Goal: Information Seeking & Learning: Learn about a topic

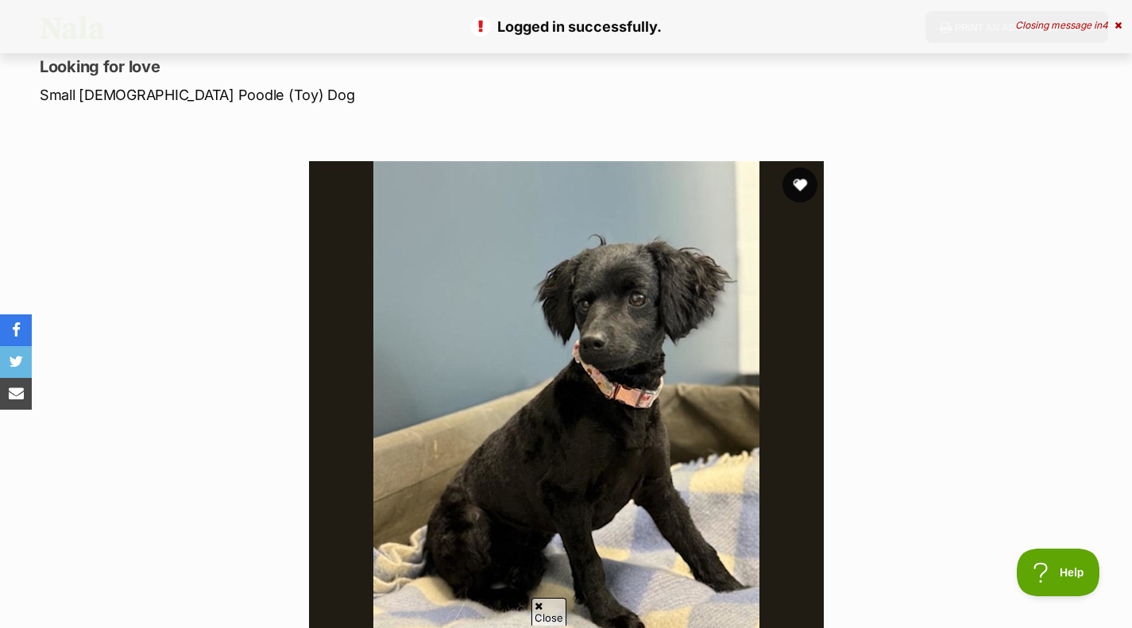
click at [796, 199] on button "favourite" at bounding box center [799, 185] width 35 height 35
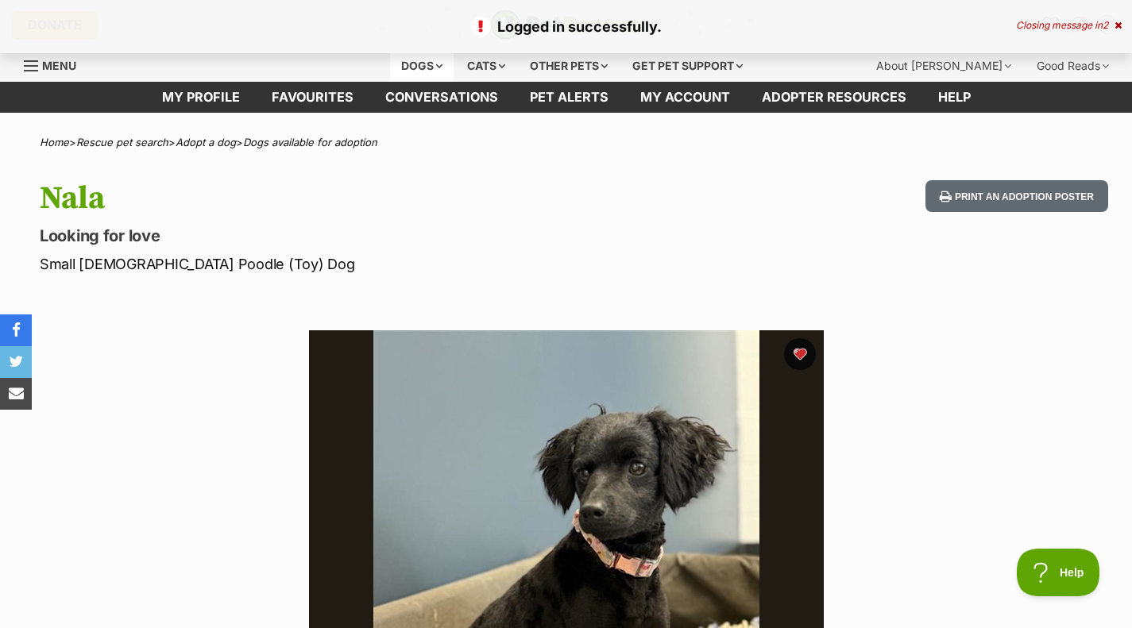
click at [415, 64] on div "Dogs" at bounding box center [422, 66] width 64 height 32
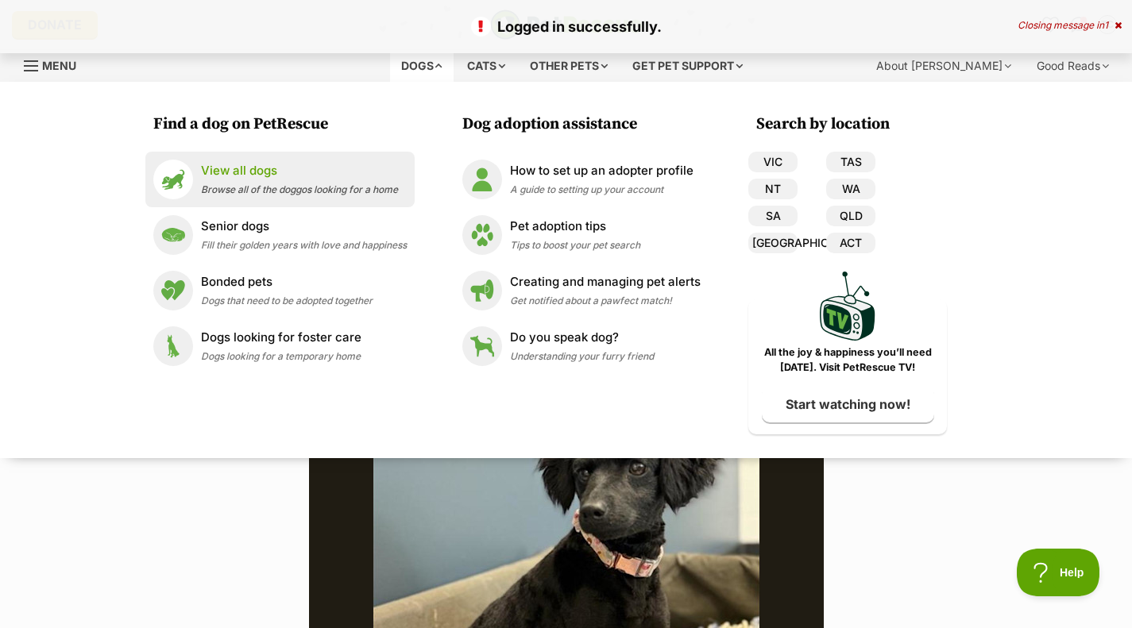
click at [286, 199] on link "View all dogs Browse all of the doggos looking for a home" at bounding box center [279, 180] width 253 height 40
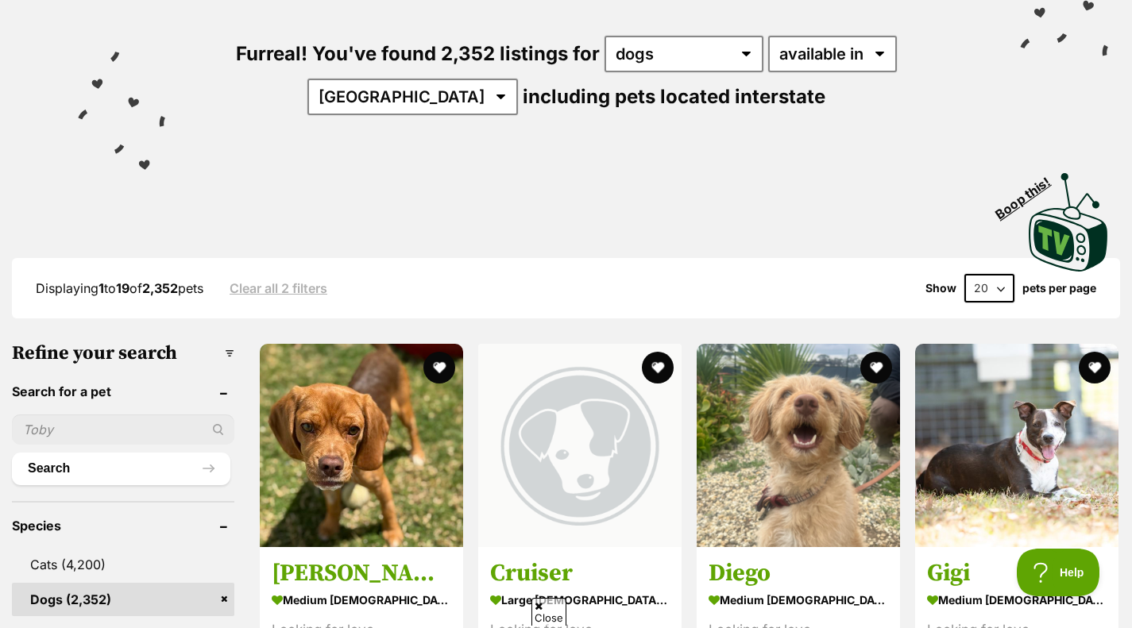
scroll to position [172, 0]
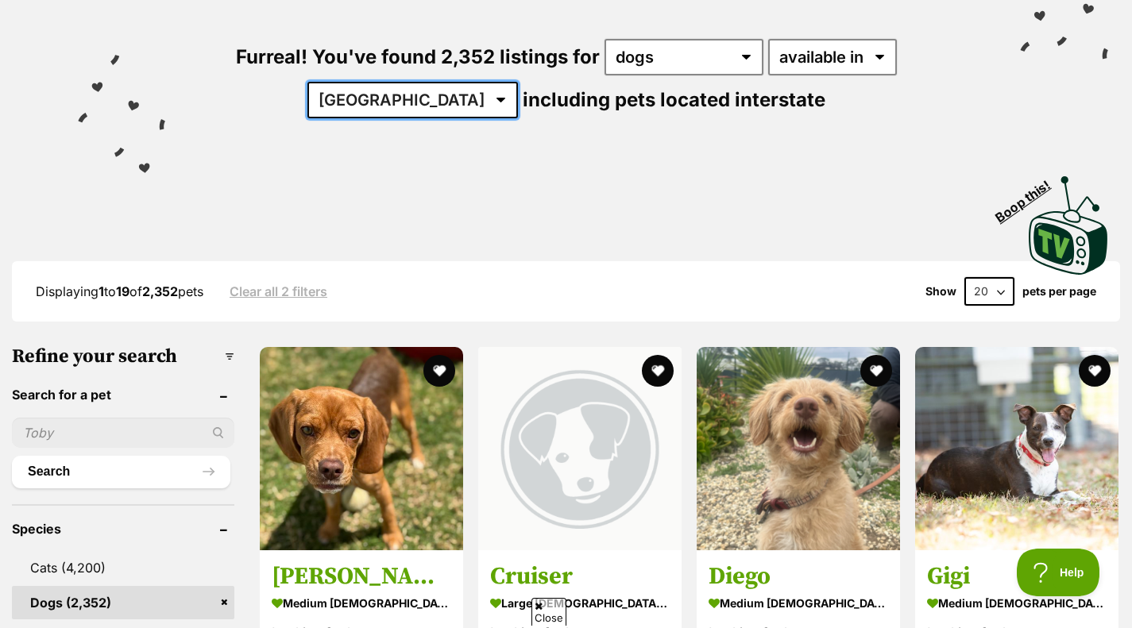
click at [408, 100] on select "Australia ACT NSW NT QLD SA TAS VIC WA" at bounding box center [412, 100] width 210 height 37
select select "VIC"
click at [357, 82] on select "Australia ACT NSW NT QLD SA TAS VIC WA" at bounding box center [412, 100] width 210 height 37
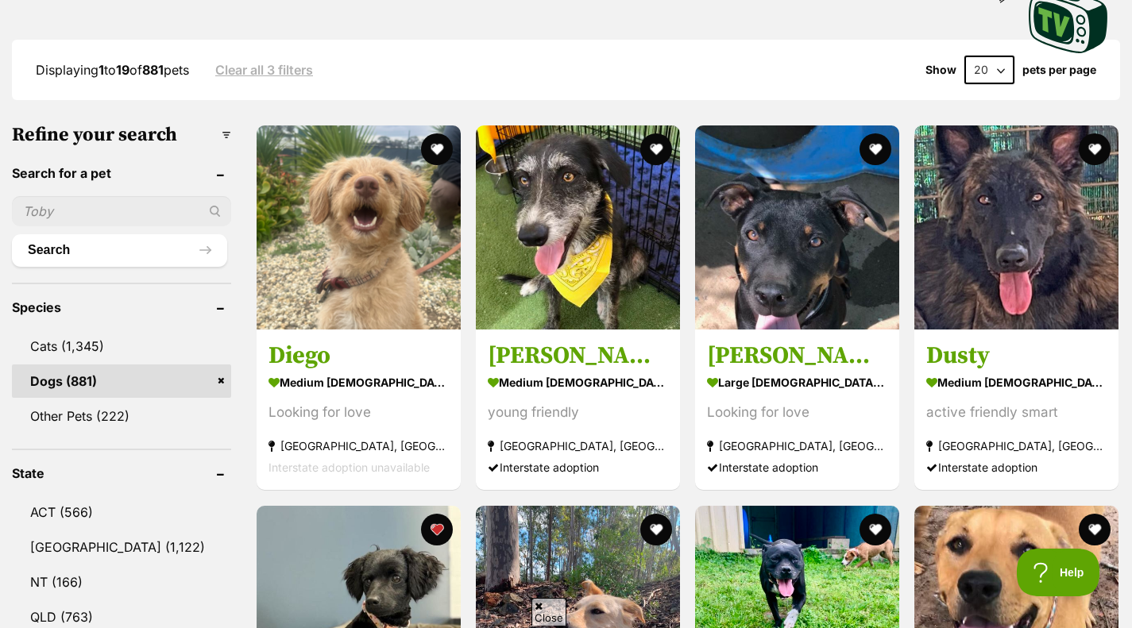
scroll to position [394, 0]
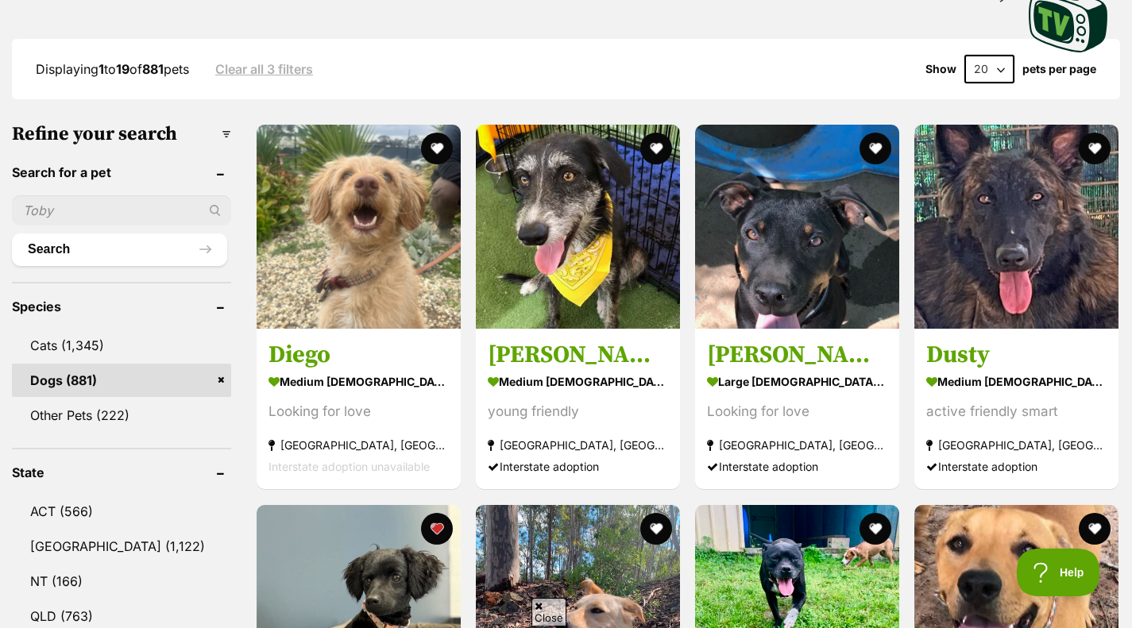
click at [987, 71] on select "20 40 60" at bounding box center [989, 69] width 50 height 29
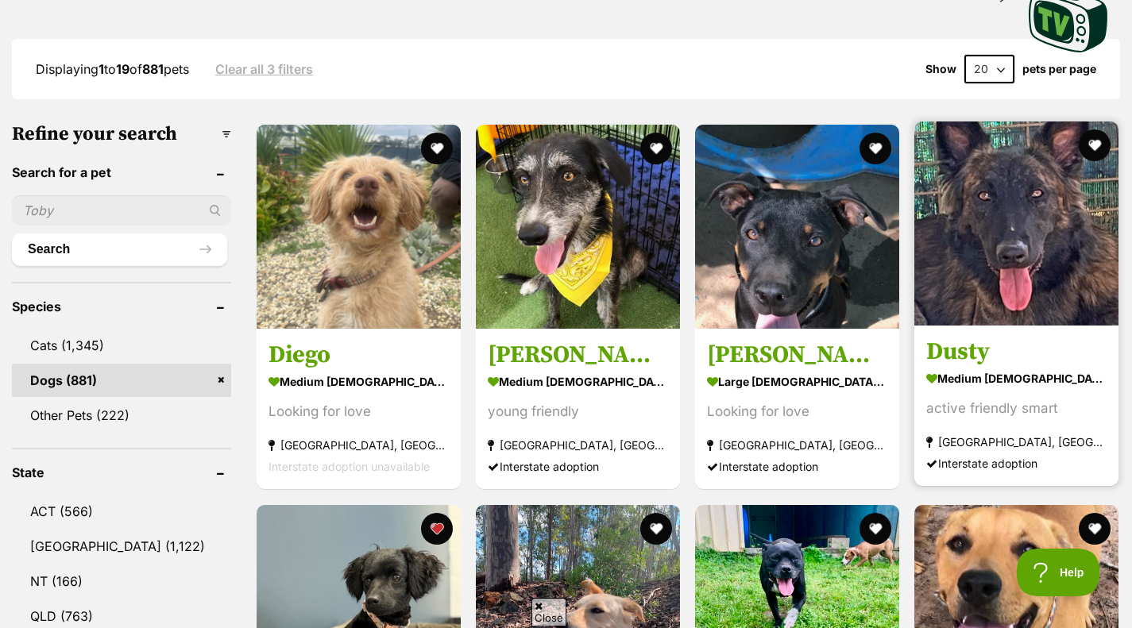
select select "60"
click at [964, 55] on select "20 40 60" at bounding box center [989, 69] width 50 height 29
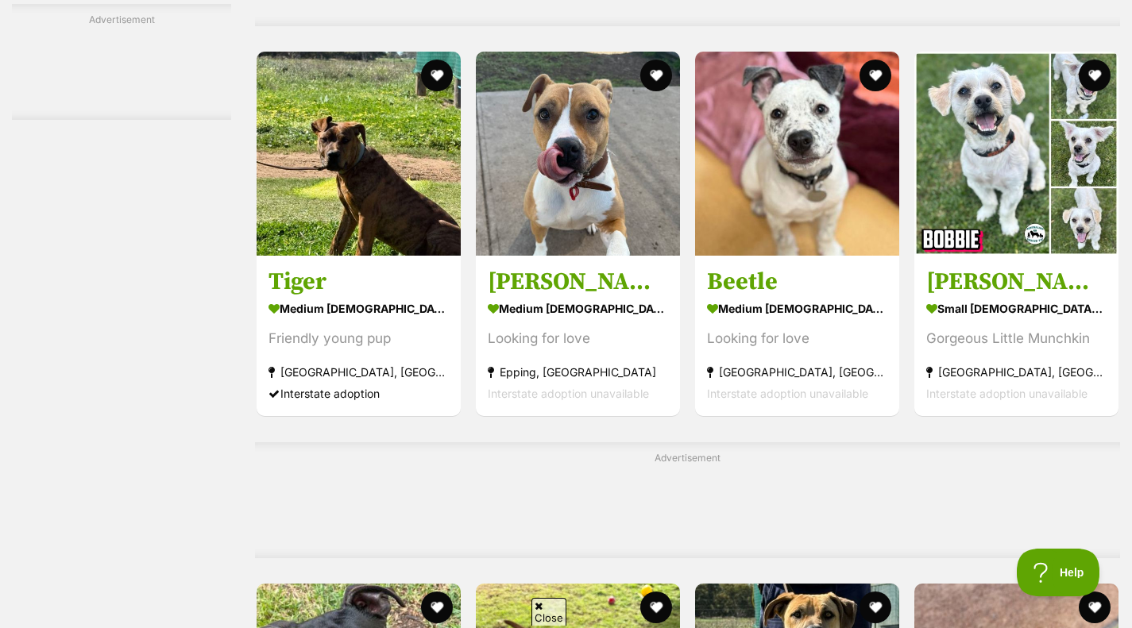
scroll to position [3749, 0]
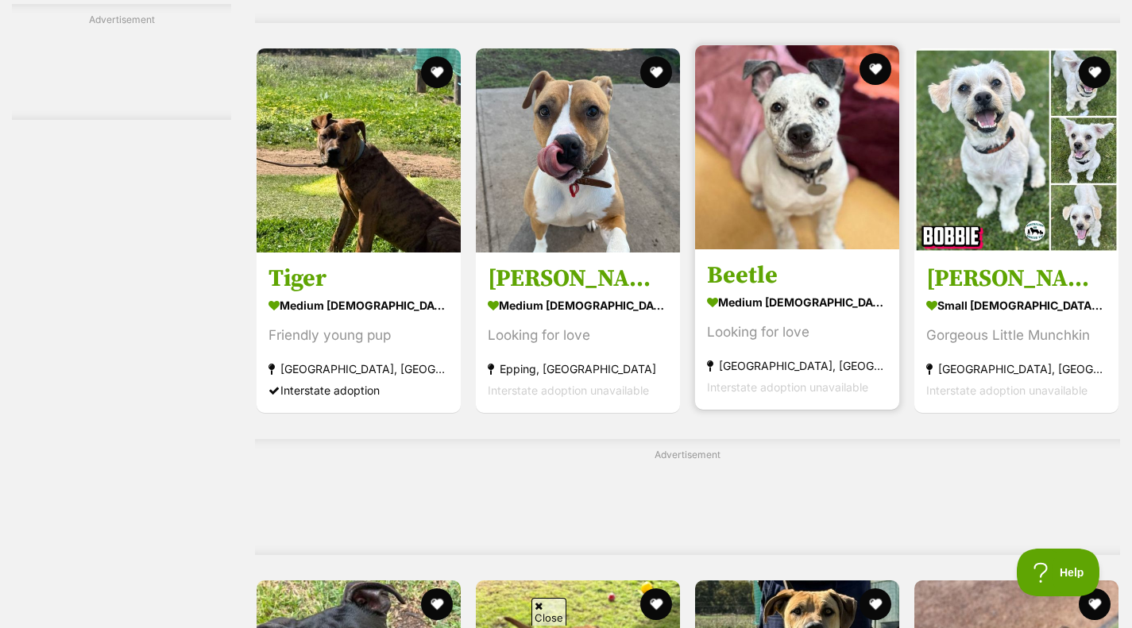
click at [756, 249] on img at bounding box center [797, 147] width 204 height 204
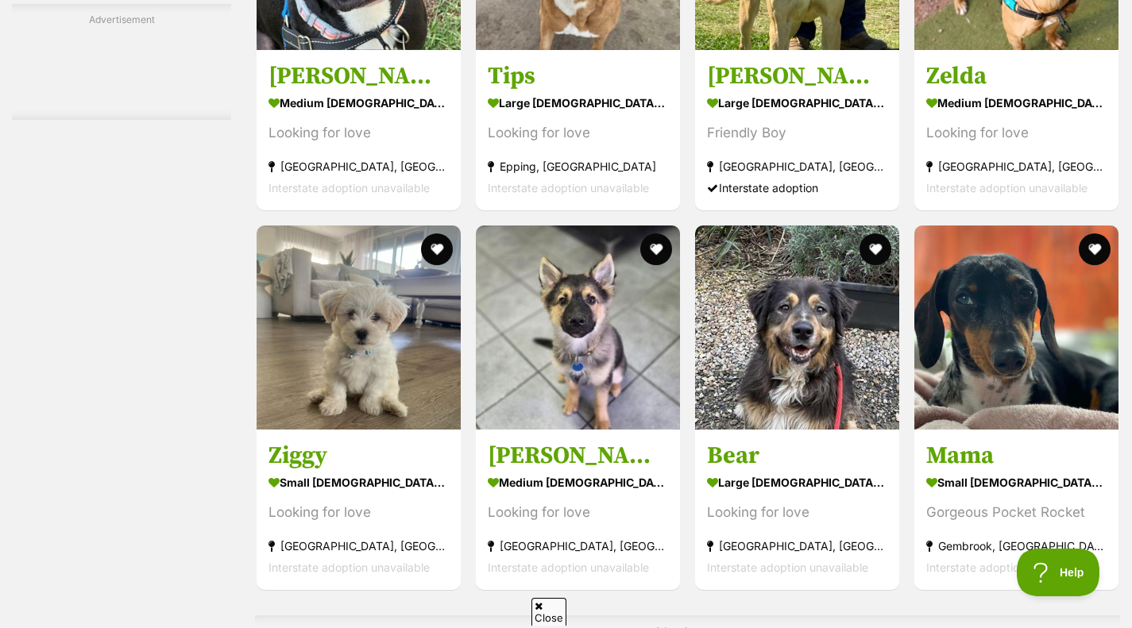
scroll to position [4485, 0]
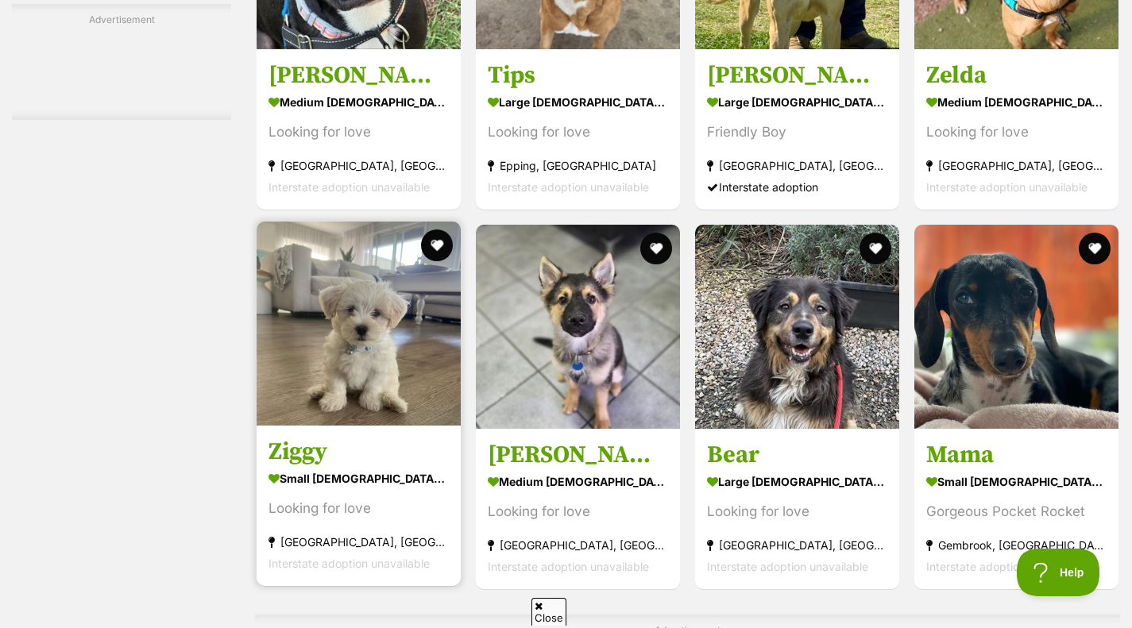
click at [310, 329] on img at bounding box center [359, 324] width 204 height 204
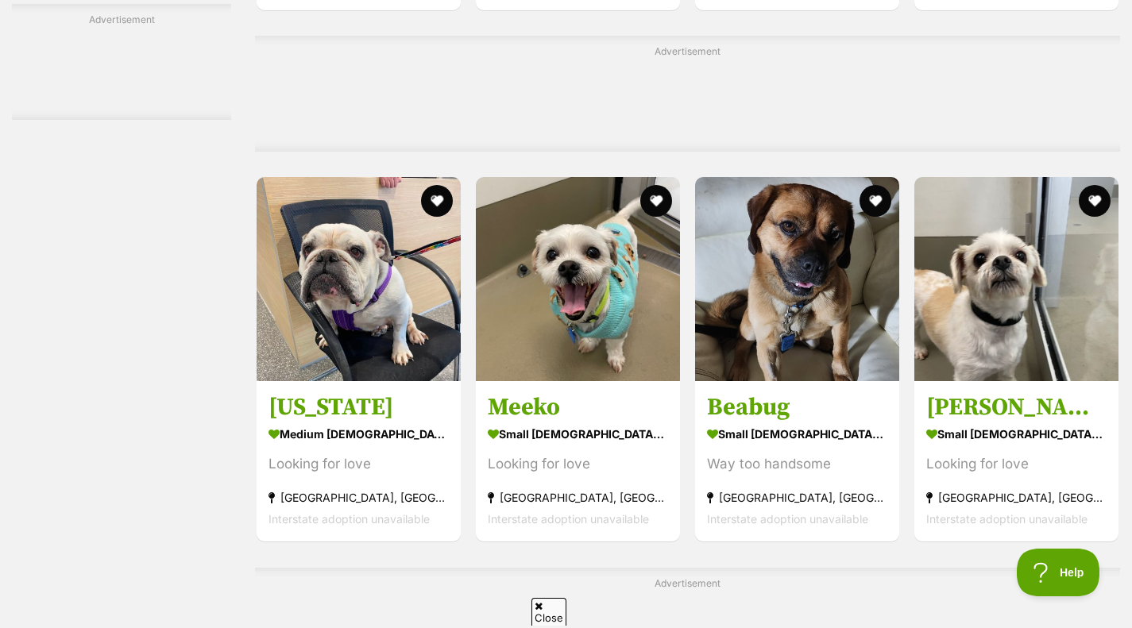
scroll to position [5081, 0]
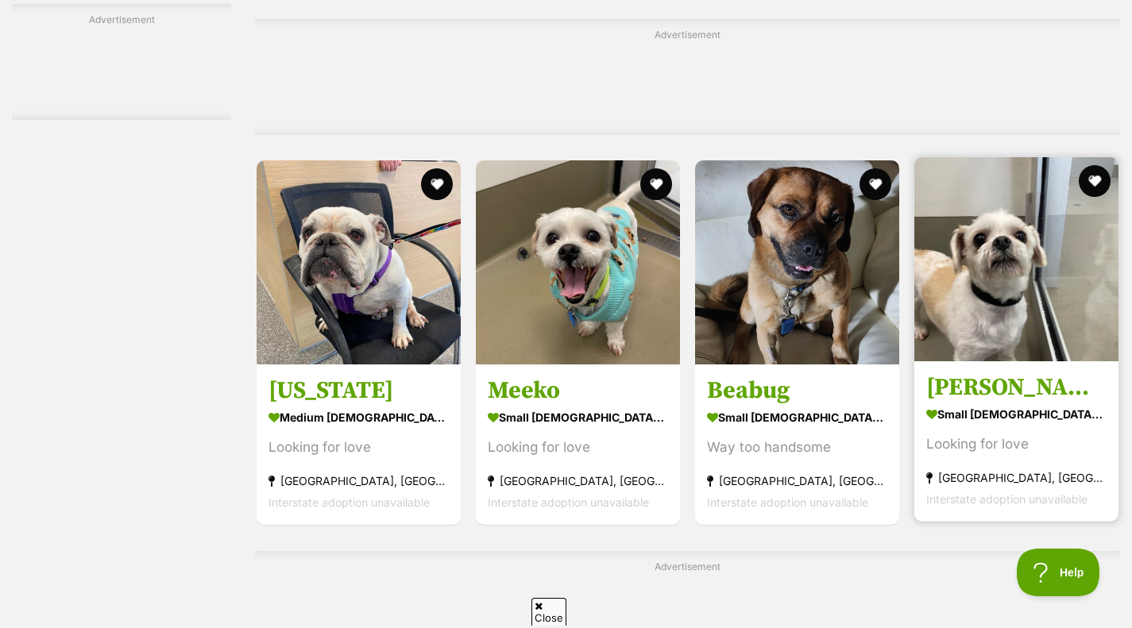
click at [977, 352] on img at bounding box center [1016, 259] width 204 height 204
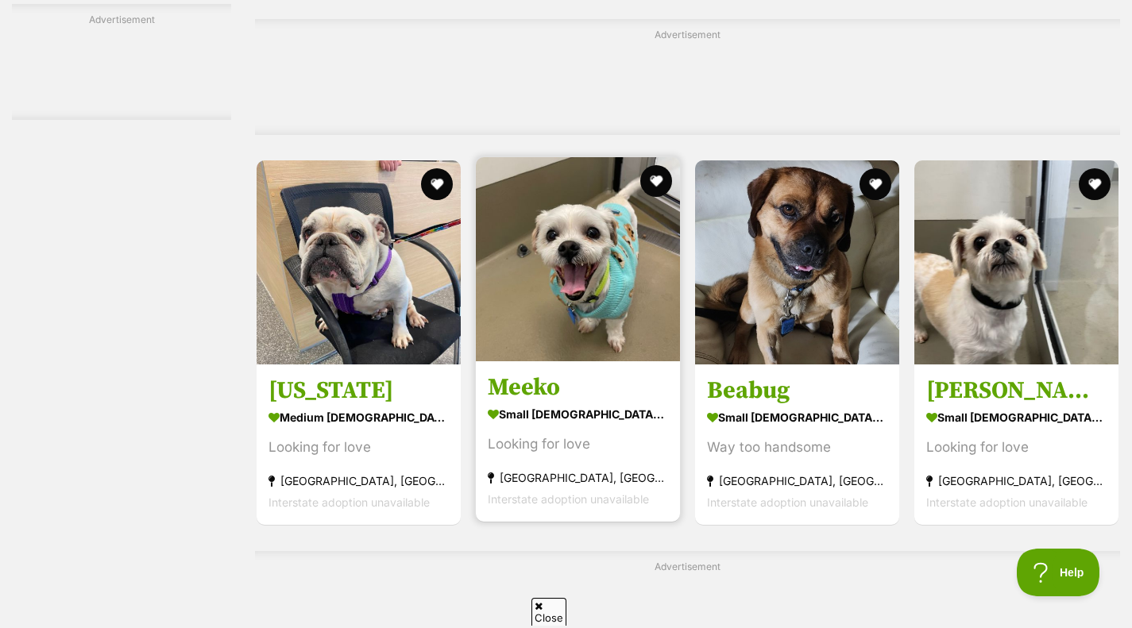
click at [510, 303] on img at bounding box center [578, 259] width 204 height 204
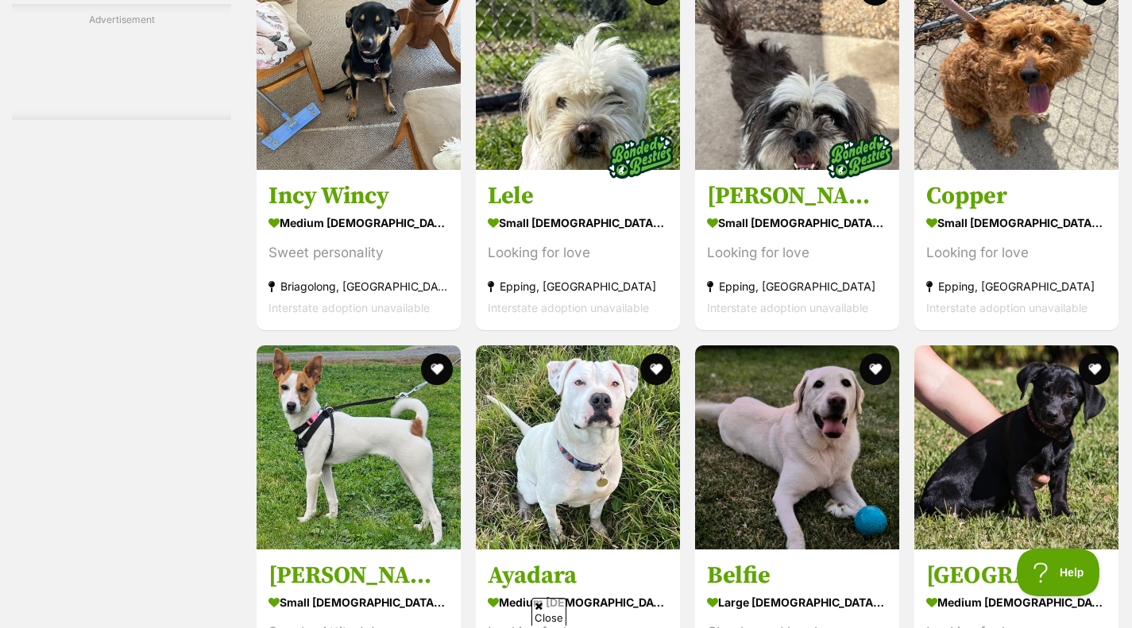
scroll to position [5808, 0]
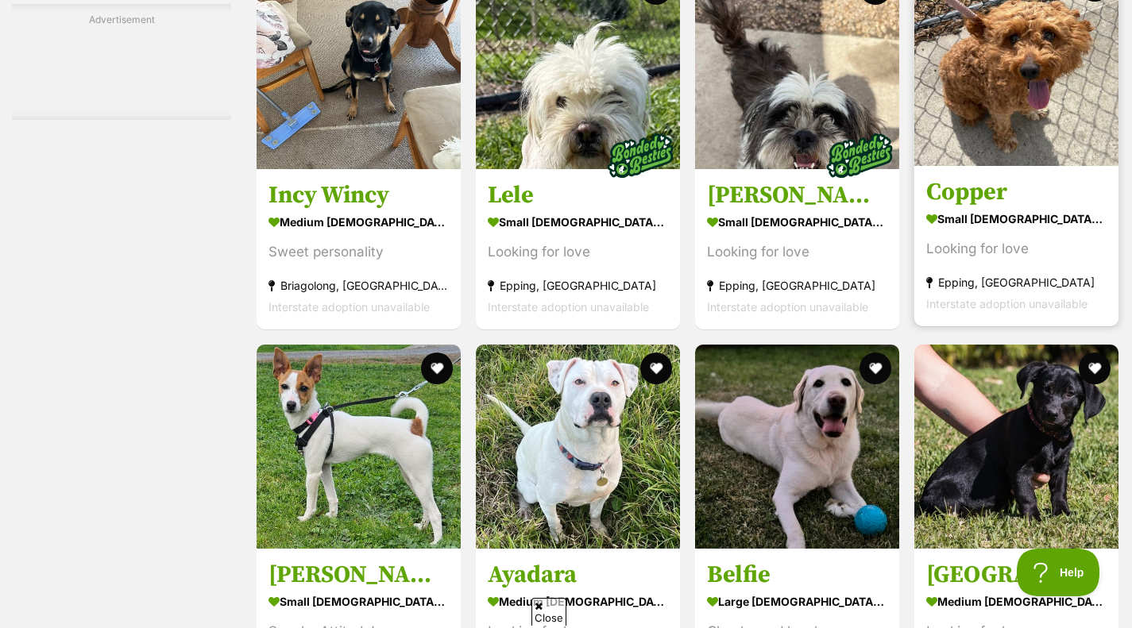
click at [918, 226] on link "Copper small male Dog Looking for love Epping, VIC Interstate adoption unavaila…" at bounding box center [1016, 245] width 204 height 161
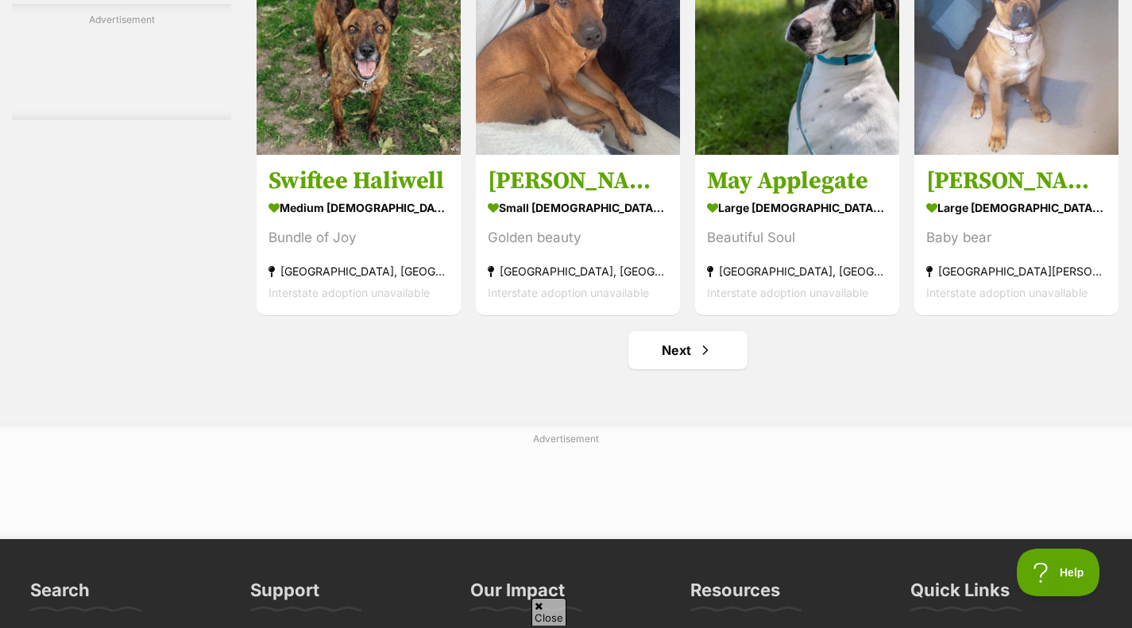
scroll to position [7268, 0]
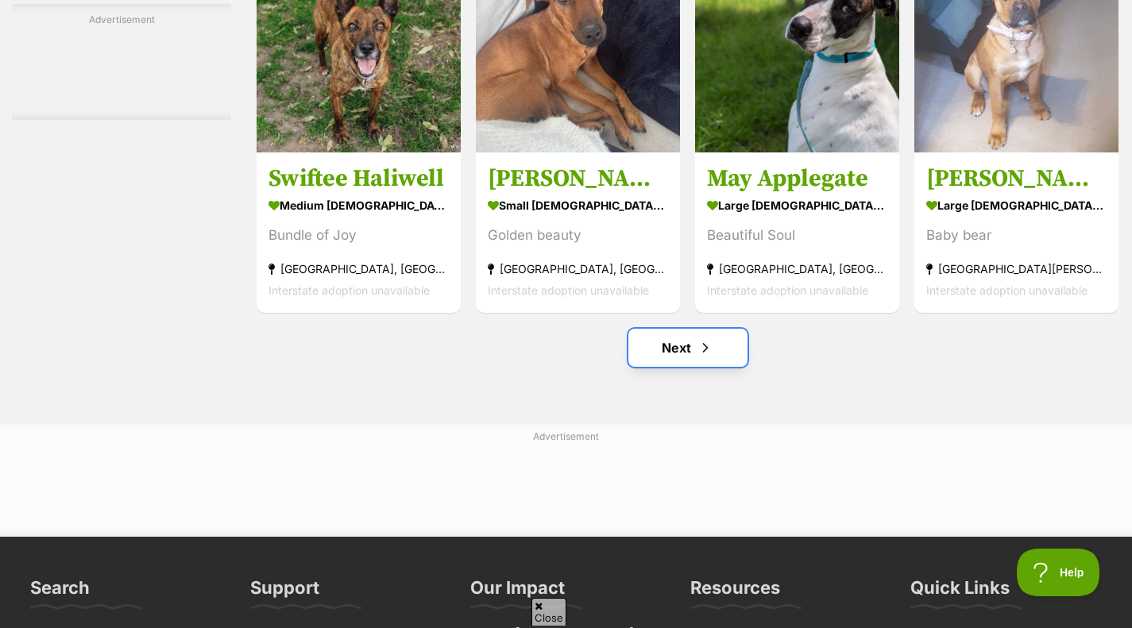
click at [695, 358] on link "Next" at bounding box center [687, 348] width 119 height 38
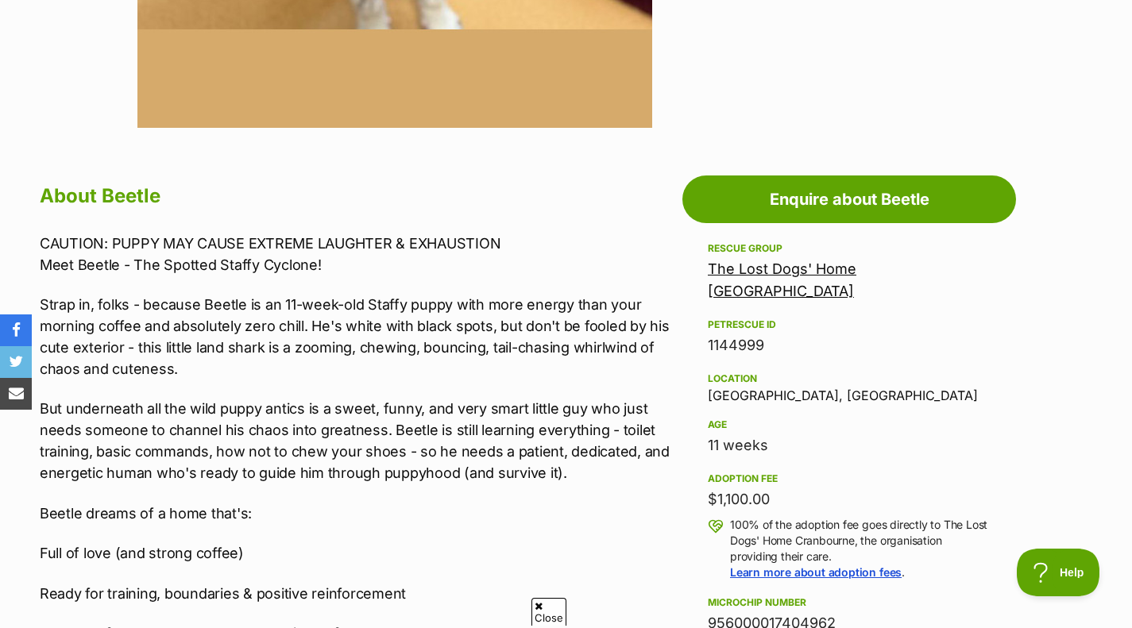
scroll to position [726, 0]
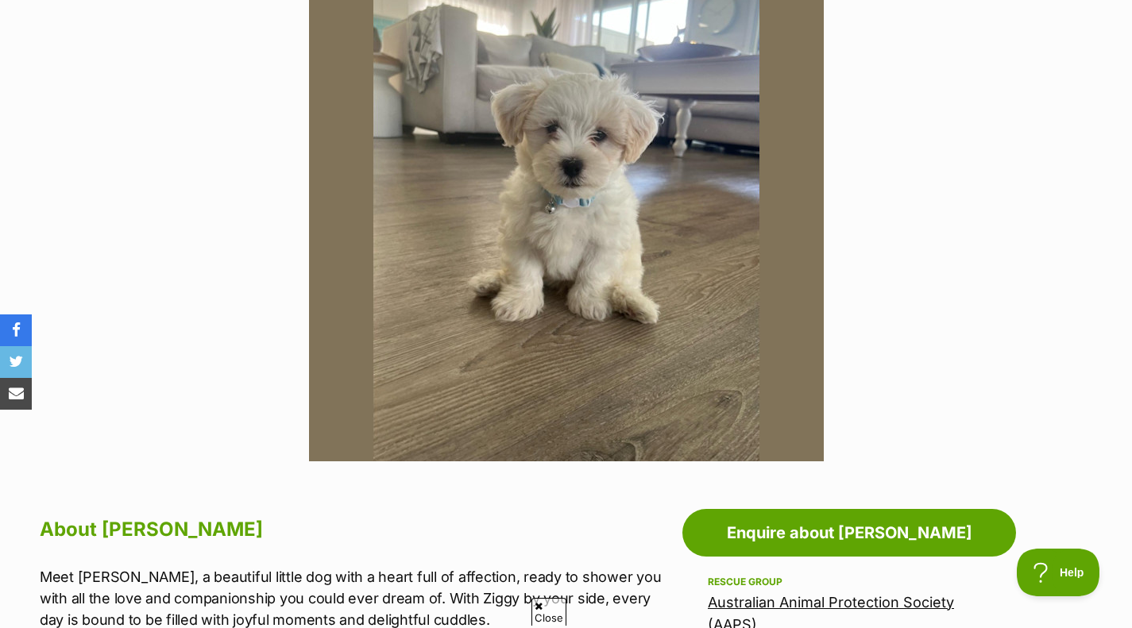
scroll to position [382, 0]
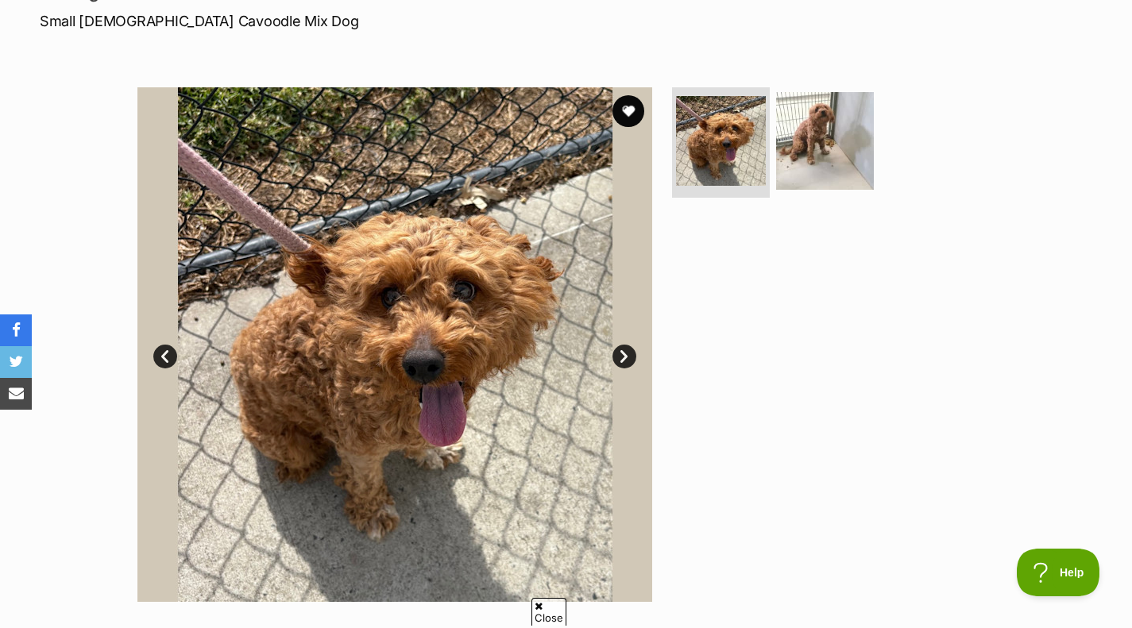
scroll to position [241, 0]
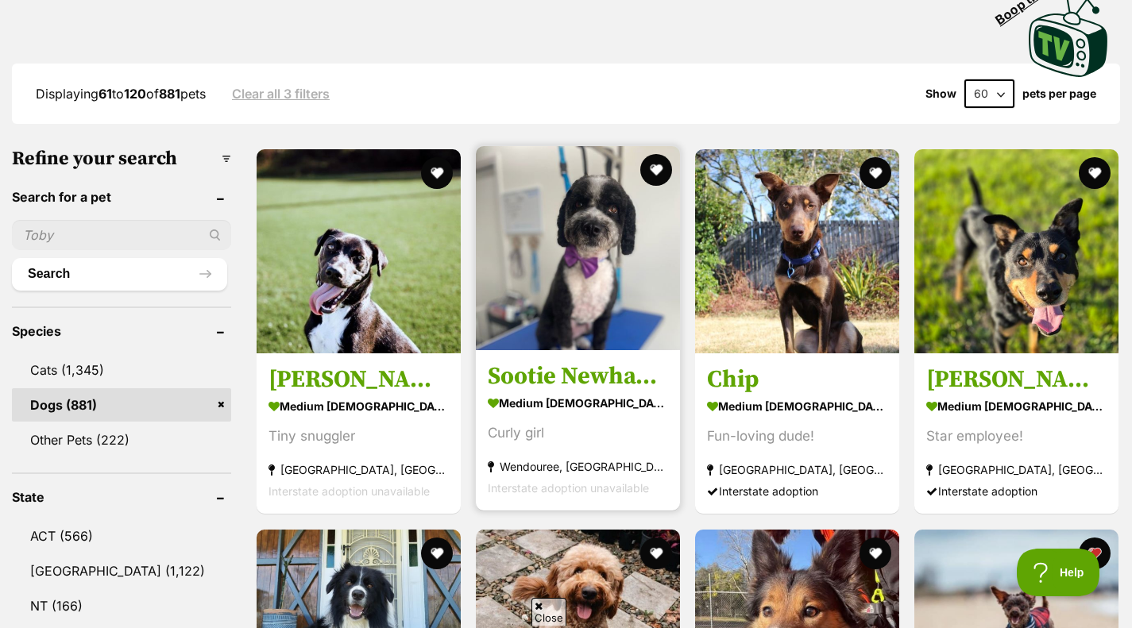
click at [611, 288] on img at bounding box center [578, 248] width 204 height 204
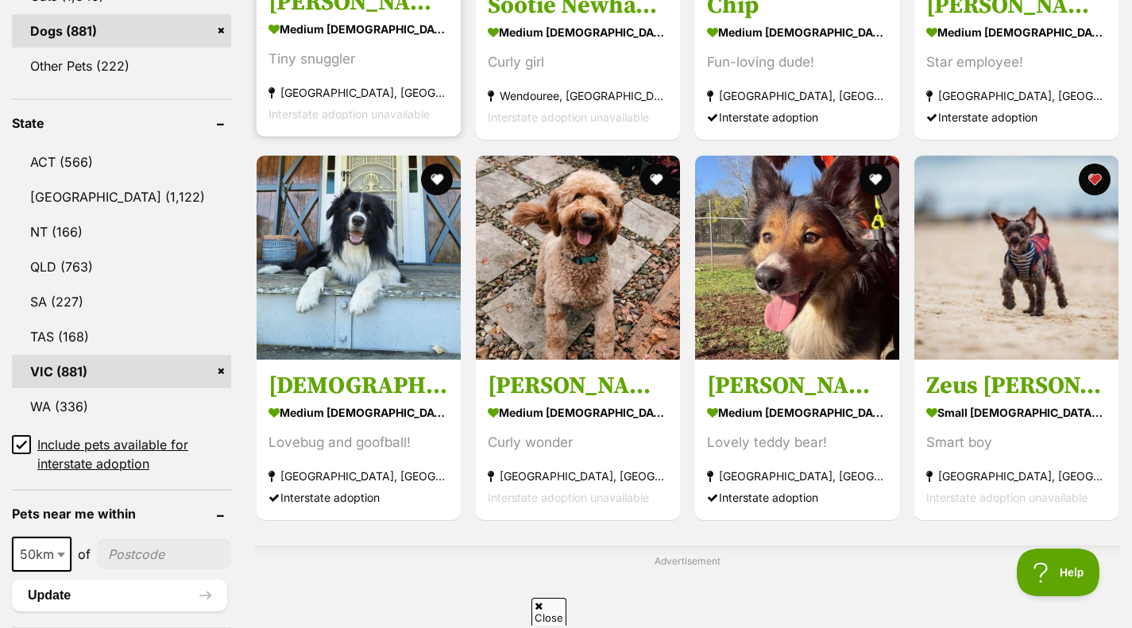
scroll to position [748, 0]
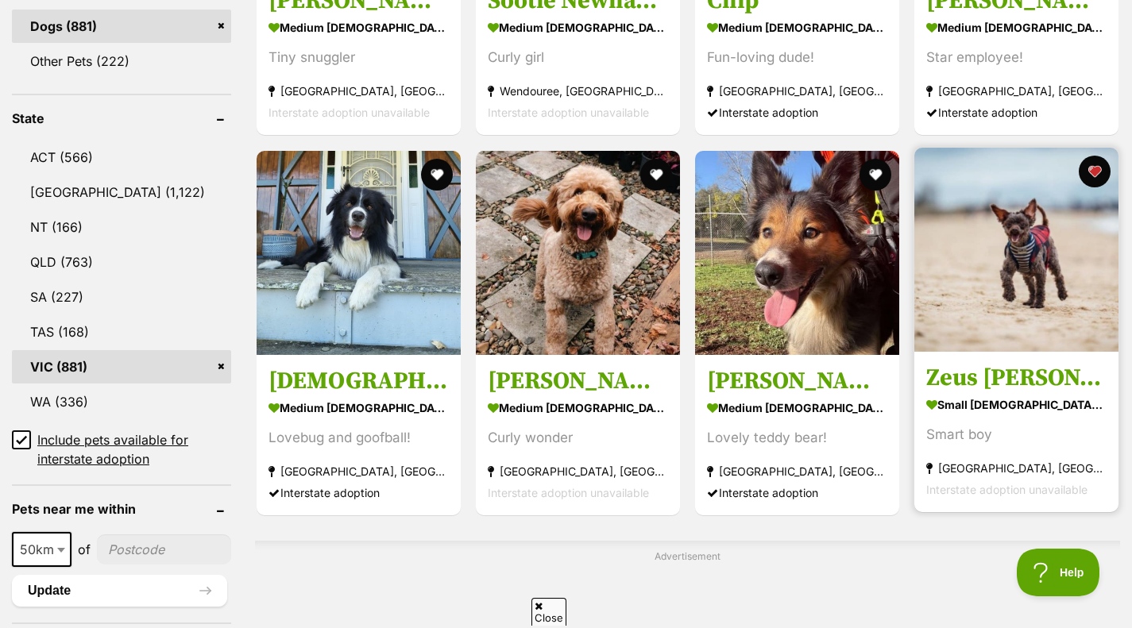
click at [1056, 261] on img at bounding box center [1016, 250] width 204 height 204
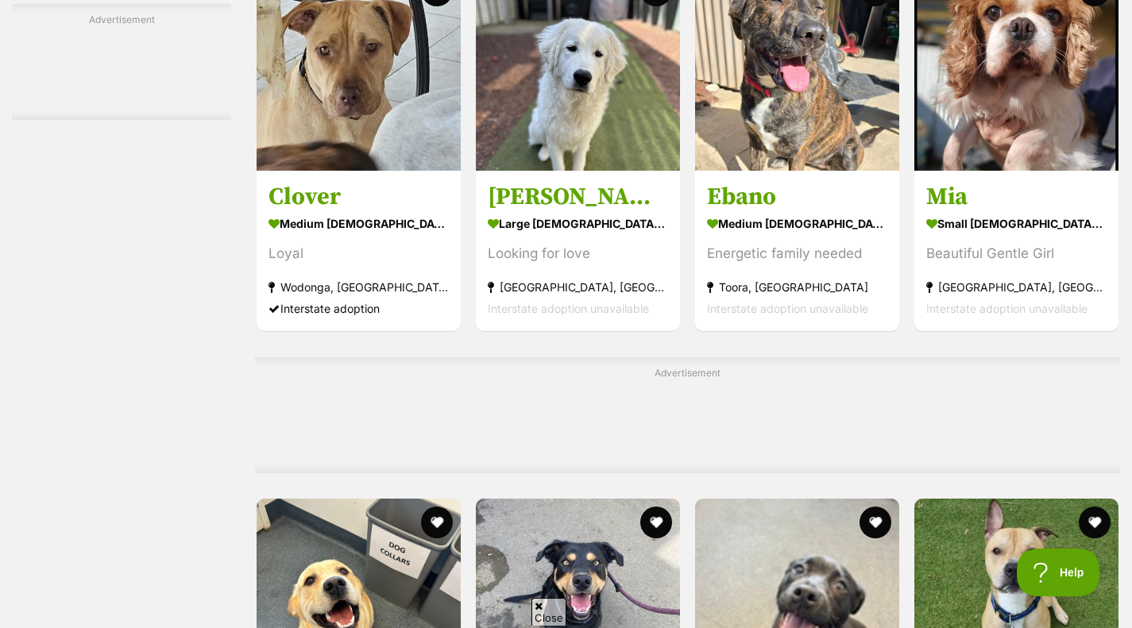
scroll to position [6711, 0]
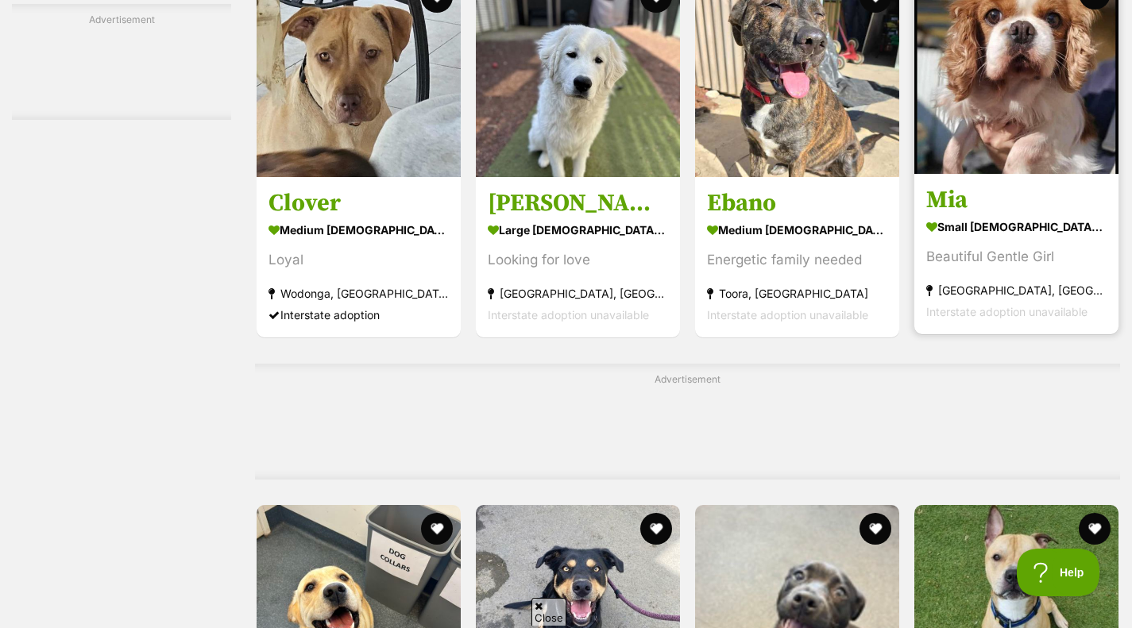
click at [948, 238] on strong "small female Dog" at bounding box center [1016, 227] width 180 height 23
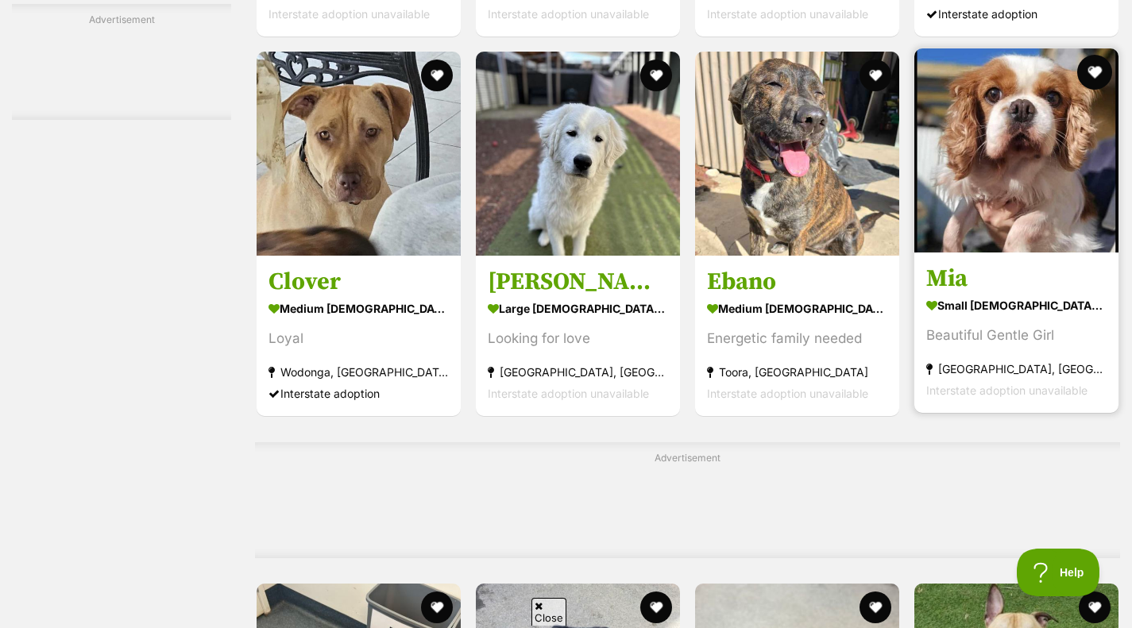
click at [1091, 74] on button "favourite" at bounding box center [1094, 72] width 35 height 35
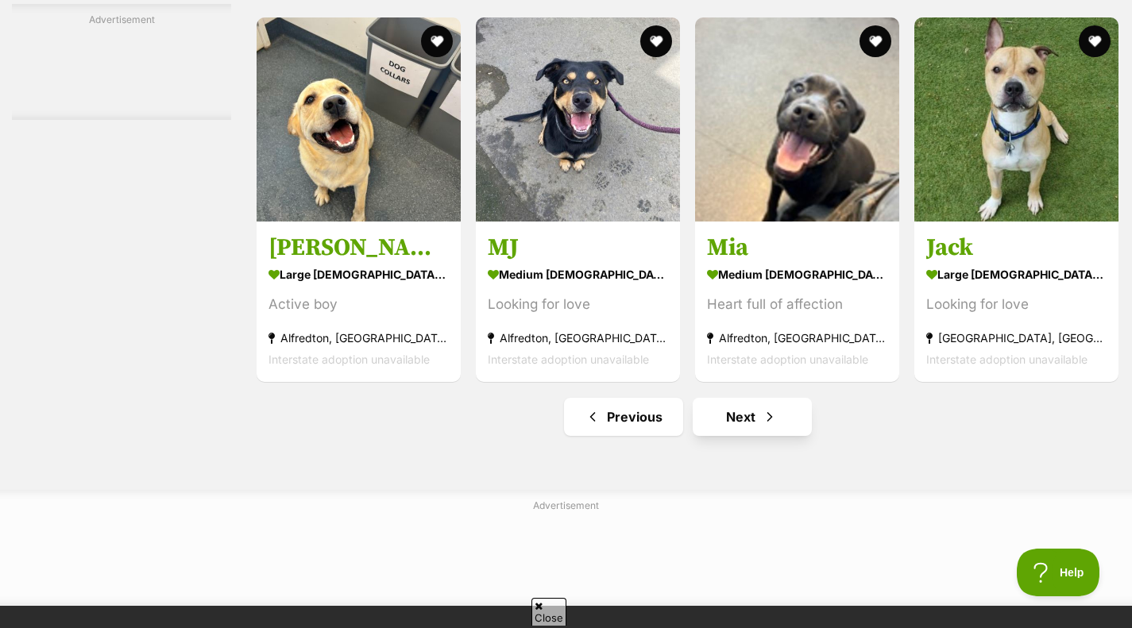
scroll to position [7200, 0]
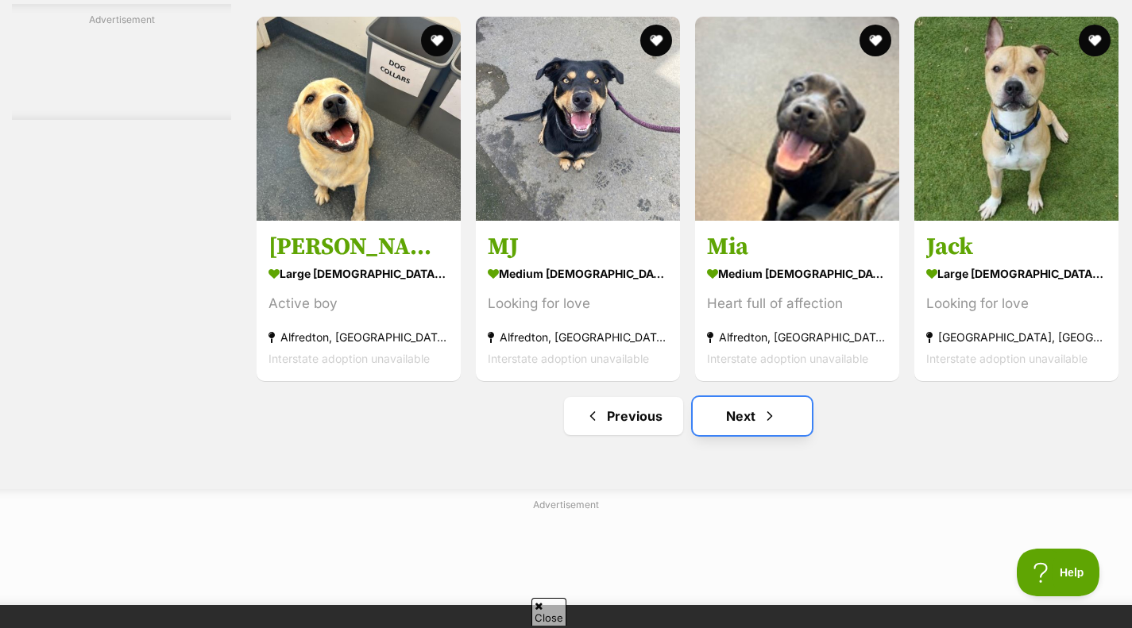
click at [732, 430] on link "Next" at bounding box center [752, 416] width 119 height 38
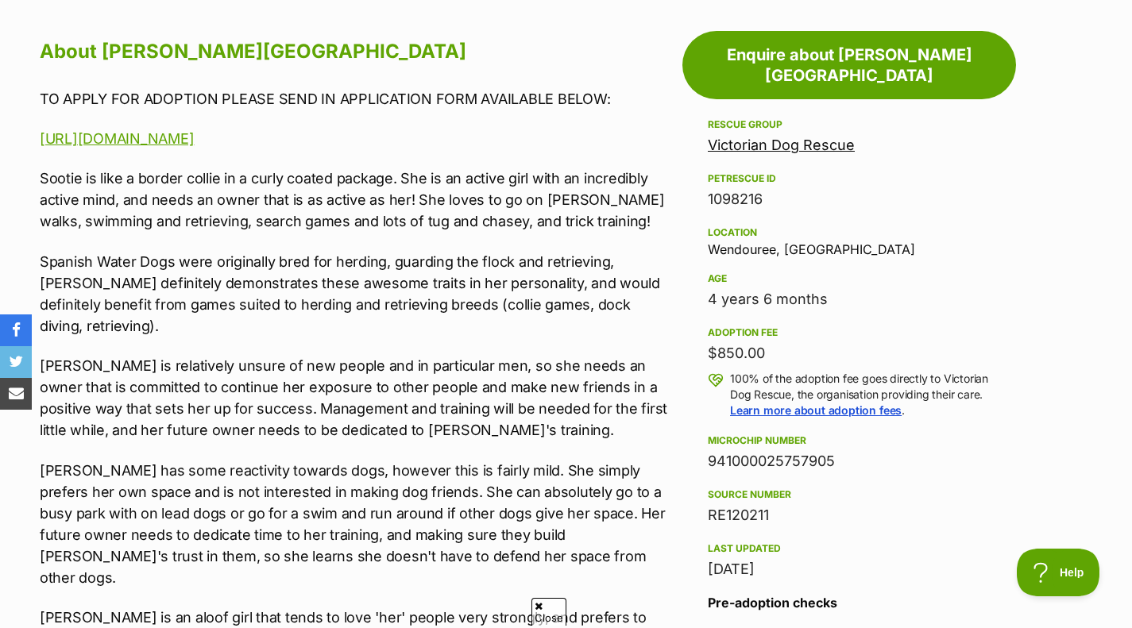
scroll to position [863, 0]
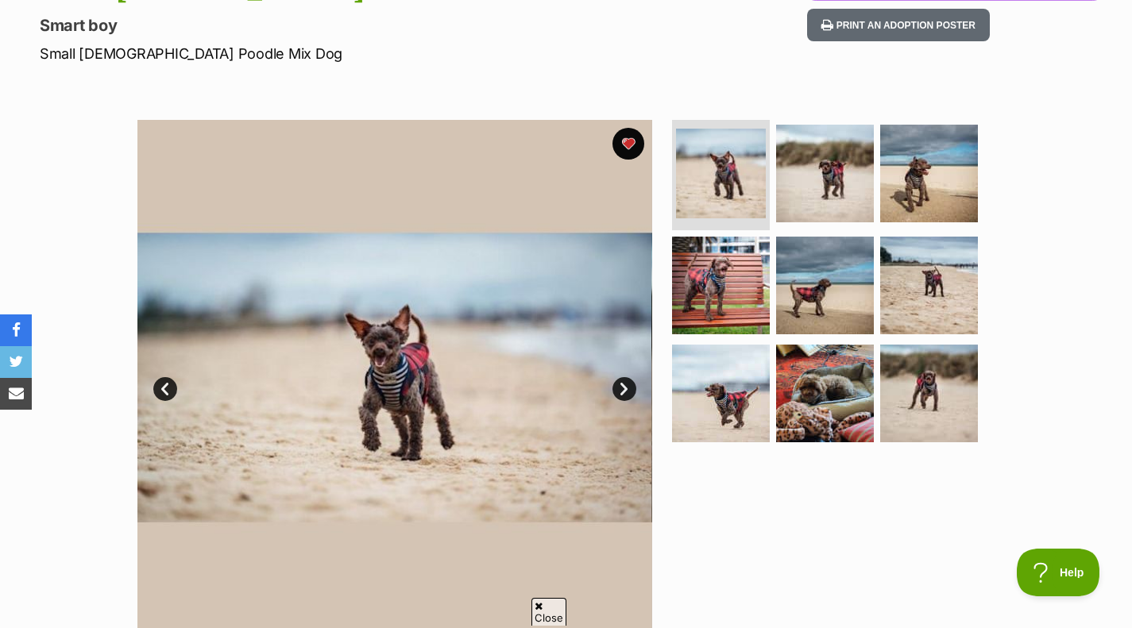
scroll to position [210, 0]
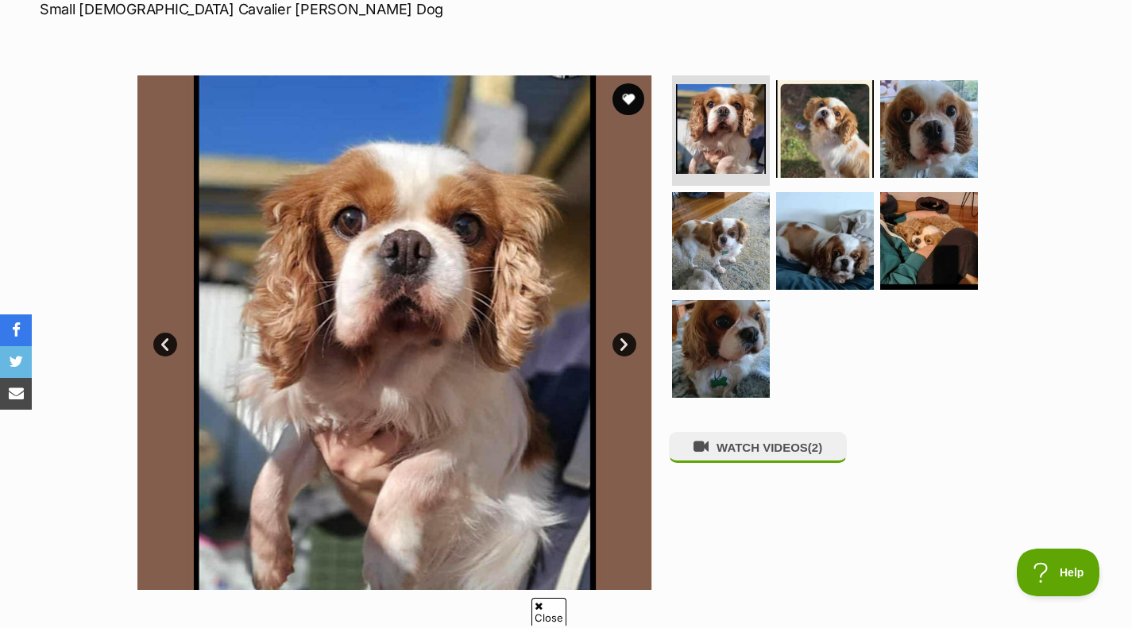
scroll to position [244, 0]
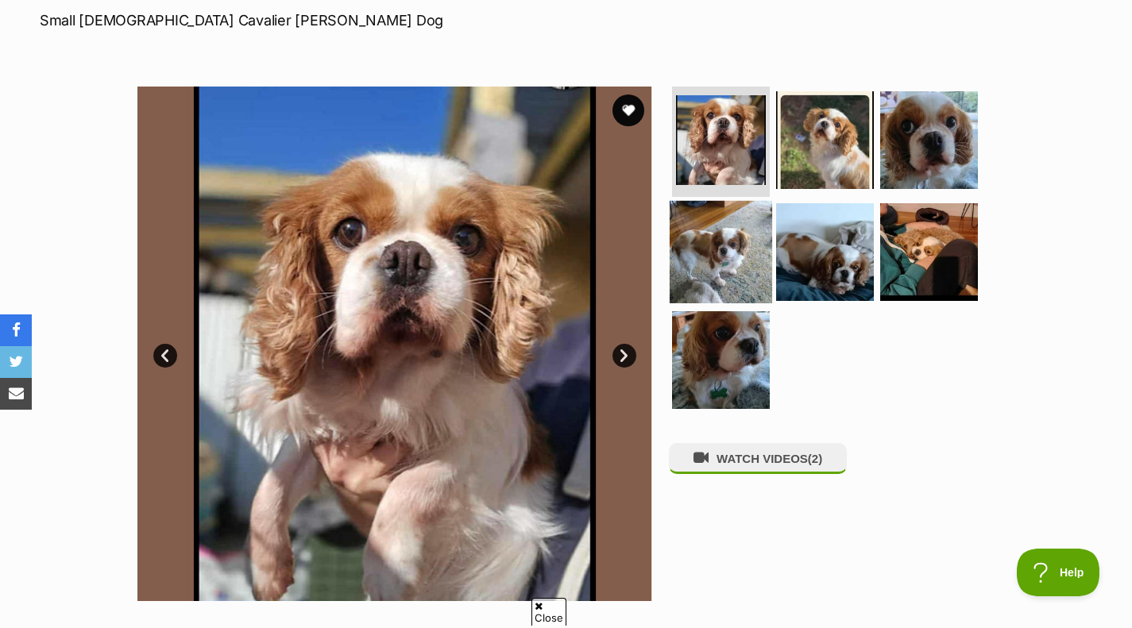
click at [689, 276] on img at bounding box center [721, 252] width 102 height 102
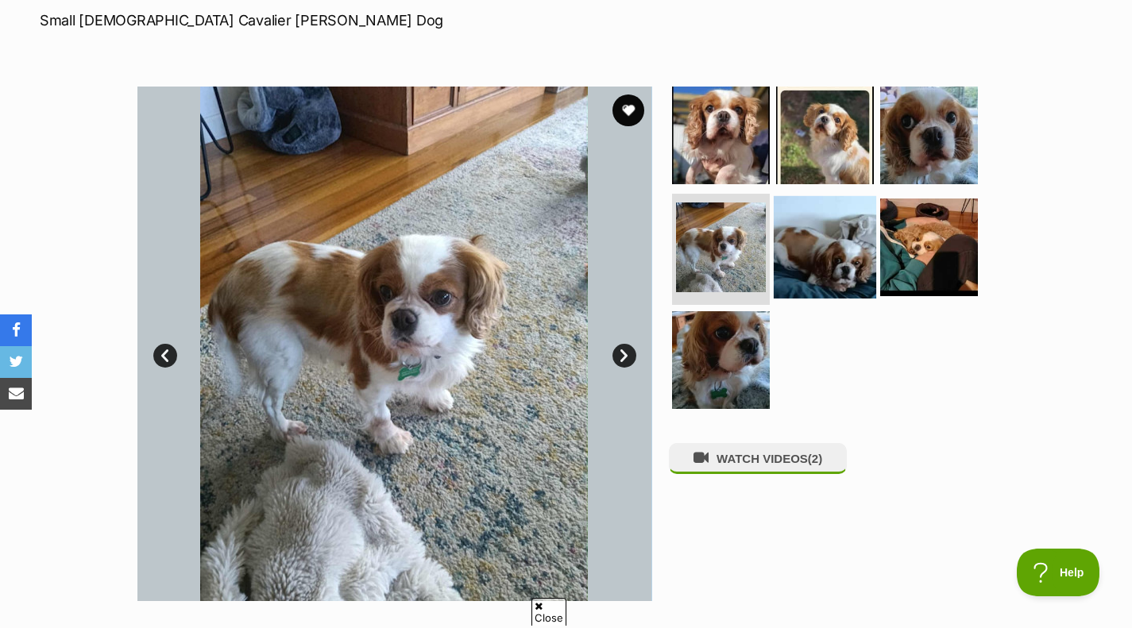
click at [826, 234] on img at bounding box center [825, 247] width 102 height 102
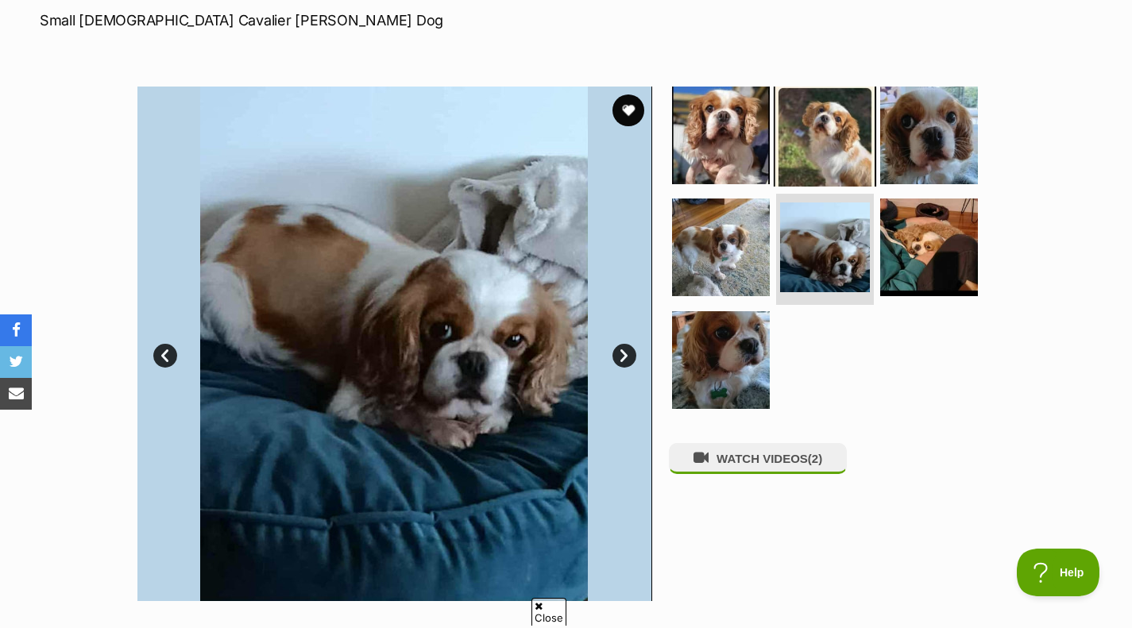
click at [847, 137] on img at bounding box center [825, 134] width 102 height 102
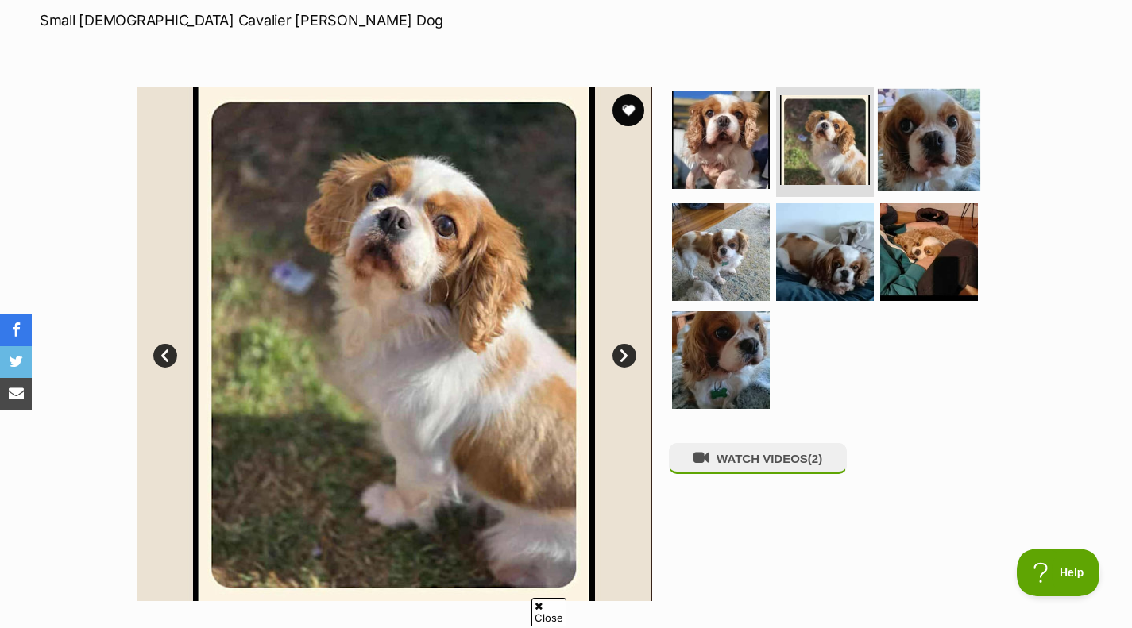
click at [938, 118] on img at bounding box center [929, 139] width 102 height 102
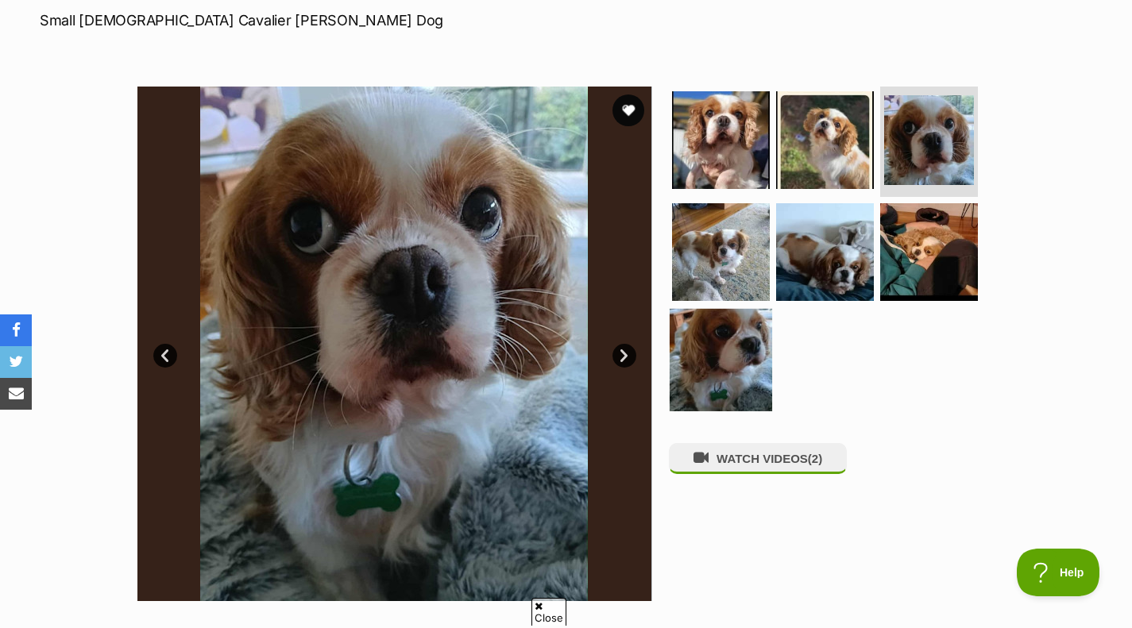
click at [723, 356] on img at bounding box center [721, 360] width 102 height 102
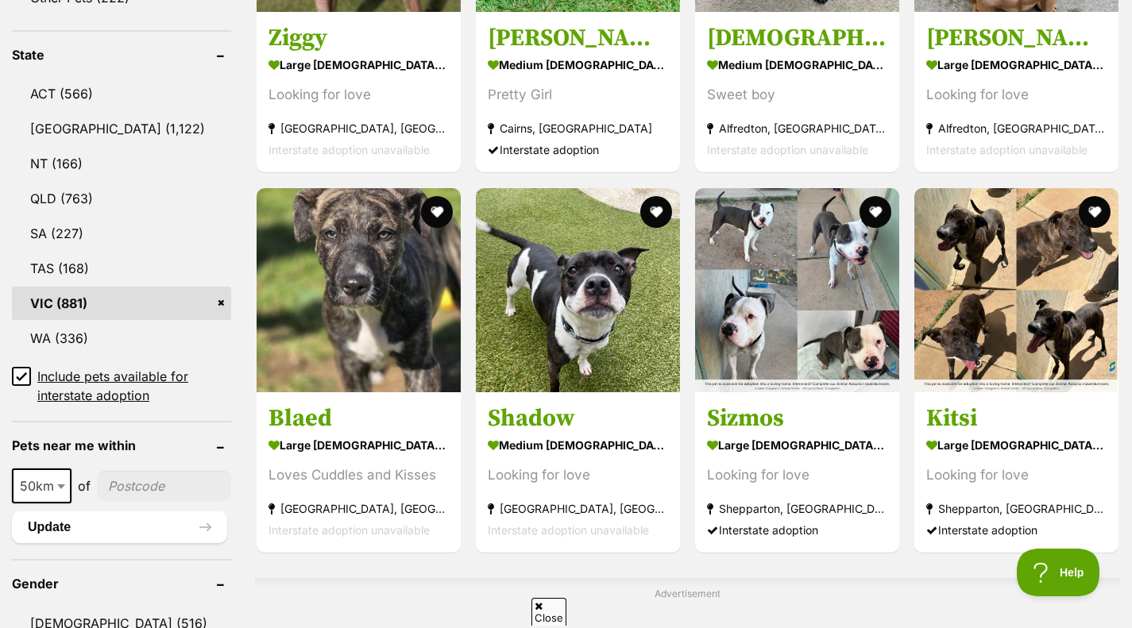
scroll to position [813, 0]
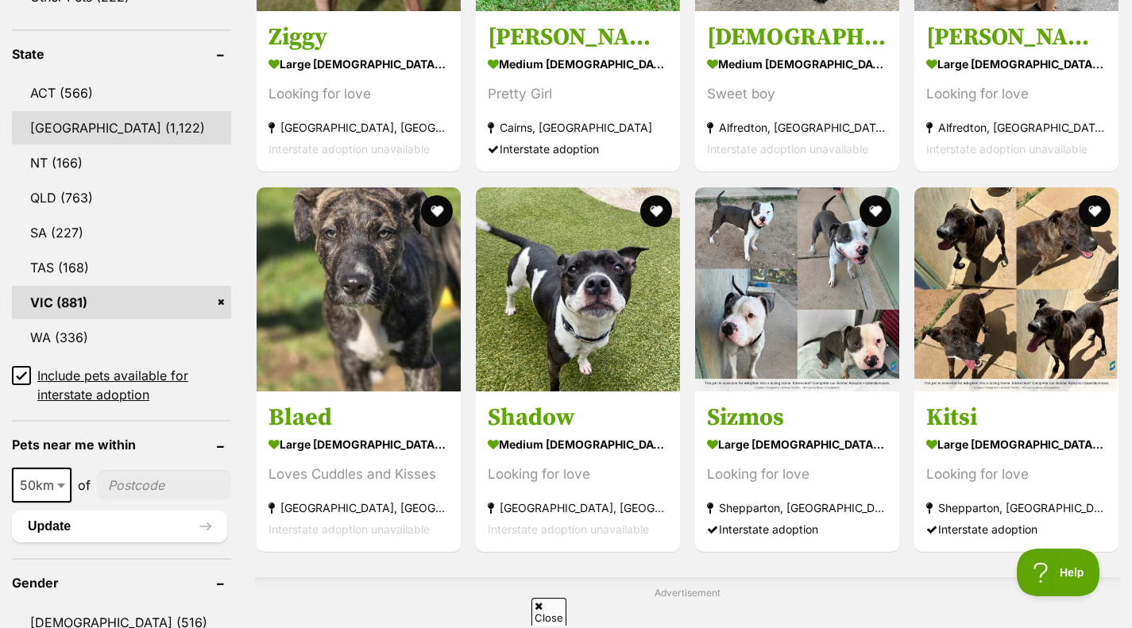
click at [143, 117] on link "[GEOGRAPHIC_DATA] (1,122)" at bounding box center [121, 127] width 219 height 33
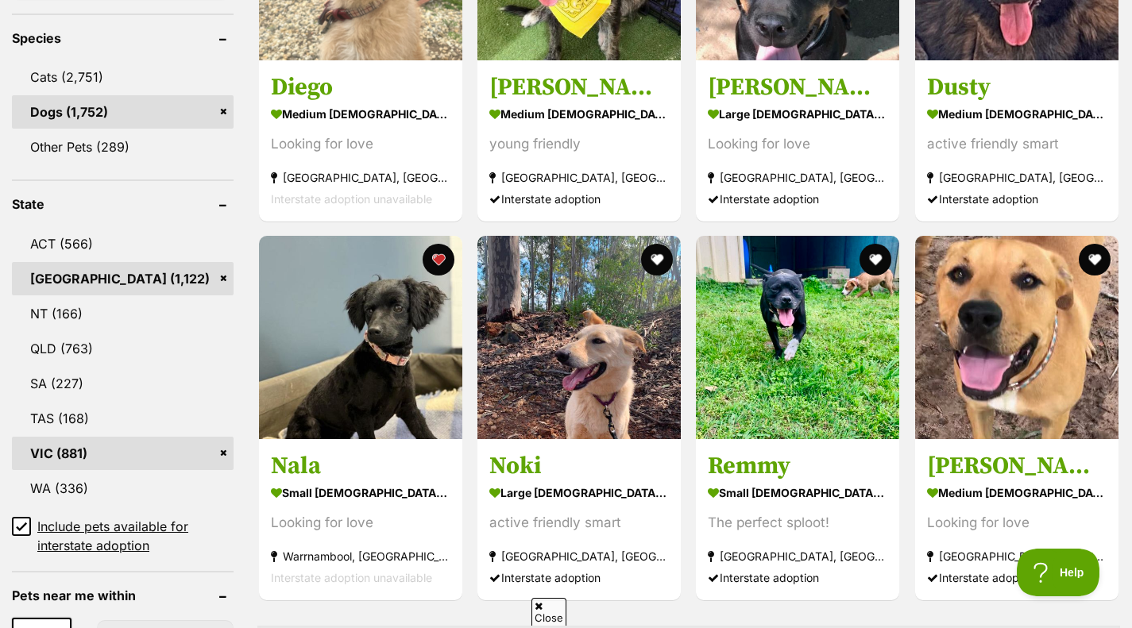
scroll to position [662, 0]
click at [223, 454] on link "VIC (881)" at bounding box center [123, 452] width 222 height 33
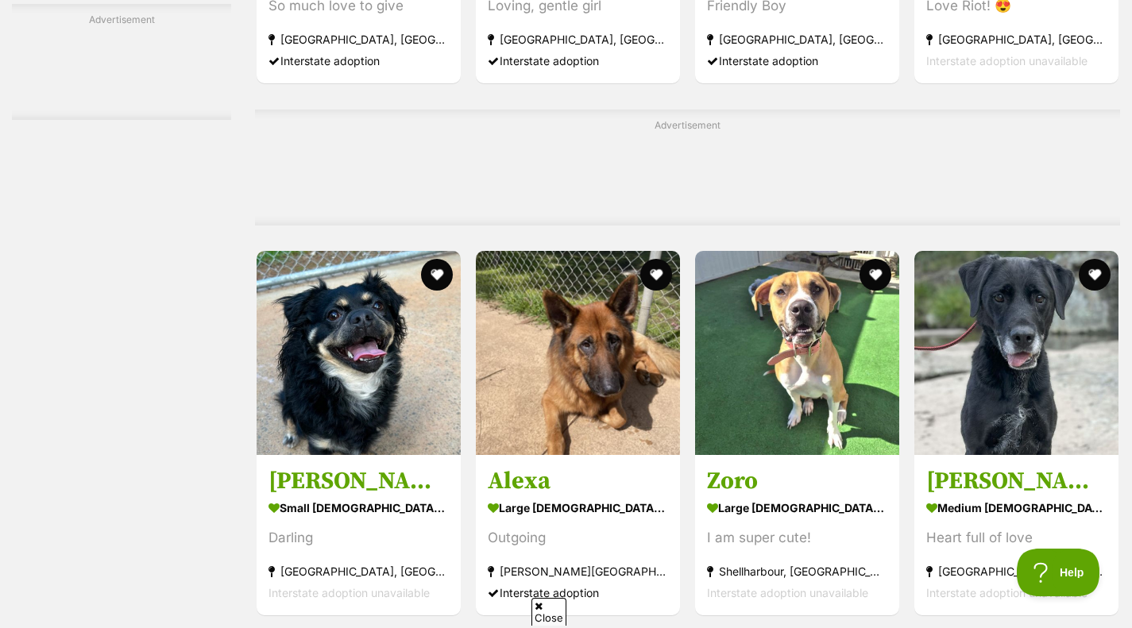
scroll to position [4157, 0]
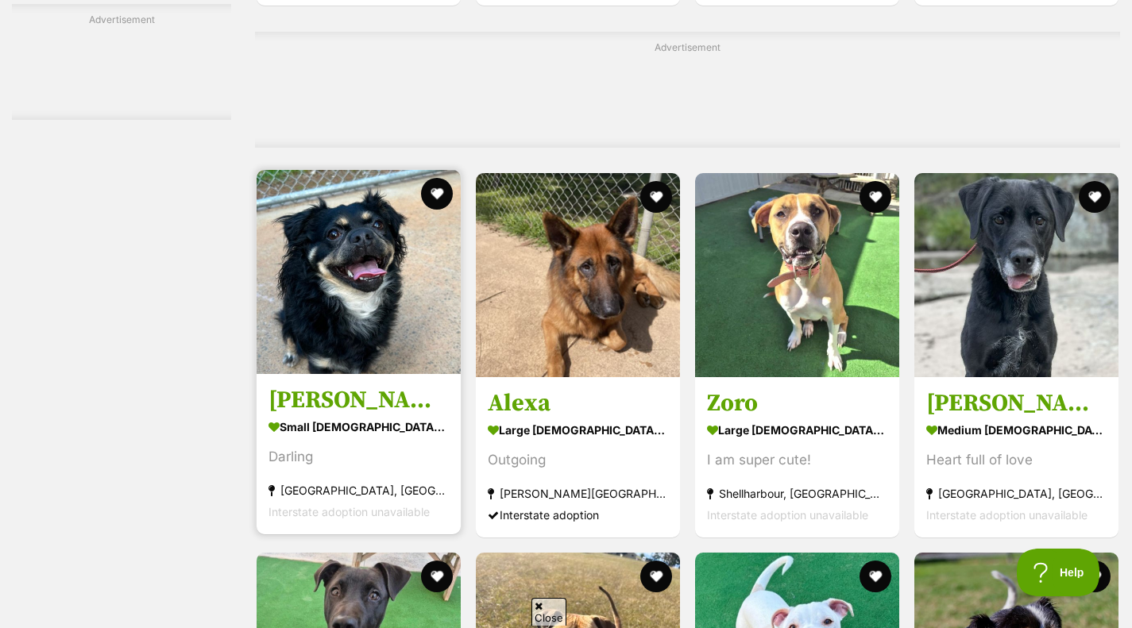
click at [373, 330] on img at bounding box center [359, 272] width 204 height 204
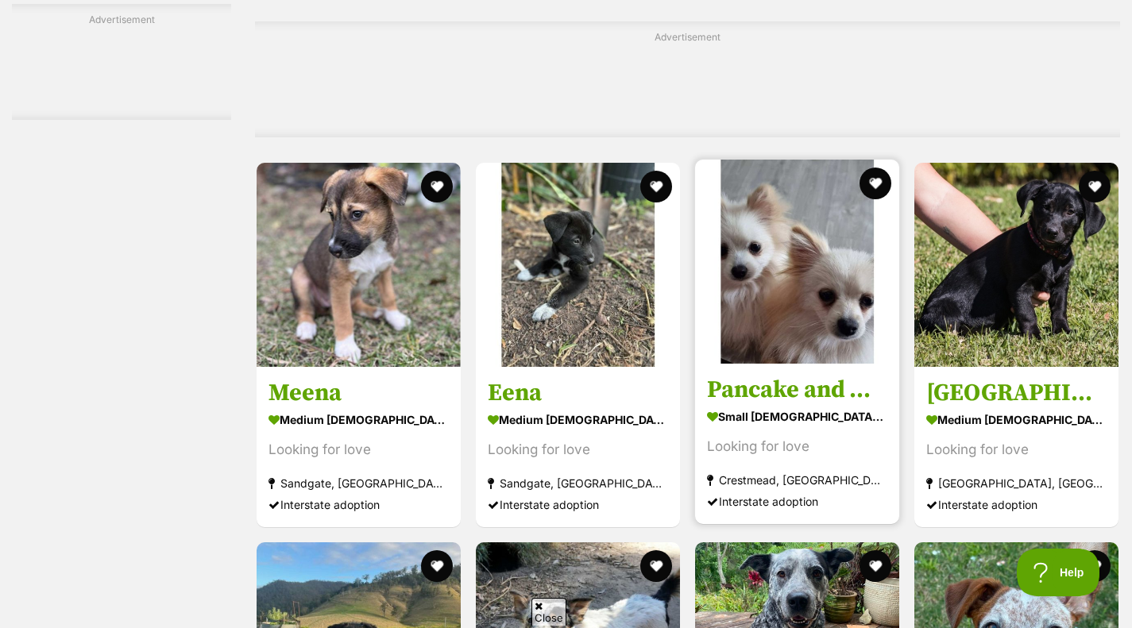
scroll to position [5611, 0]
click at [816, 314] on img at bounding box center [797, 261] width 204 height 204
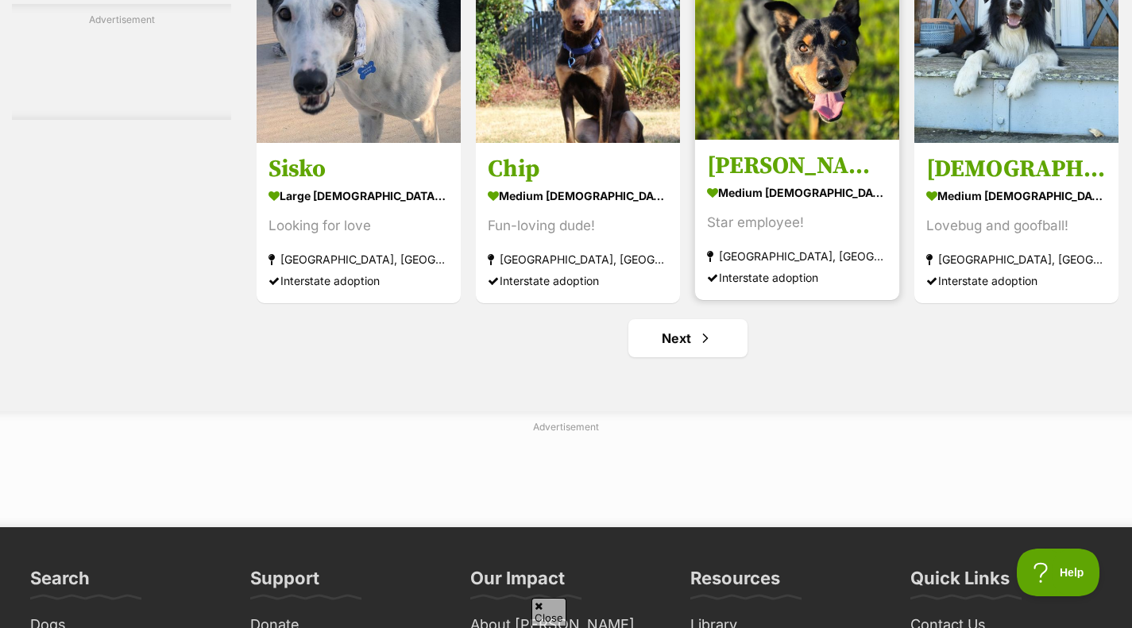
scroll to position [7278, 0]
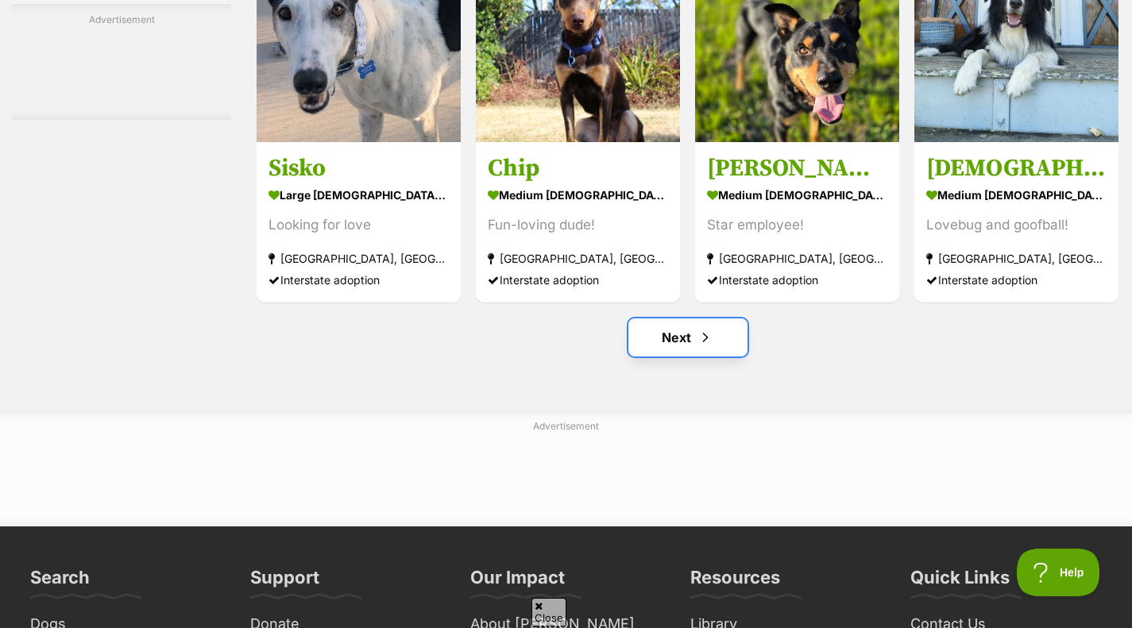
click at [705, 335] on link "Next" at bounding box center [687, 338] width 119 height 38
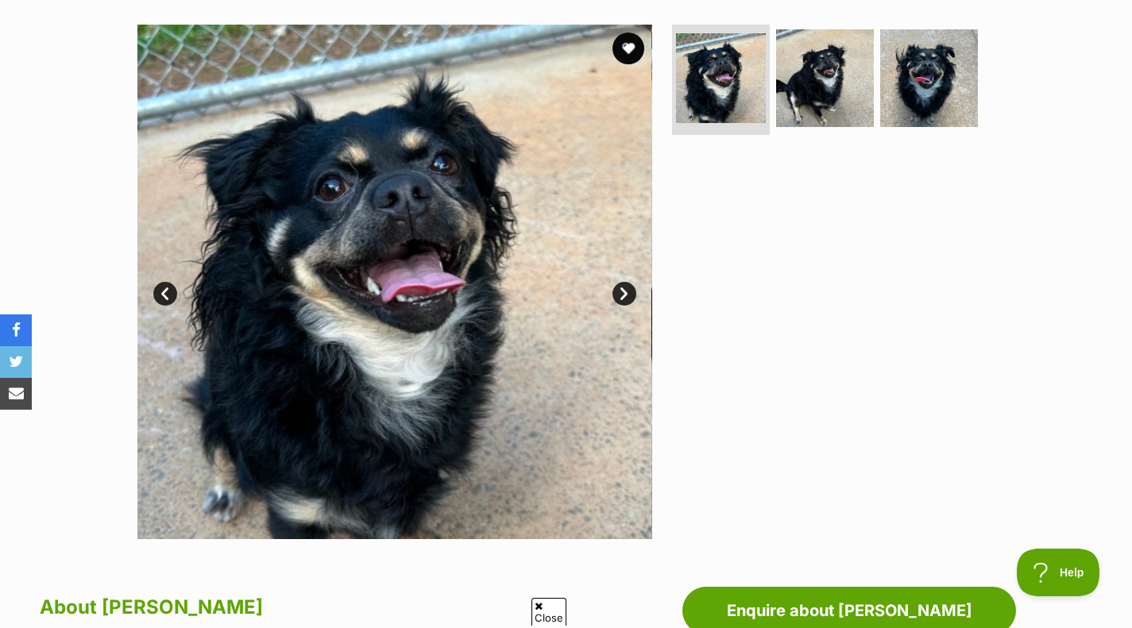
scroll to position [307, 0]
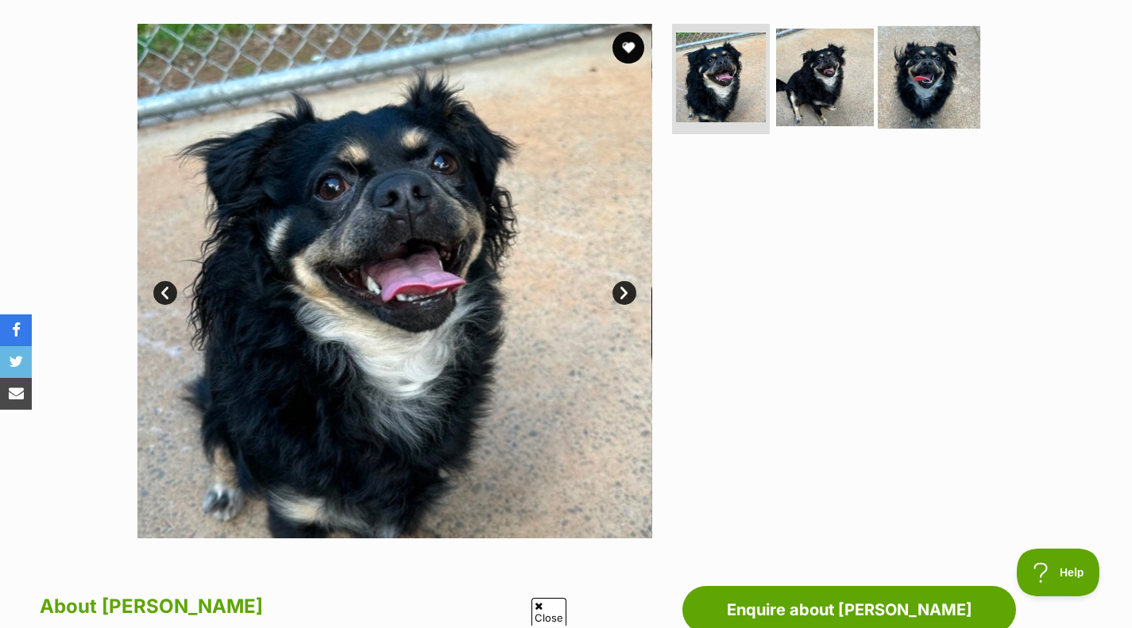
click at [907, 46] on img at bounding box center [929, 76] width 102 height 102
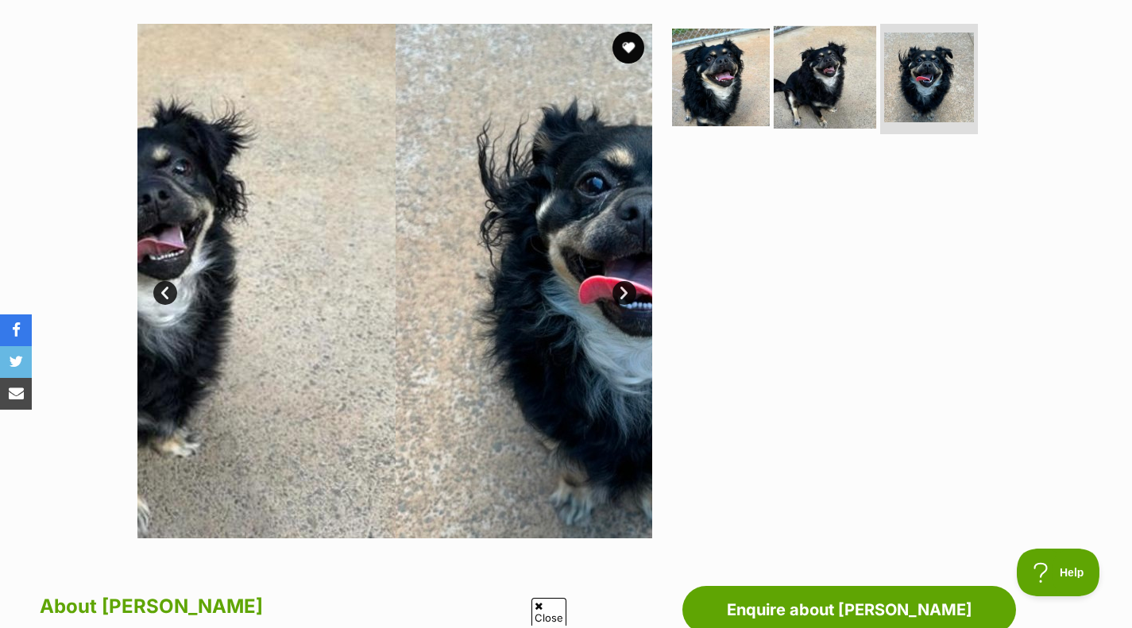
click at [815, 69] on img at bounding box center [825, 76] width 102 height 102
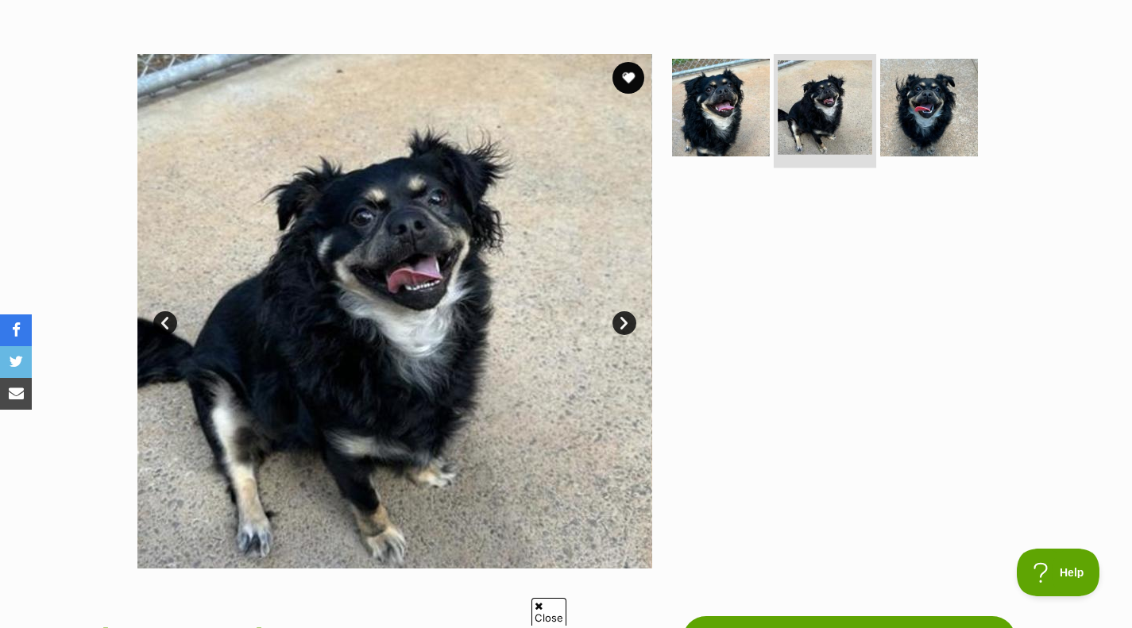
scroll to position [276, 0]
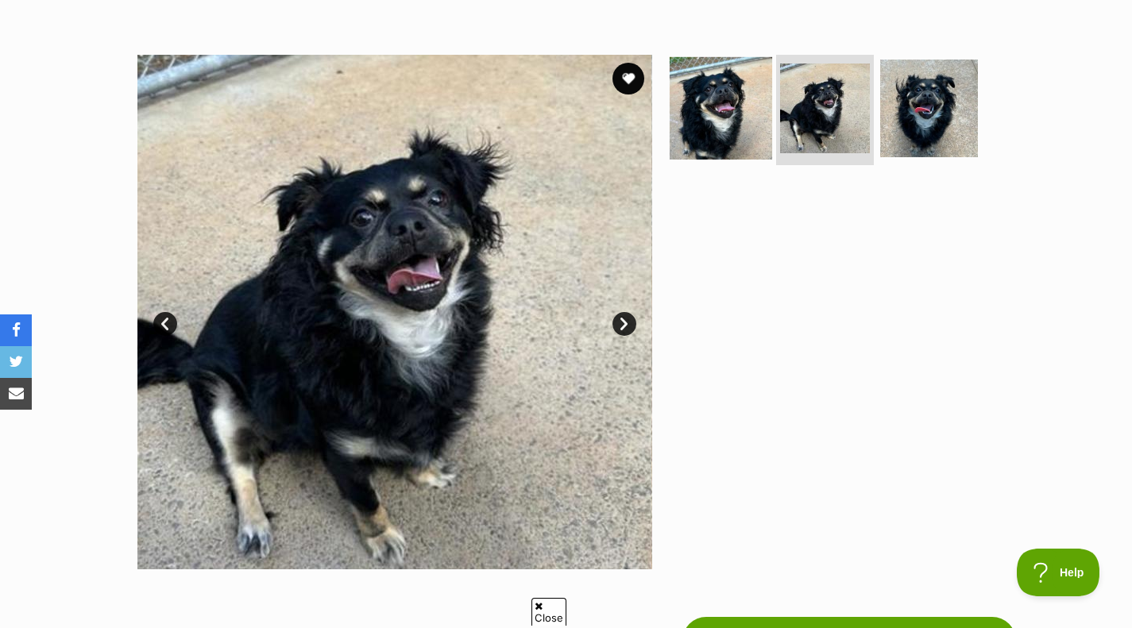
click at [728, 104] on img at bounding box center [721, 107] width 102 height 102
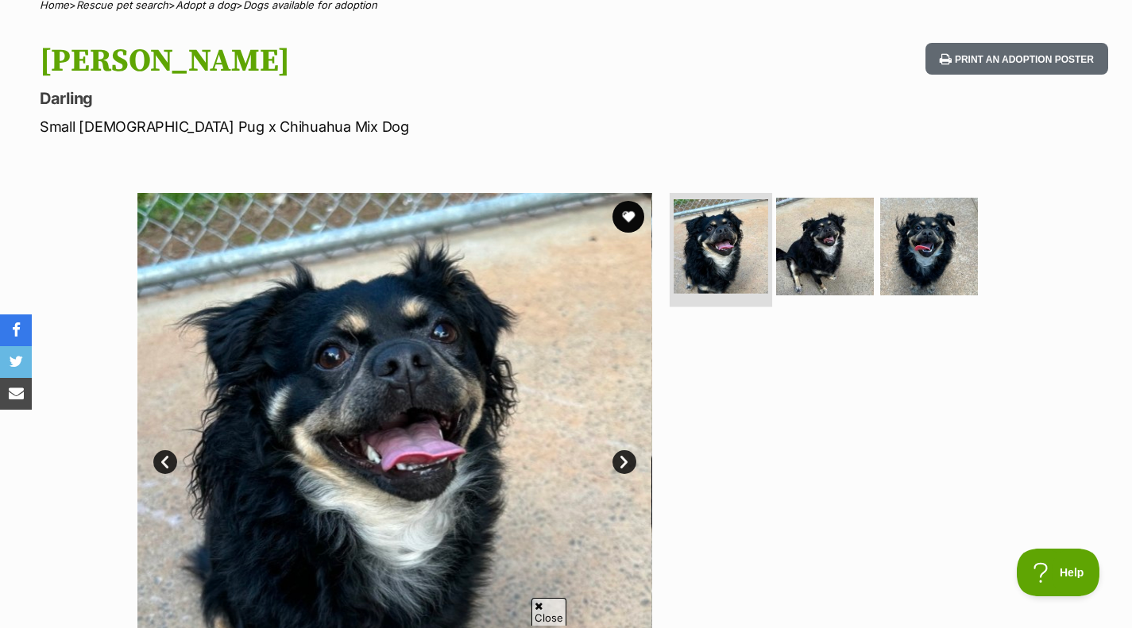
scroll to position [136, 0]
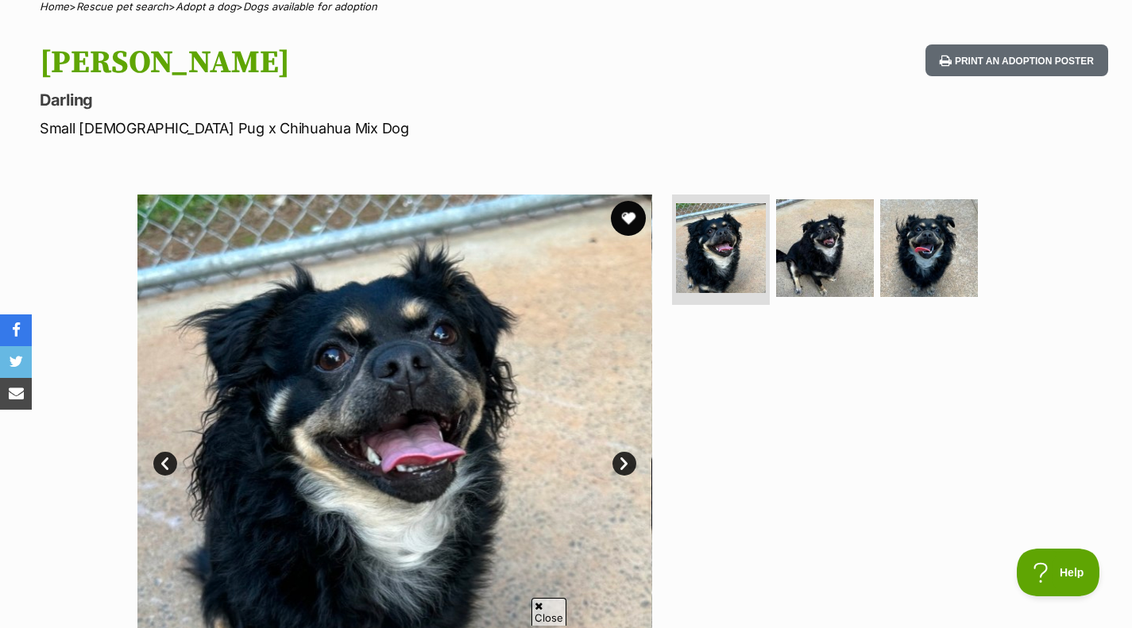
click at [629, 210] on button "favourite" at bounding box center [628, 218] width 35 height 35
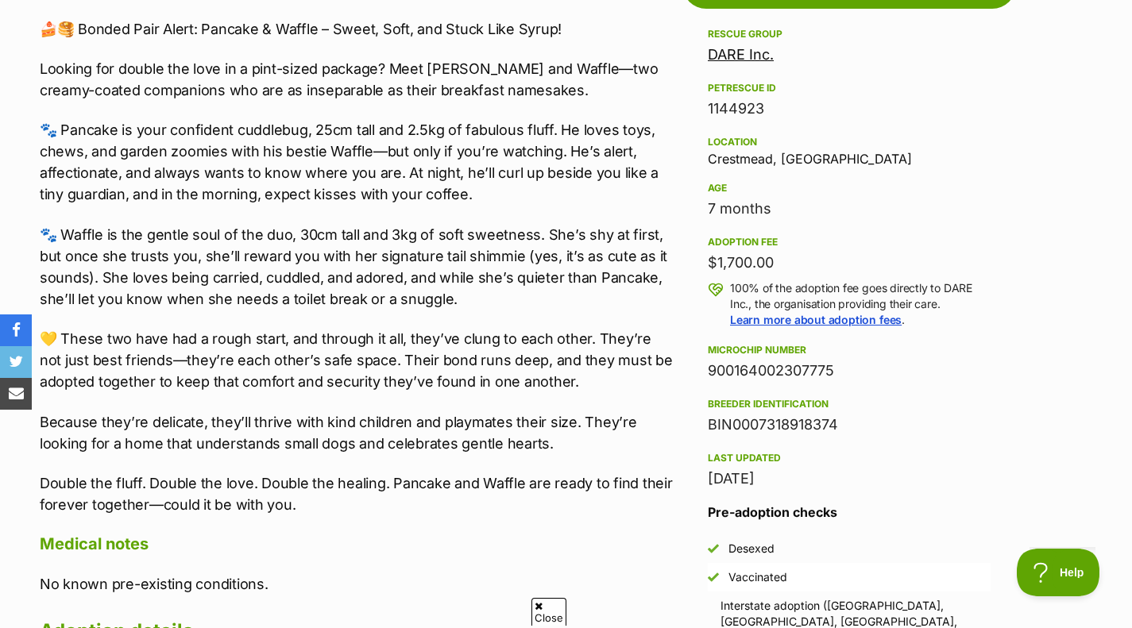
scroll to position [999, 0]
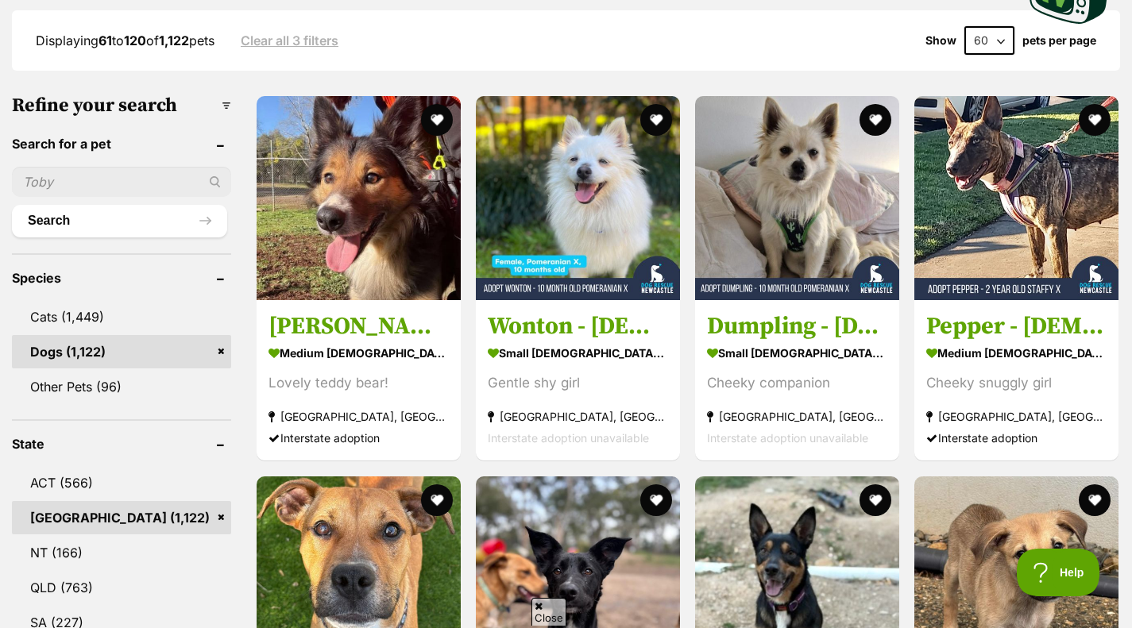
scroll to position [423, 0]
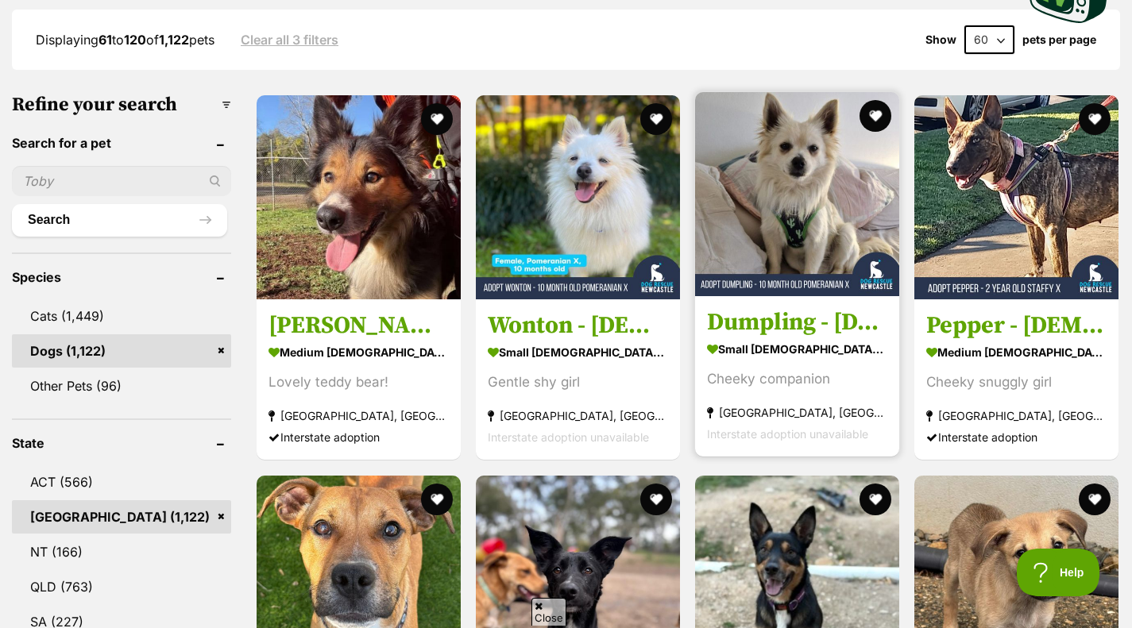
click at [817, 183] on img at bounding box center [797, 194] width 204 height 204
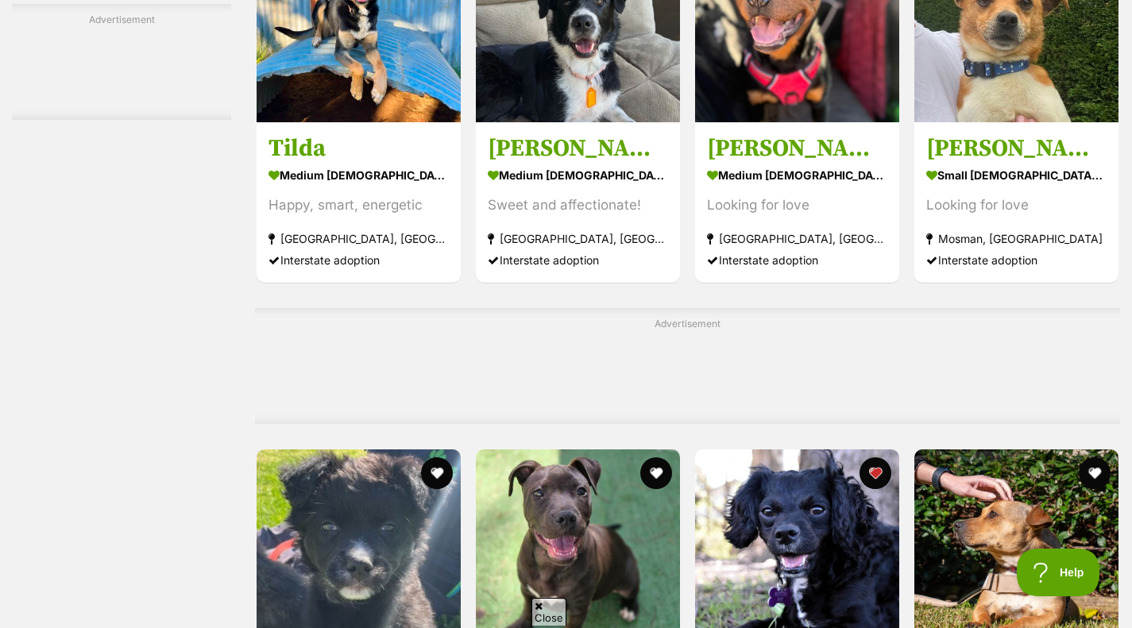
scroll to position [2958, 0]
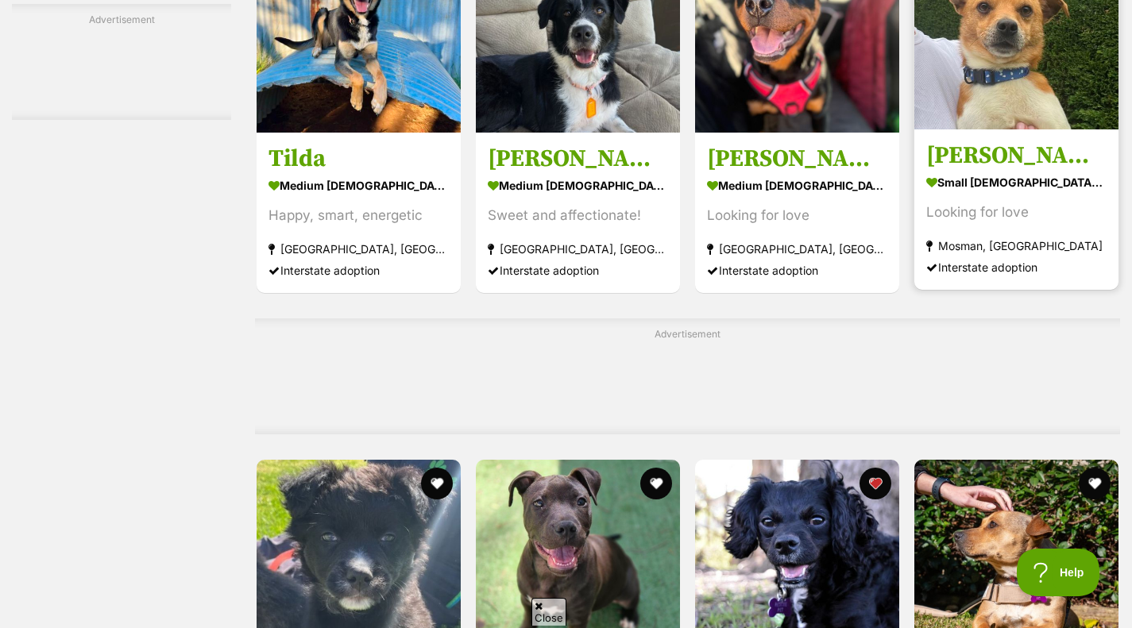
click at [1025, 80] on img at bounding box center [1016, 27] width 204 height 204
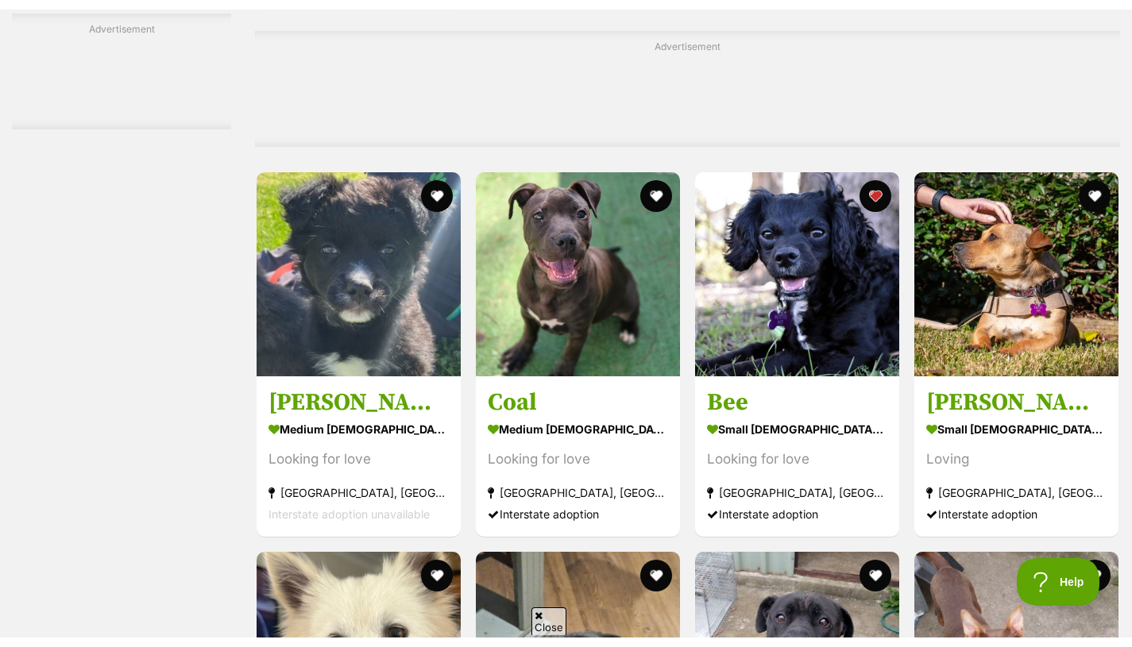
scroll to position [3257, 0]
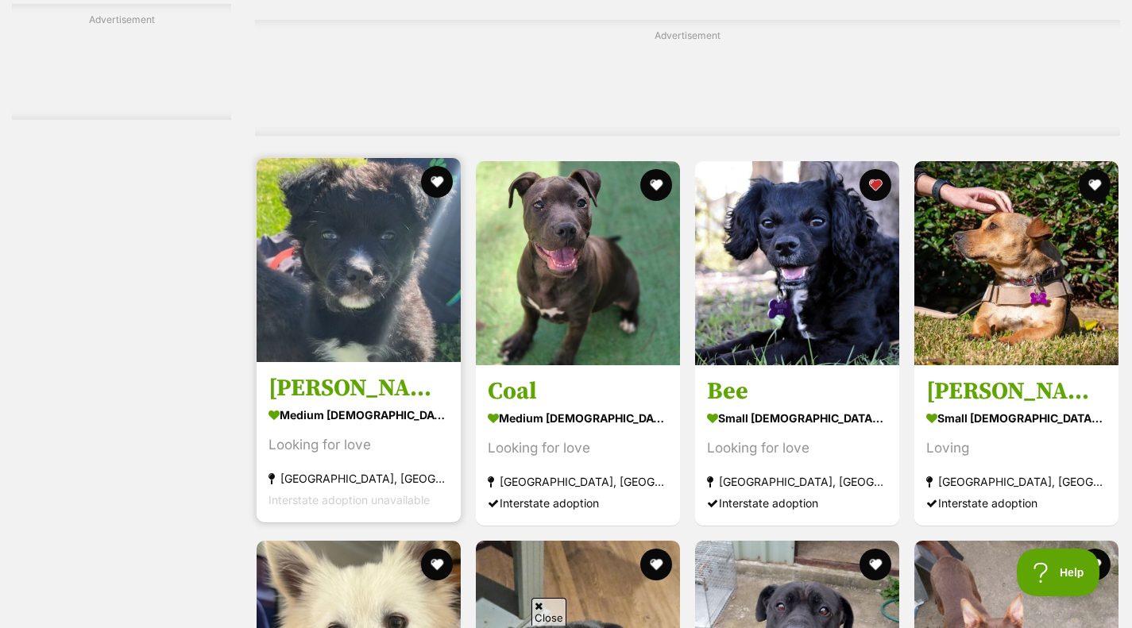
click at [326, 259] on img at bounding box center [359, 260] width 204 height 204
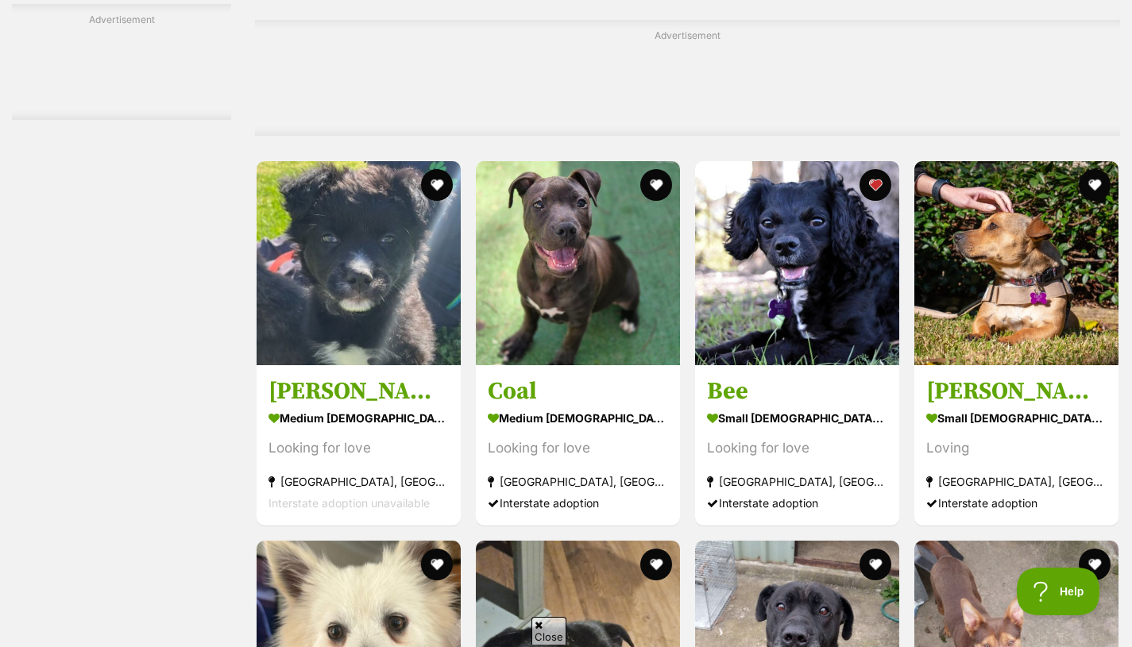
click at [805, 300] on img at bounding box center [797, 263] width 204 height 204
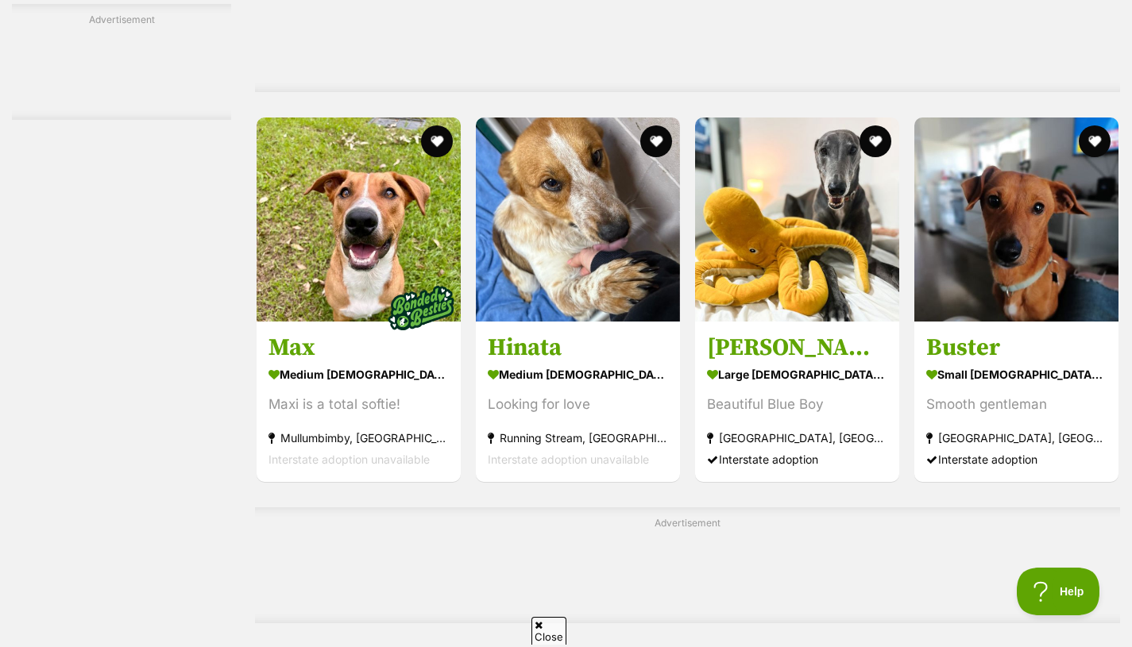
scroll to position [5649, 0]
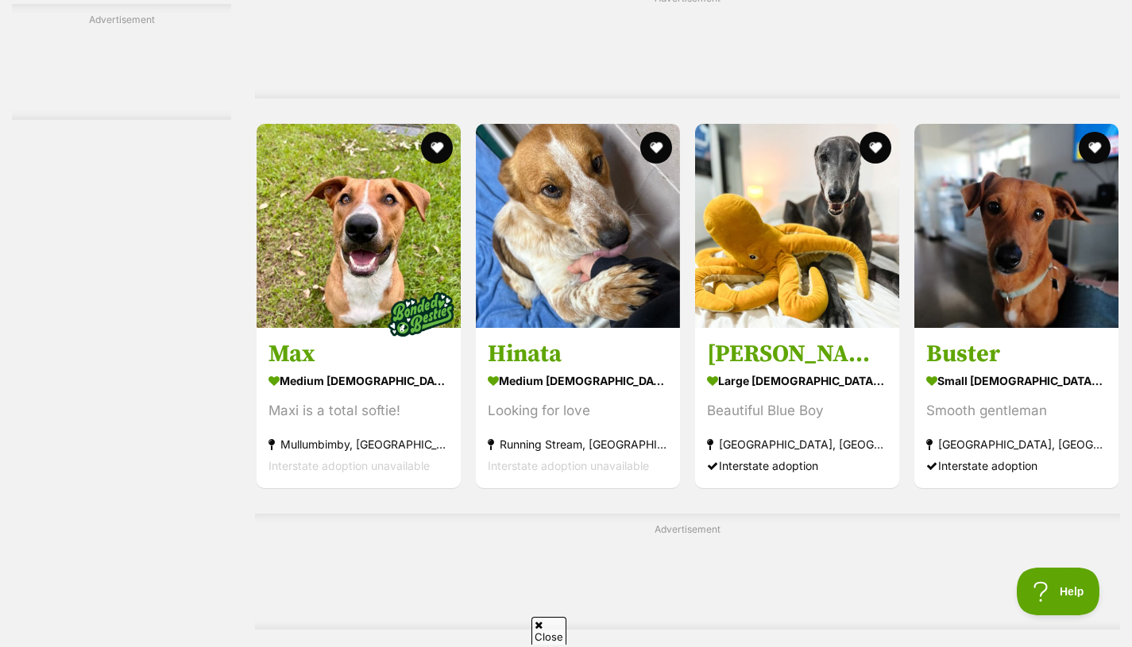
click at [995, 319] on img at bounding box center [1016, 226] width 204 height 204
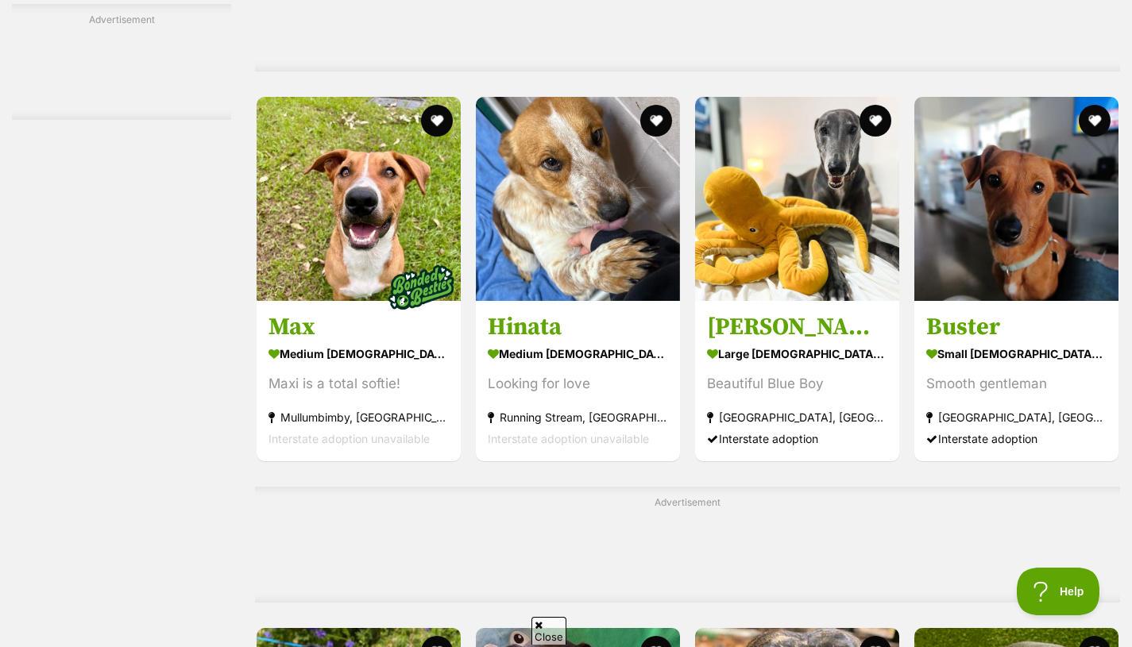
scroll to position [5678, 0]
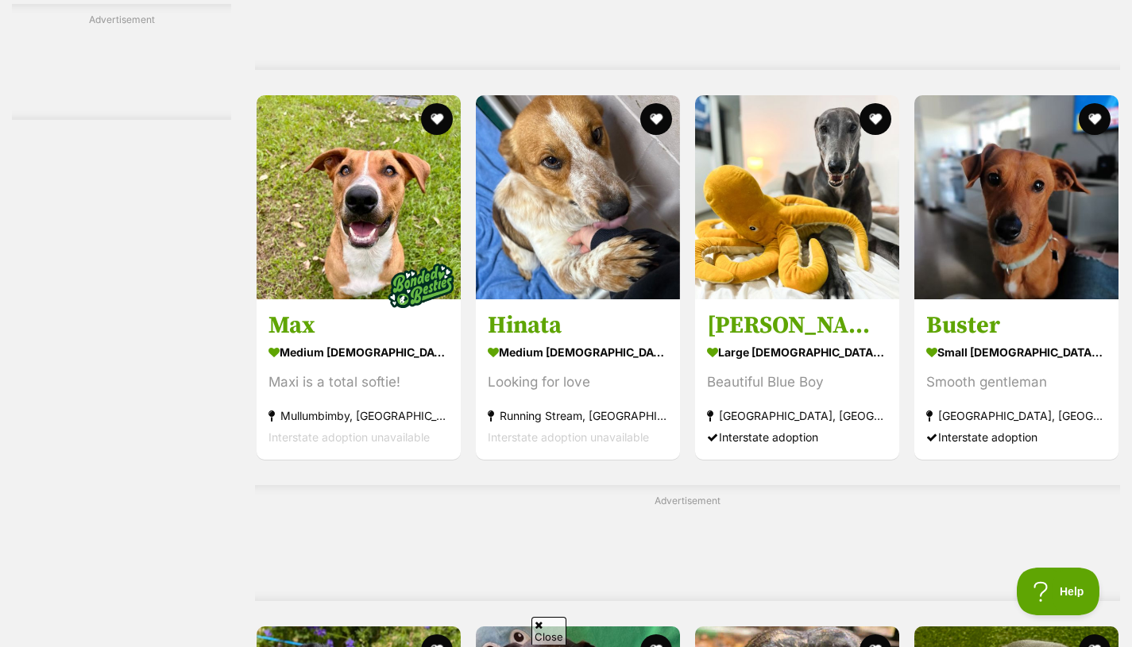
click at [601, 233] on img at bounding box center [578, 197] width 204 height 204
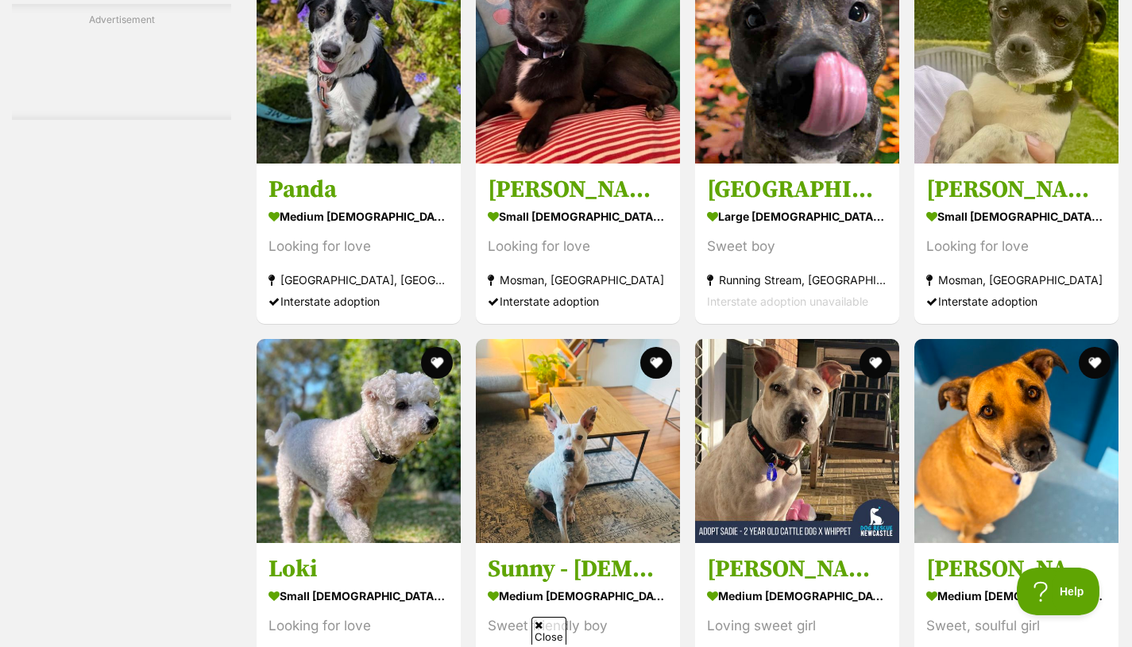
scroll to position [6346, 0]
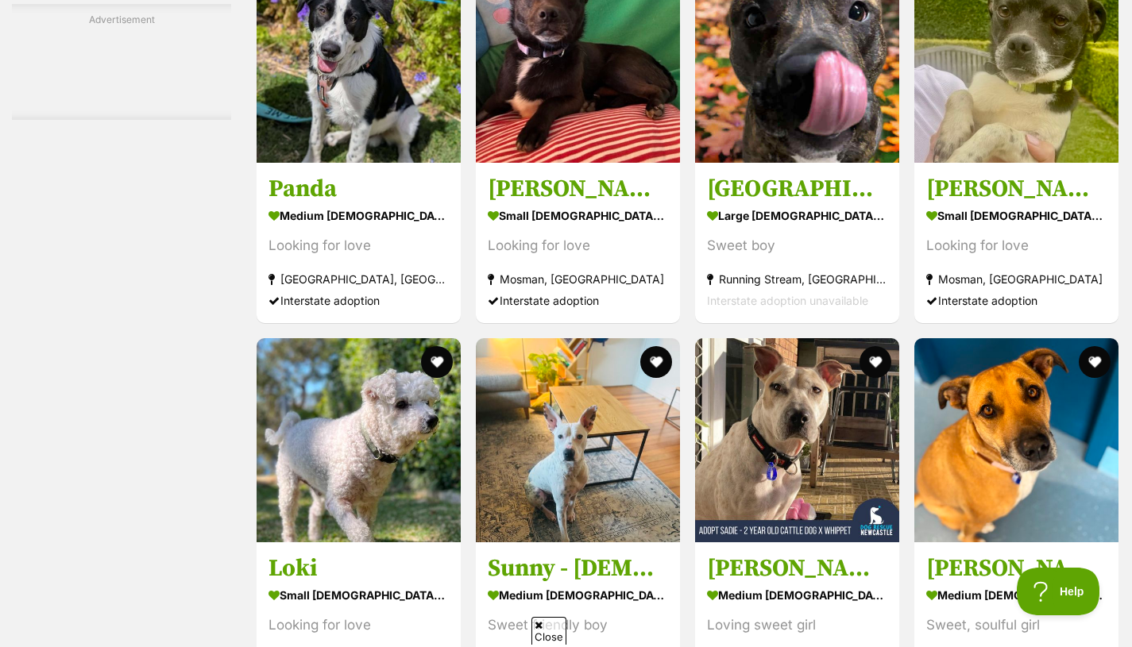
click at [1024, 110] on img at bounding box center [1016, 61] width 204 height 204
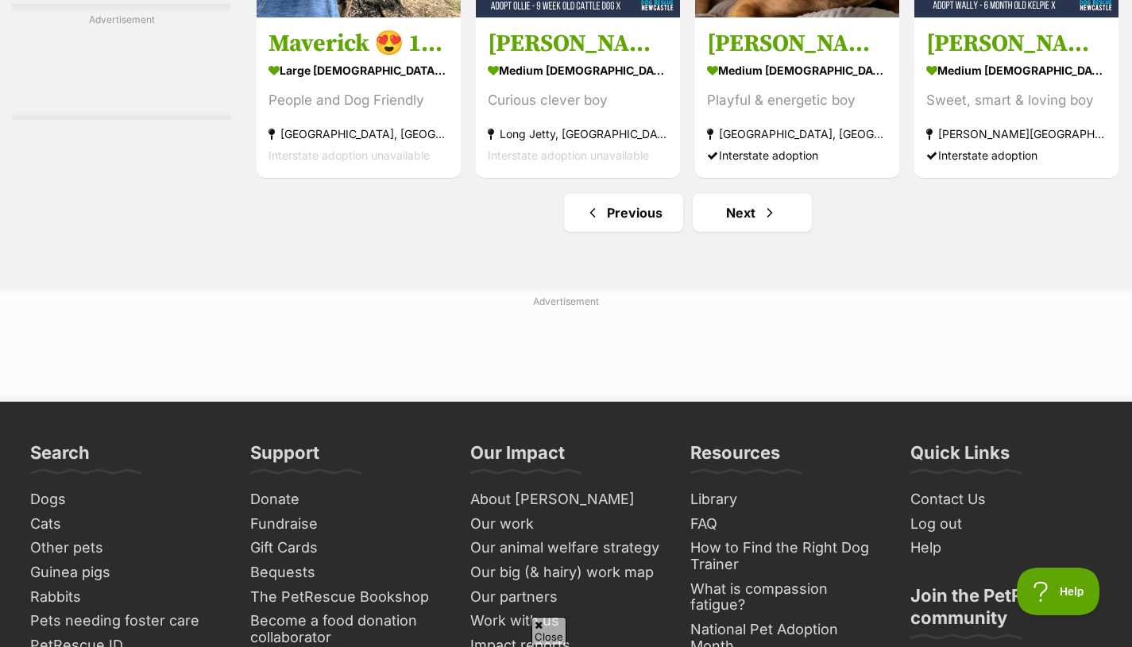
scroll to position [7405, 0]
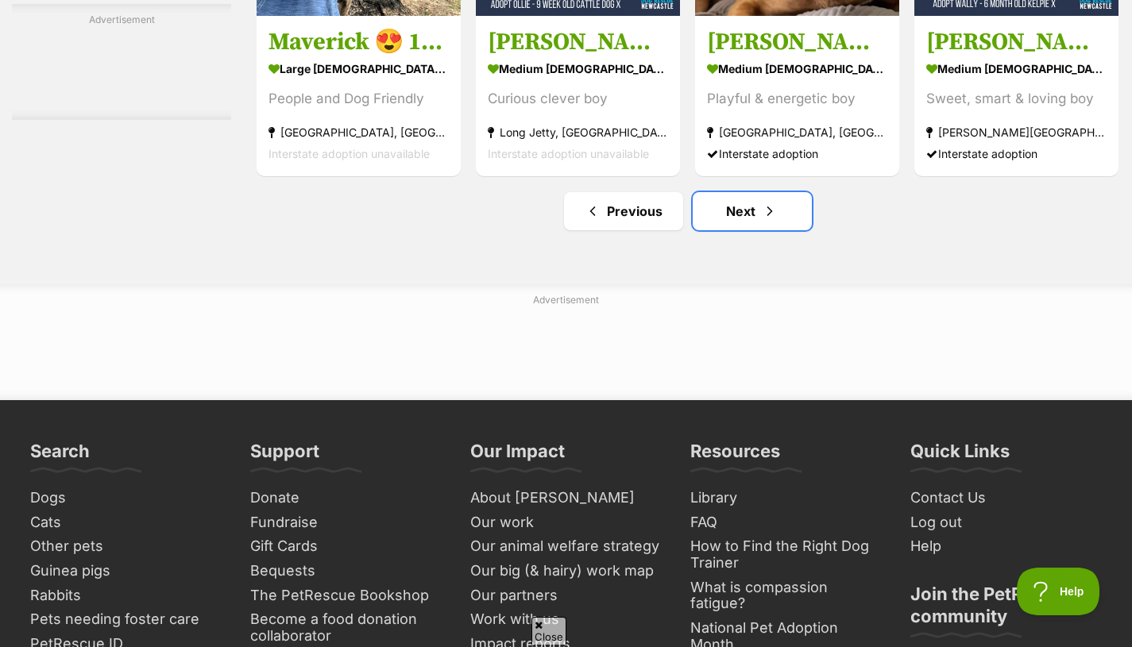
click at [719, 219] on link "Next" at bounding box center [752, 211] width 119 height 38
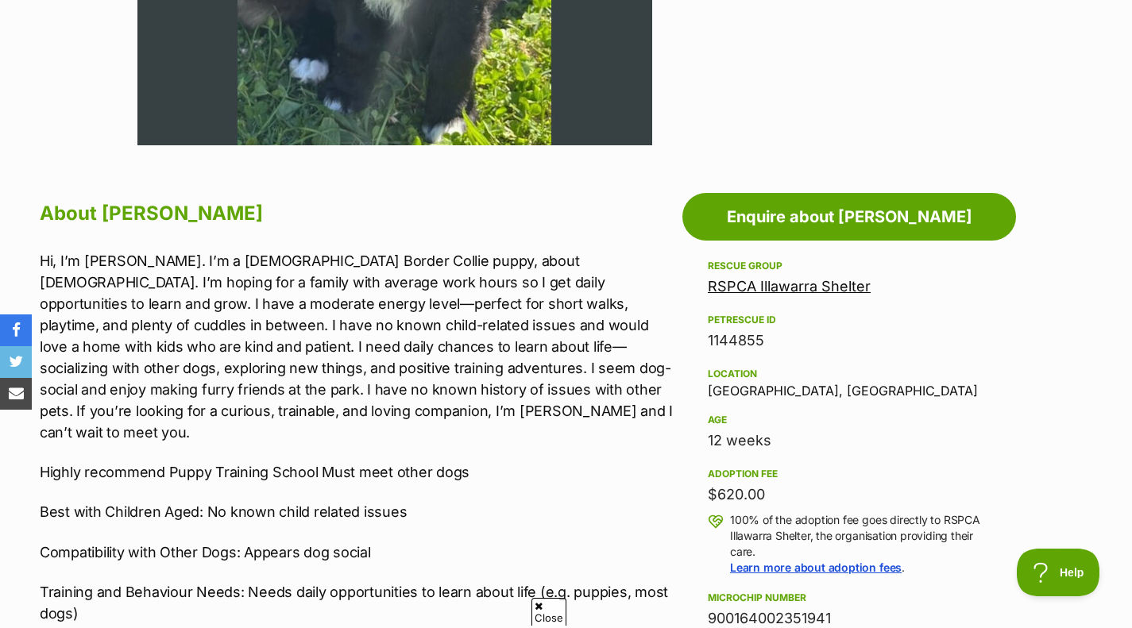
scroll to position [707, 0]
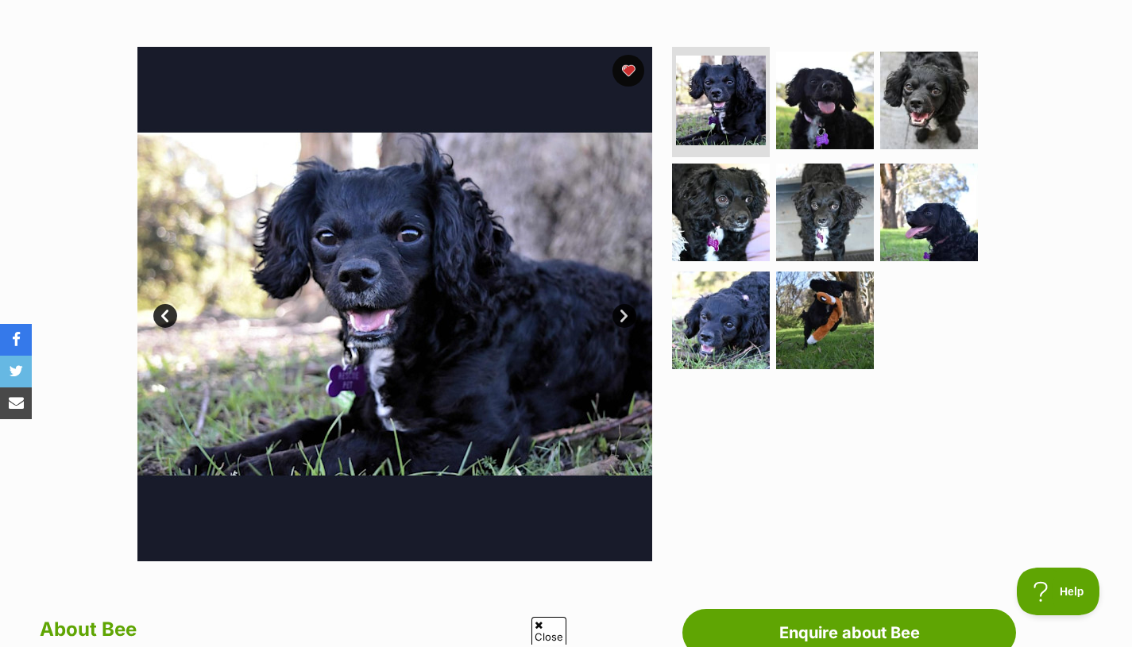
scroll to position [283, 0]
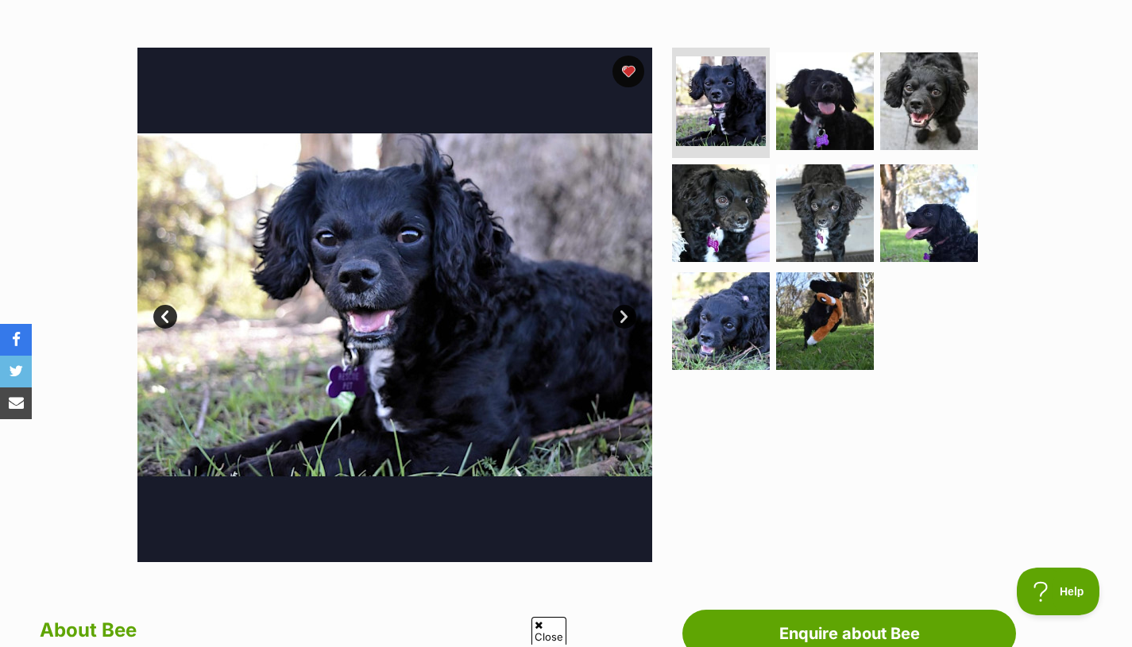
click at [722, 150] on li at bounding box center [721, 103] width 98 height 111
click at [713, 203] on img at bounding box center [721, 213] width 98 height 98
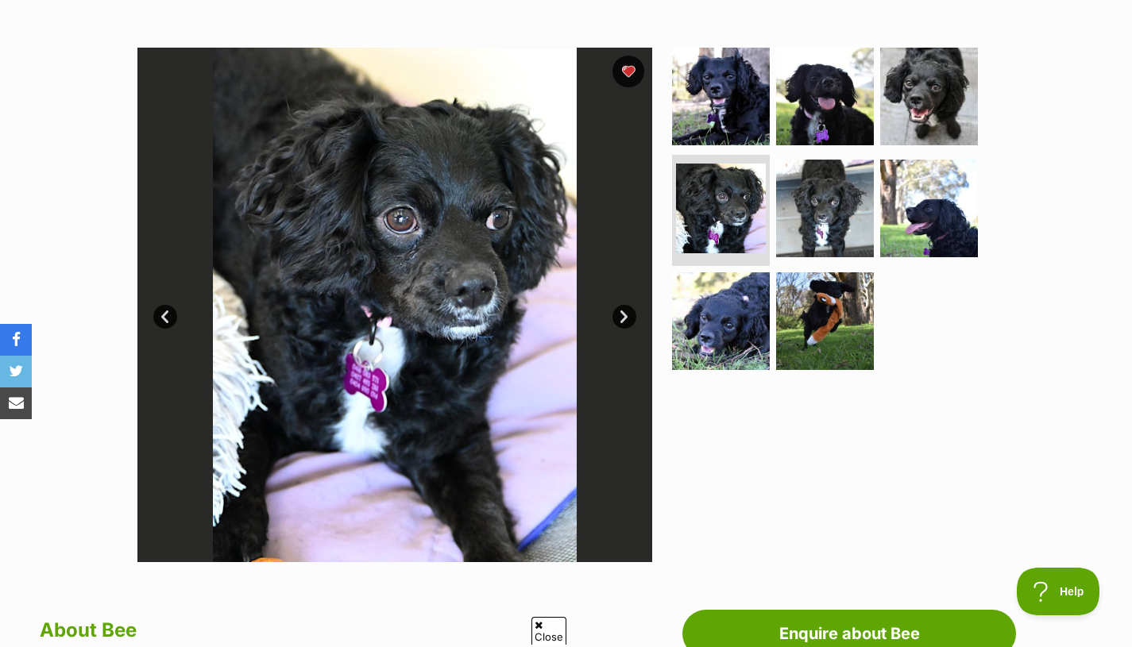
click at [805, 194] on img at bounding box center [825, 209] width 98 height 98
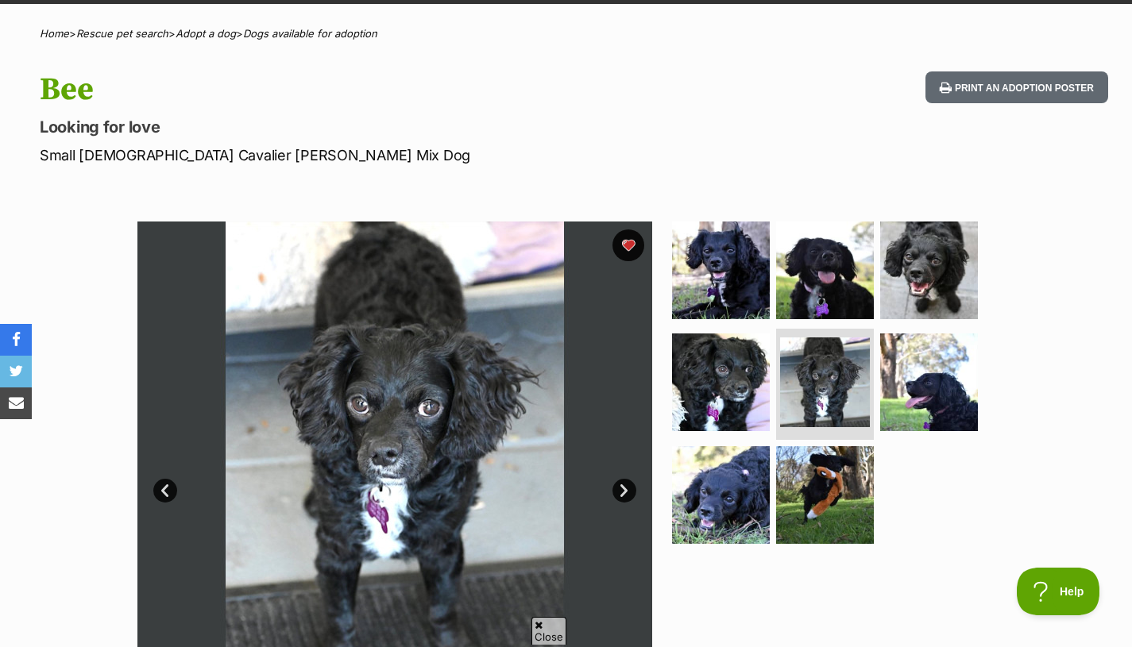
scroll to position [106, 0]
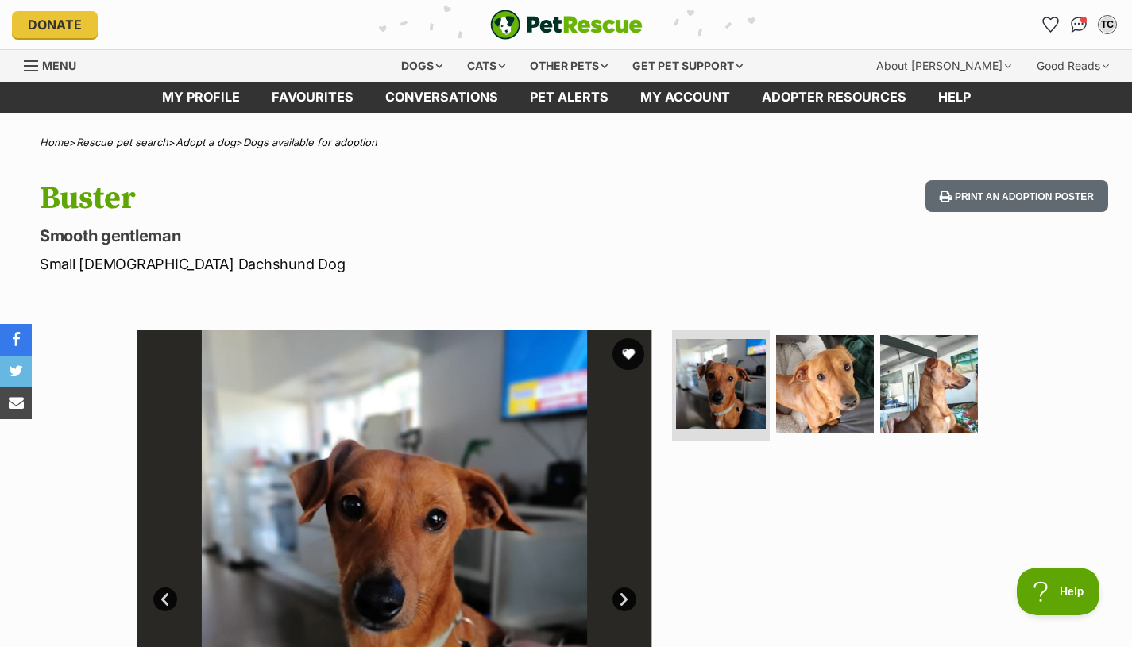
scroll to position [225, 0]
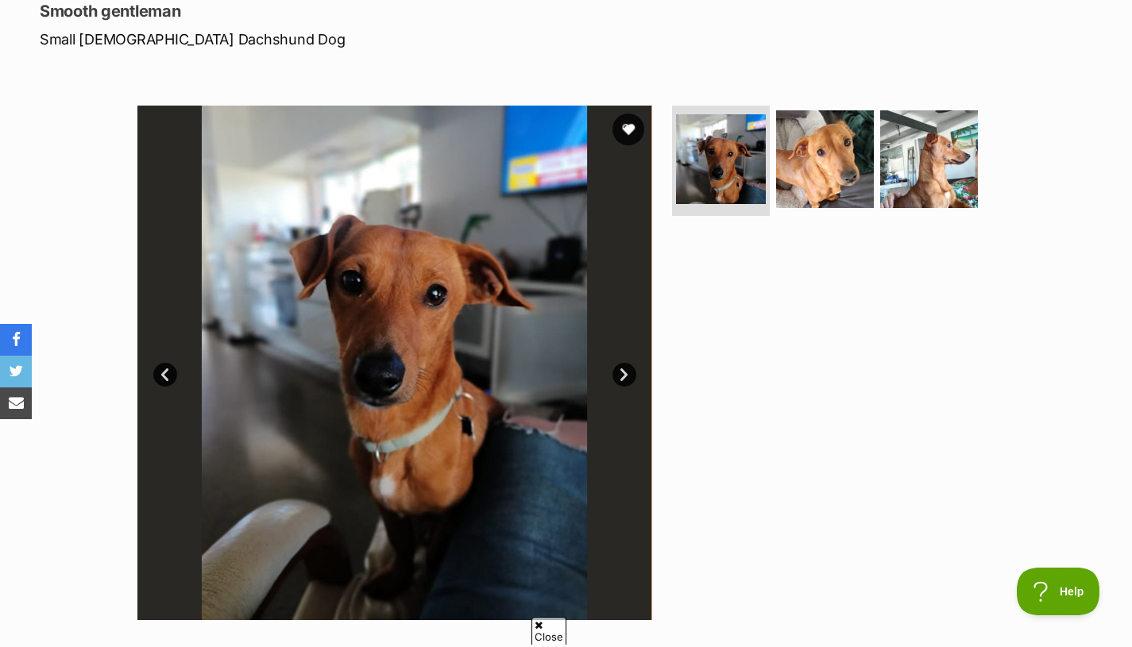
click at [929, 167] on img at bounding box center [929, 159] width 98 height 98
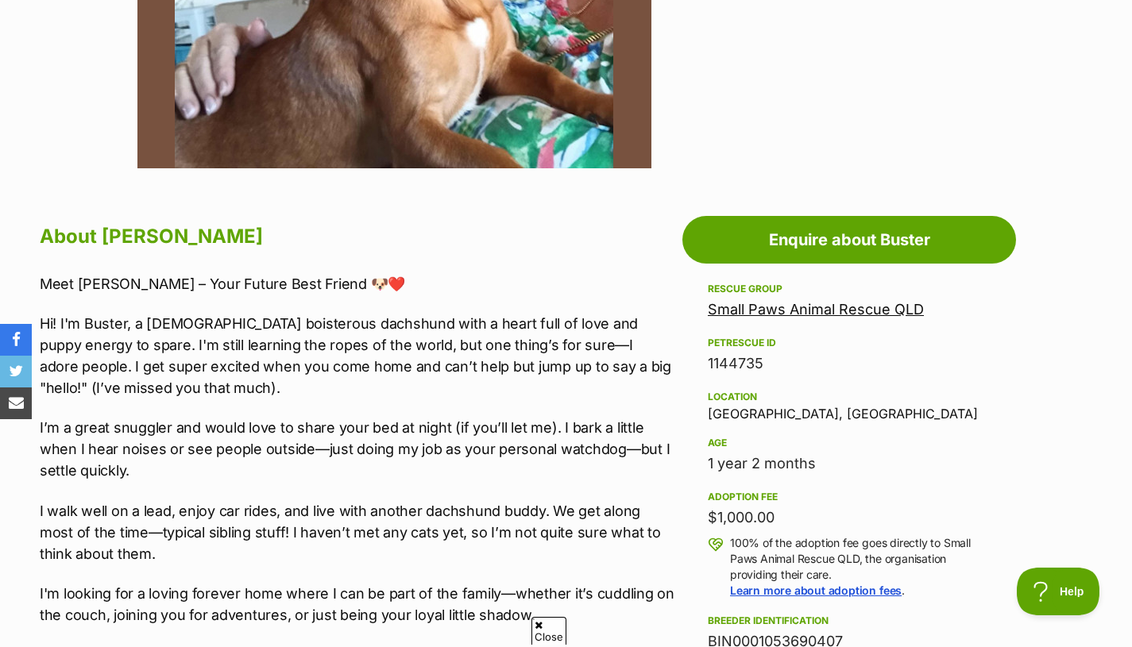
scroll to position [678, 0]
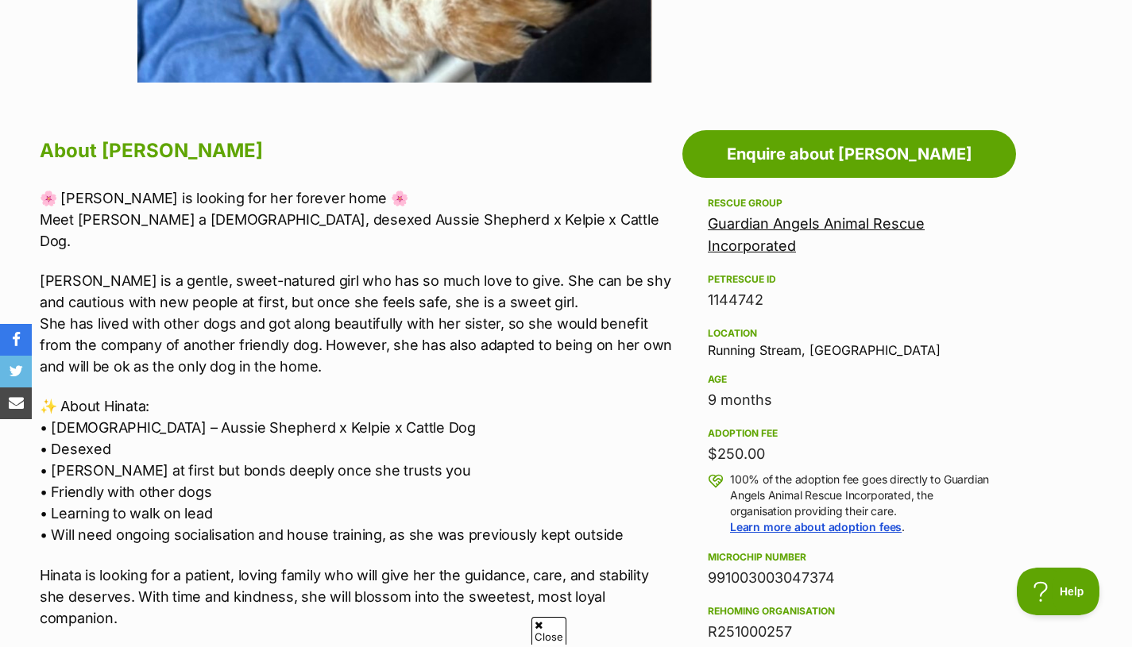
scroll to position [763, 0]
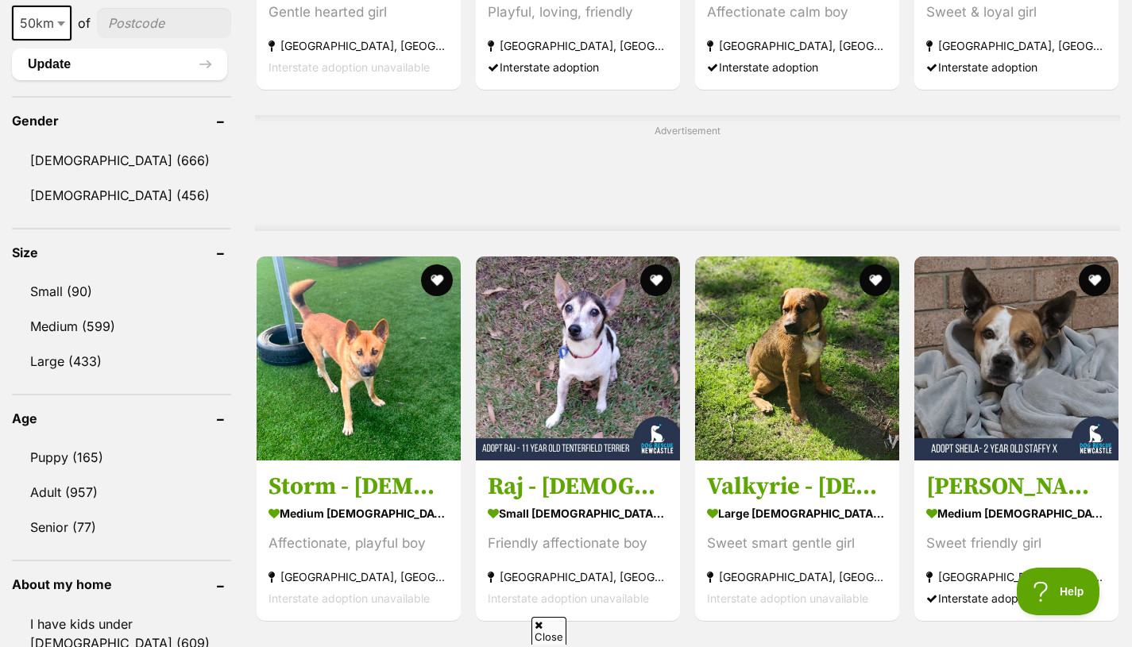
scroll to position [1279, 0]
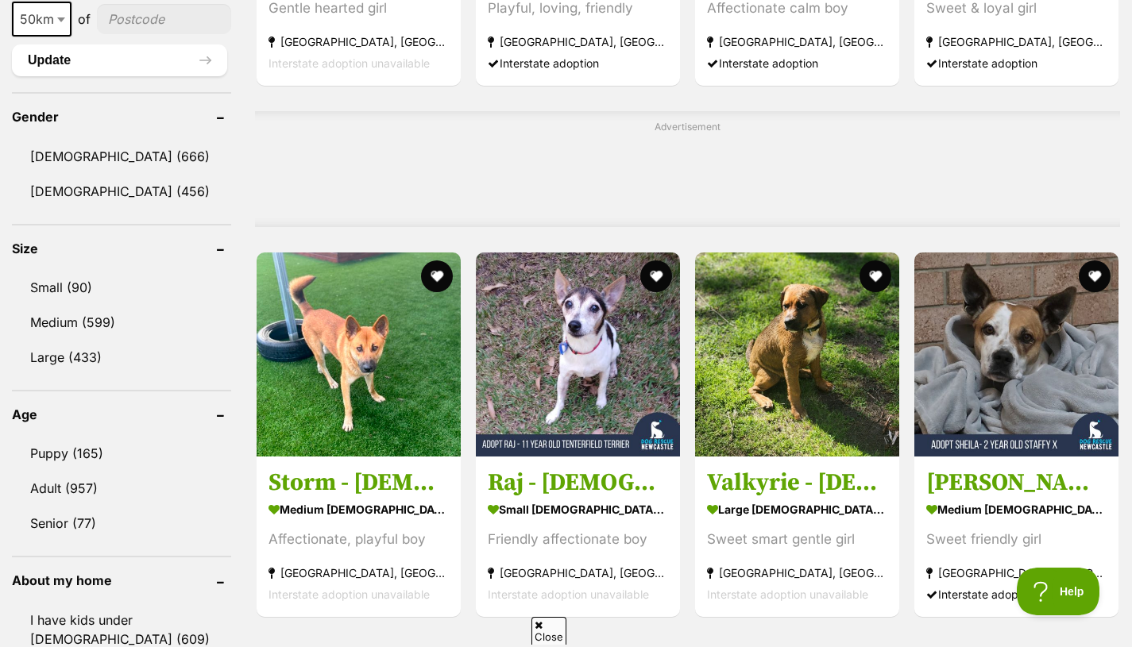
click at [94, 443] on link "Puppy (165)" at bounding box center [121, 453] width 219 height 33
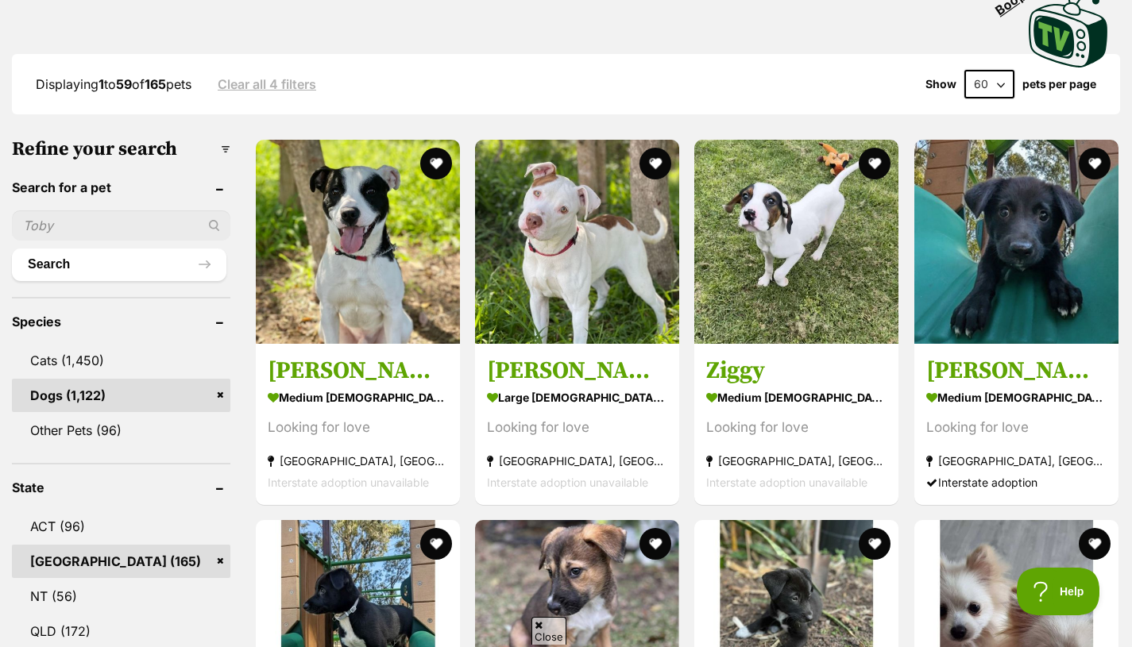
scroll to position [384, 0]
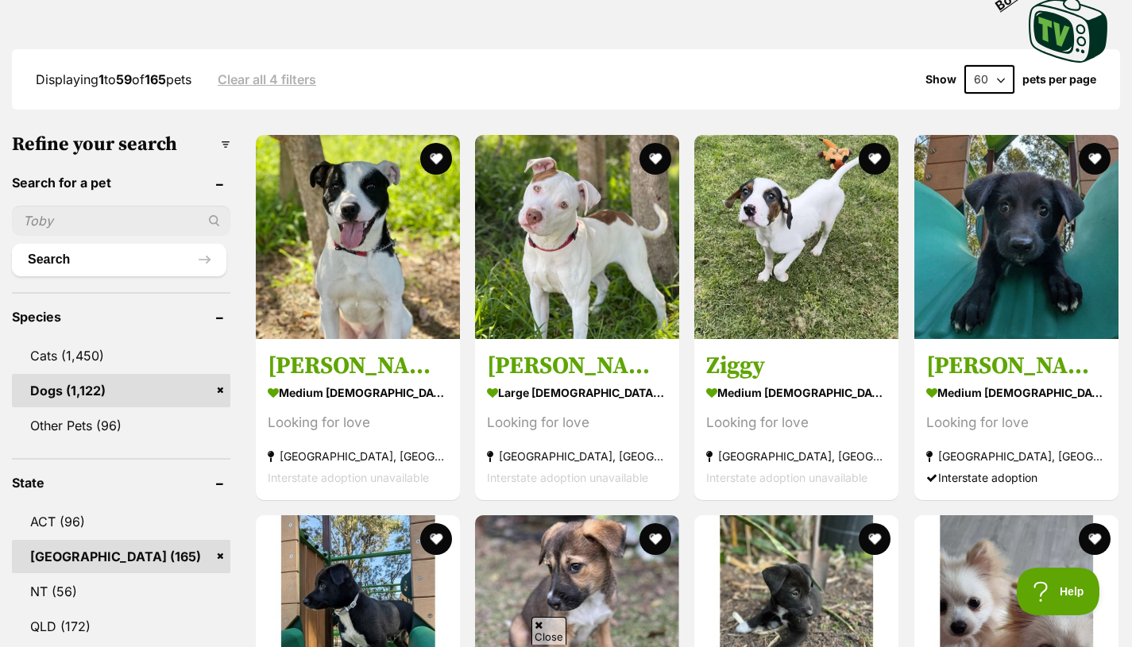
click at [993, 341] on article "1144927 Mina medium female Dog Looking for love Victoria Point, QLD Interstate …" at bounding box center [1016, 317] width 207 height 369
click at [1029, 264] on img at bounding box center [1016, 237] width 204 height 204
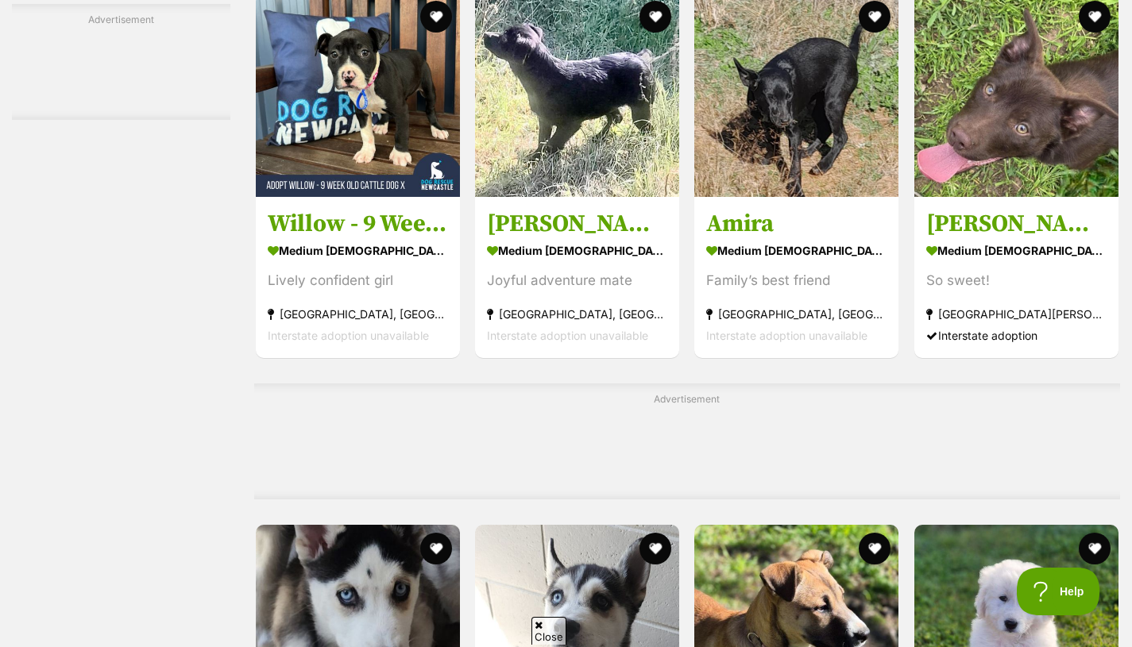
scroll to position [3814, 0]
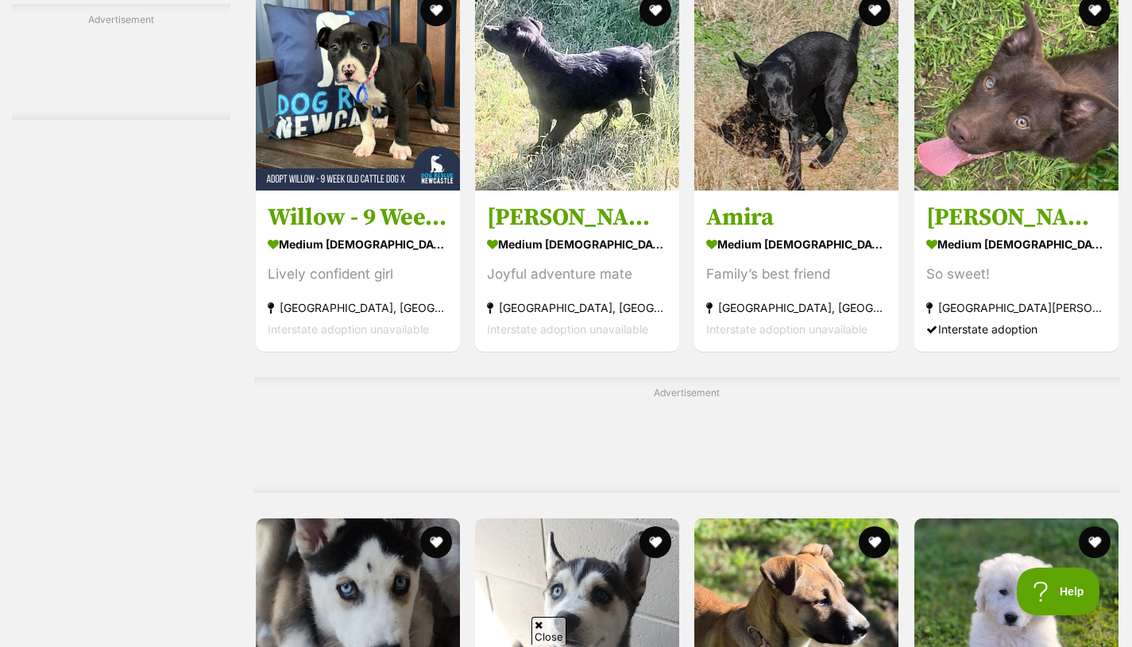
click at [614, 281] on div "Joyful adventure mate" at bounding box center [577, 274] width 180 height 21
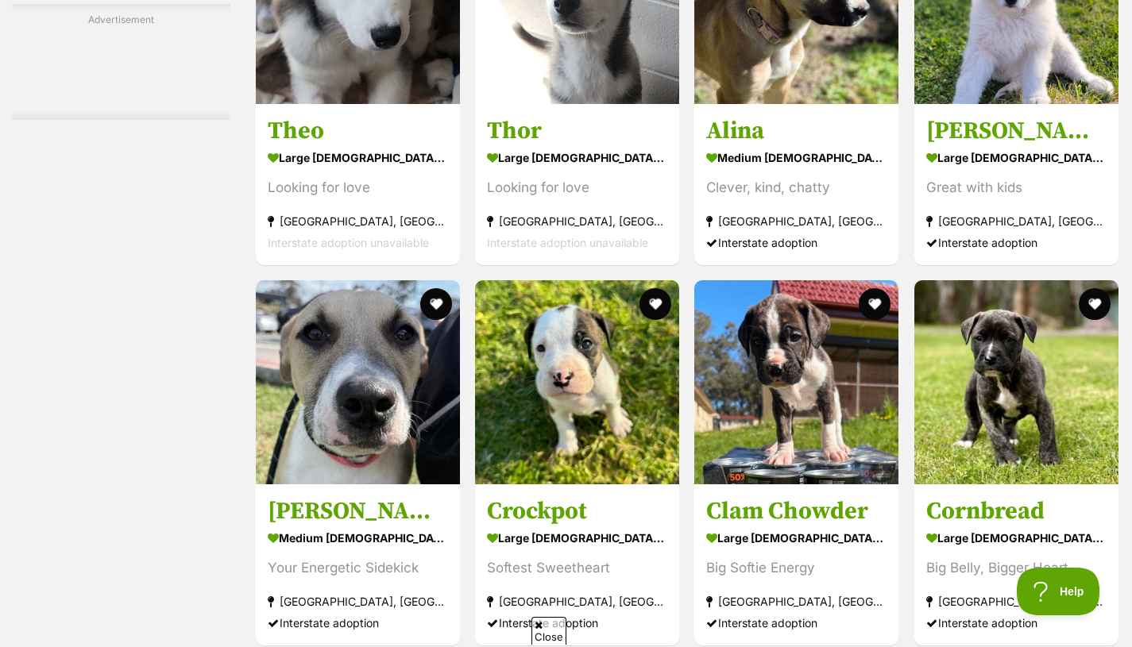
scroll to position [4393, 0]
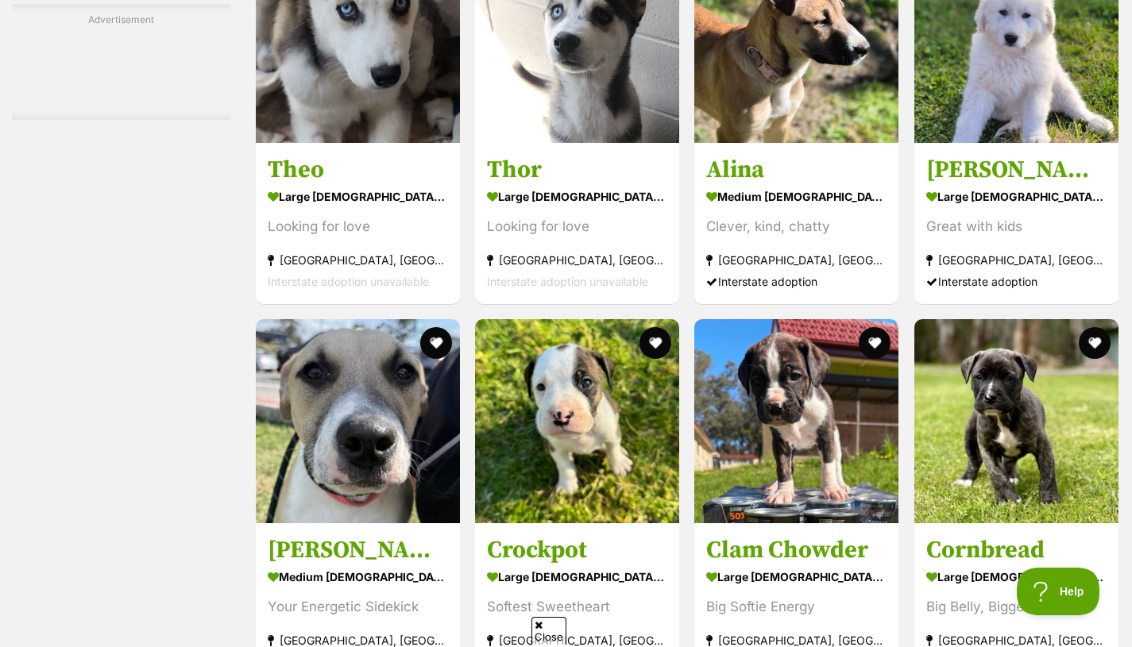
click at [1077, 80] on img at bounding box center [1016, 41] width 204 height 204
click at [1009, 152] on link "Clarissa large female Dog Great with kids Warwick, QLD Interstate adoption" at bounding box center [1016, 223] width 204 height 161
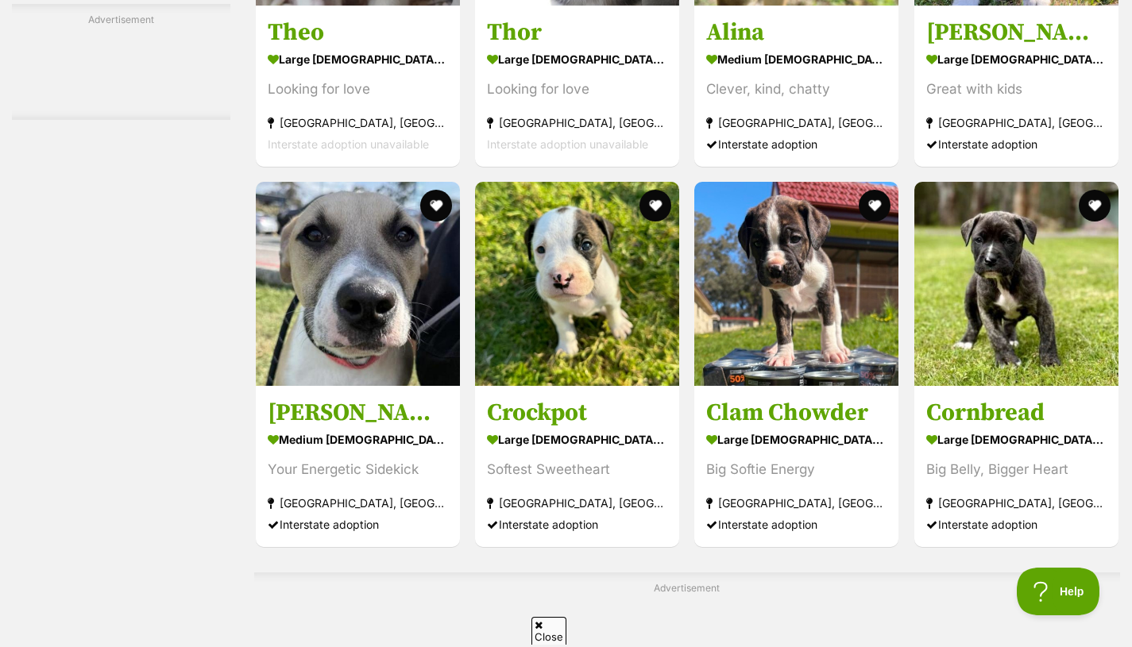
scroll to position [4532, 0]
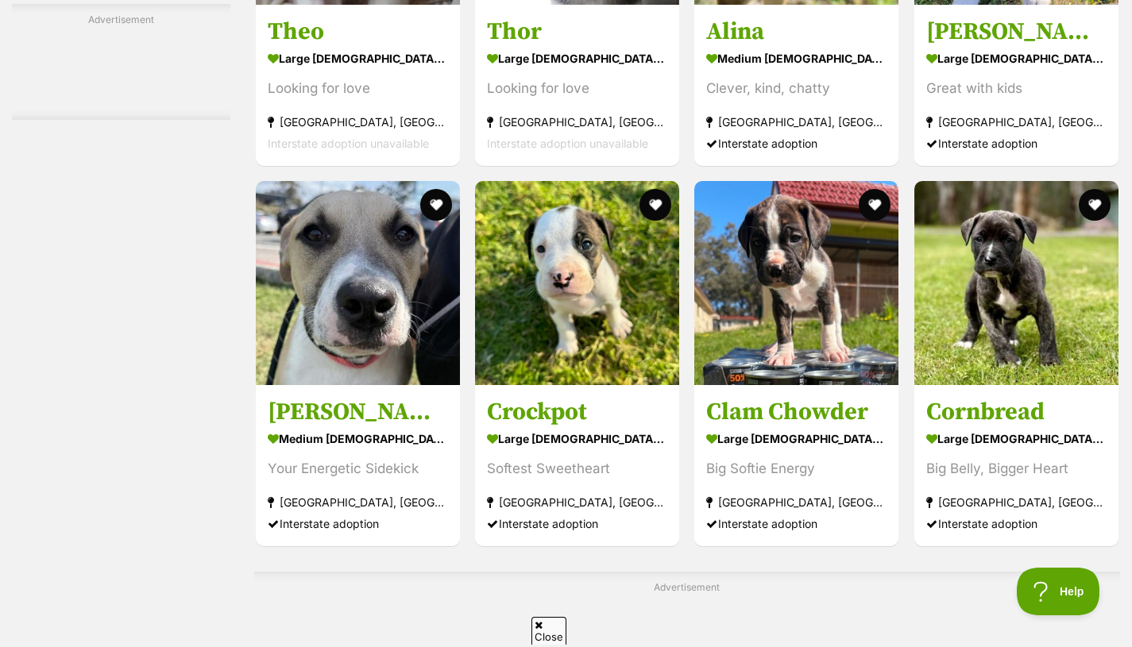
click at [585, 396] on link "Crockpot large female Dog Softest Sweetheart Berkshire Park, NSW Interstate ado…" at bounding box center [577, 465] width 204 height 161
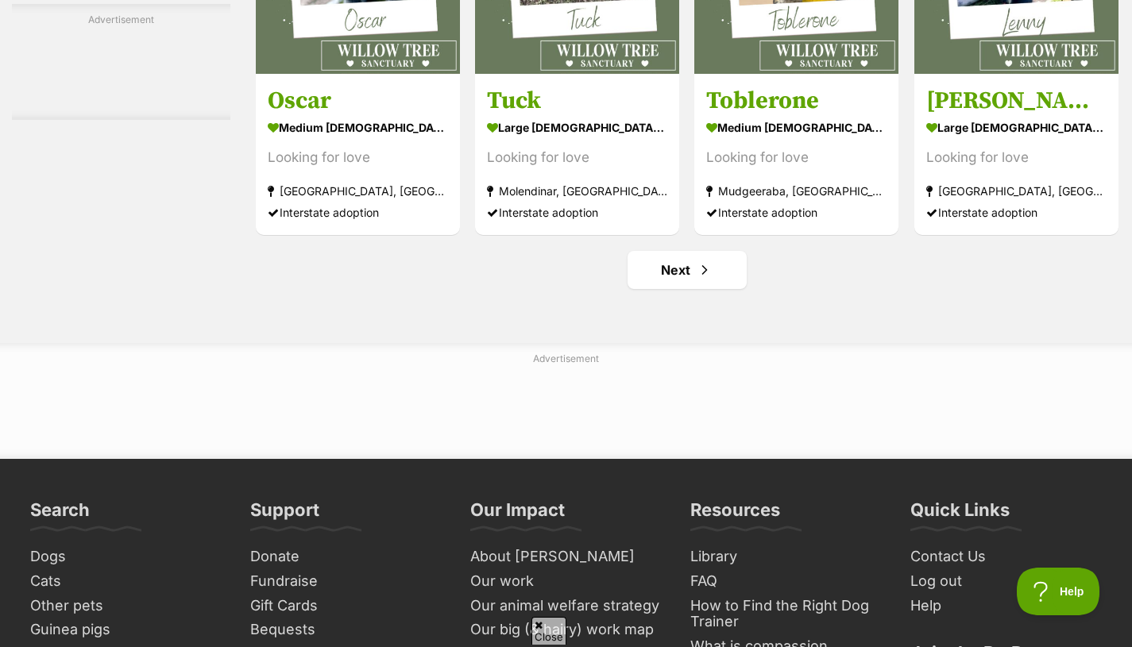
scroll to position [7358, 0]
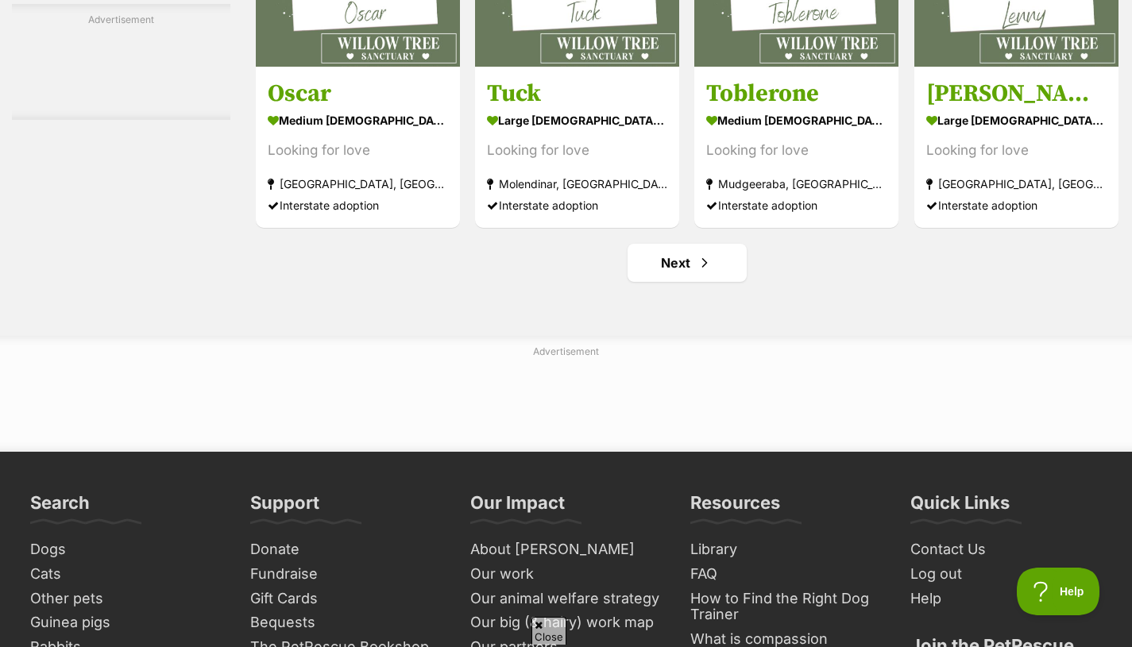
click at [663, 282] on link "Next" at bounding box center [687, 263] width 119 height 38
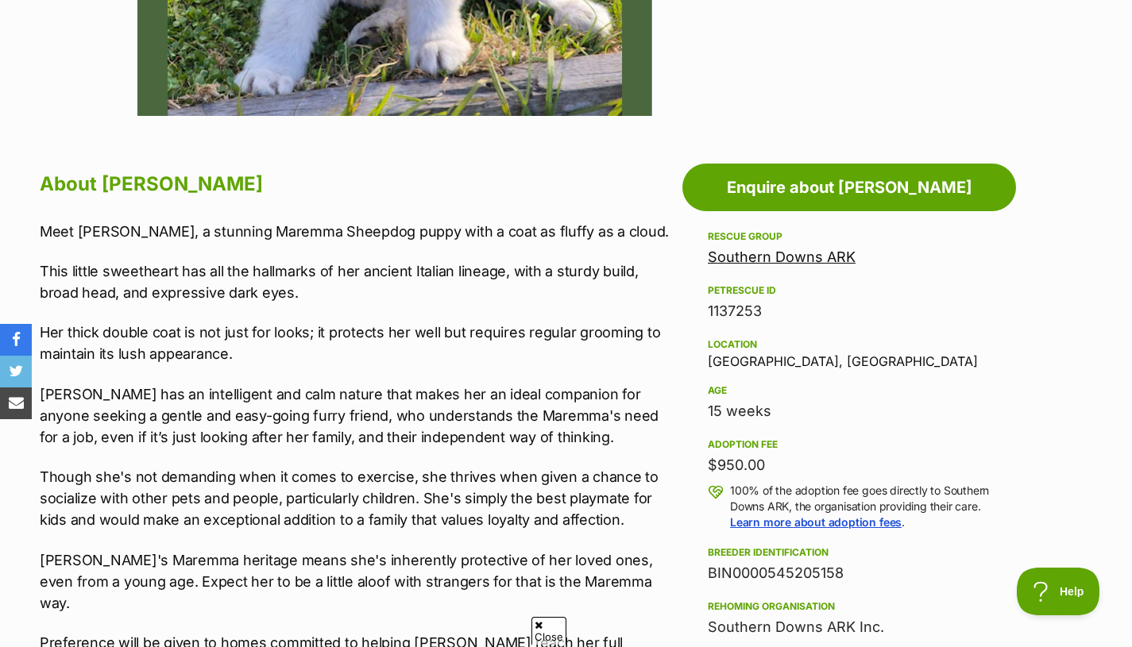
scroll to position [730, 0]
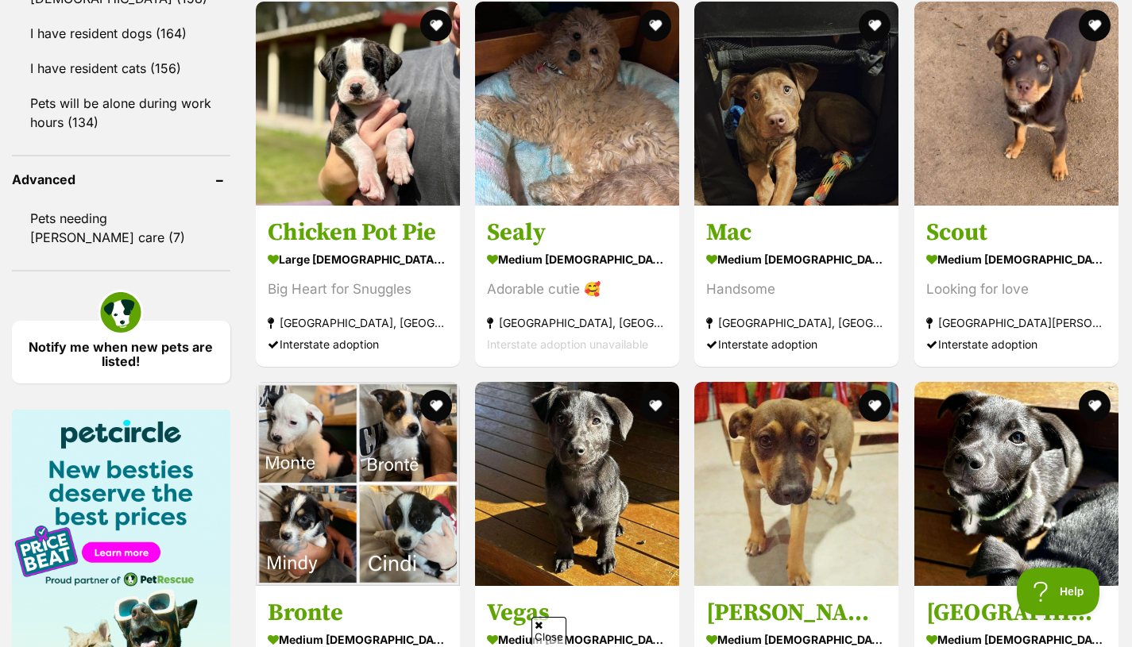
scroll to position [1975, 0]
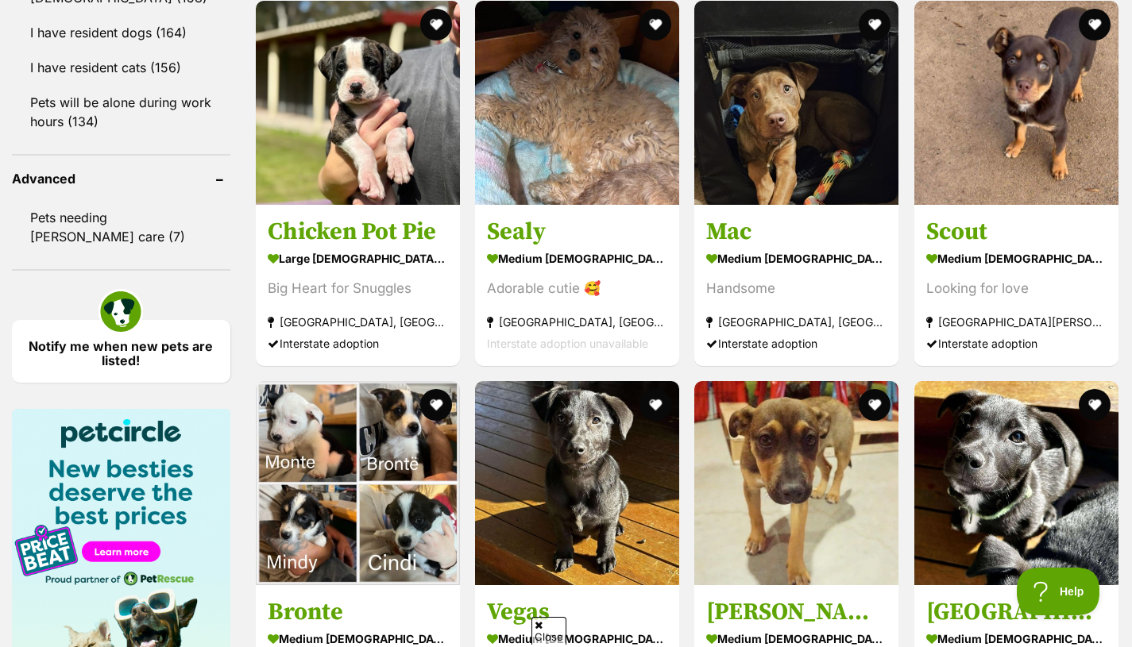
click at [604, 229] on h3 "Sealy" at bounding box center [577, 232] width 180 height 30
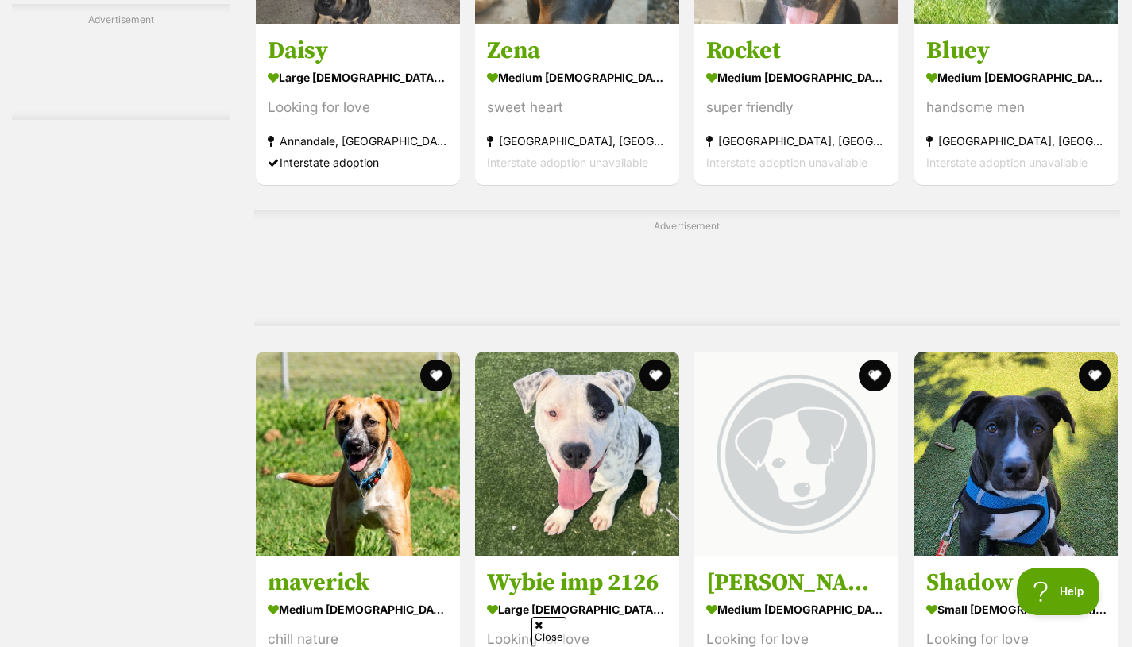
scroll to position [5957, 0]
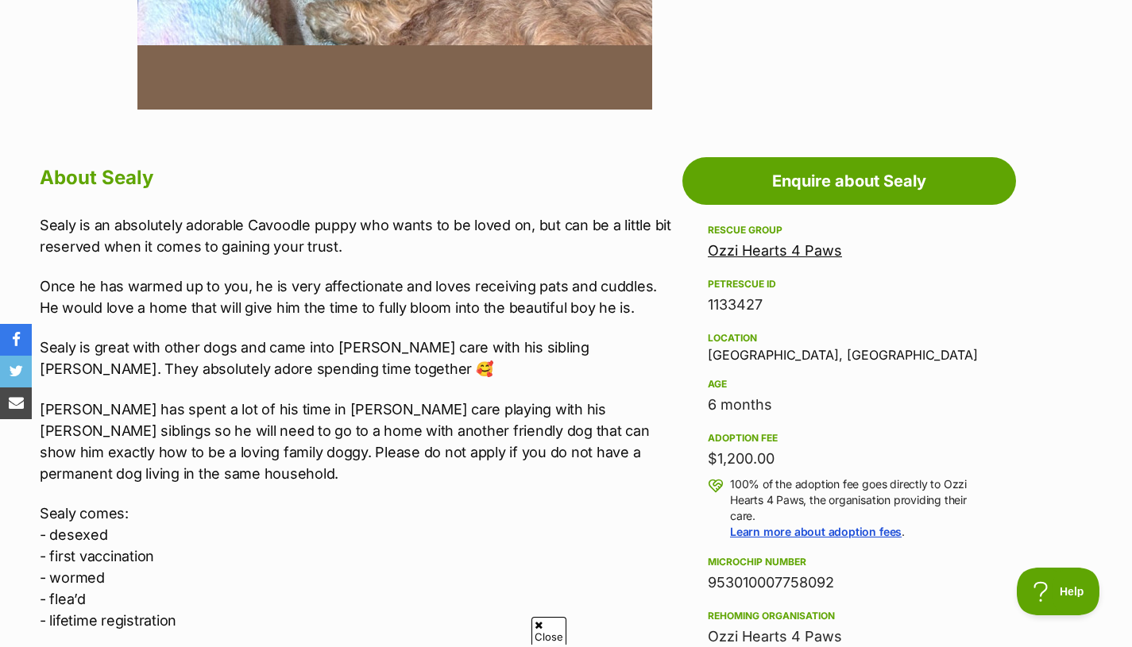
scroll to position [739, 0]
